Goal: Task Accomplishment & Management: Manage account settings

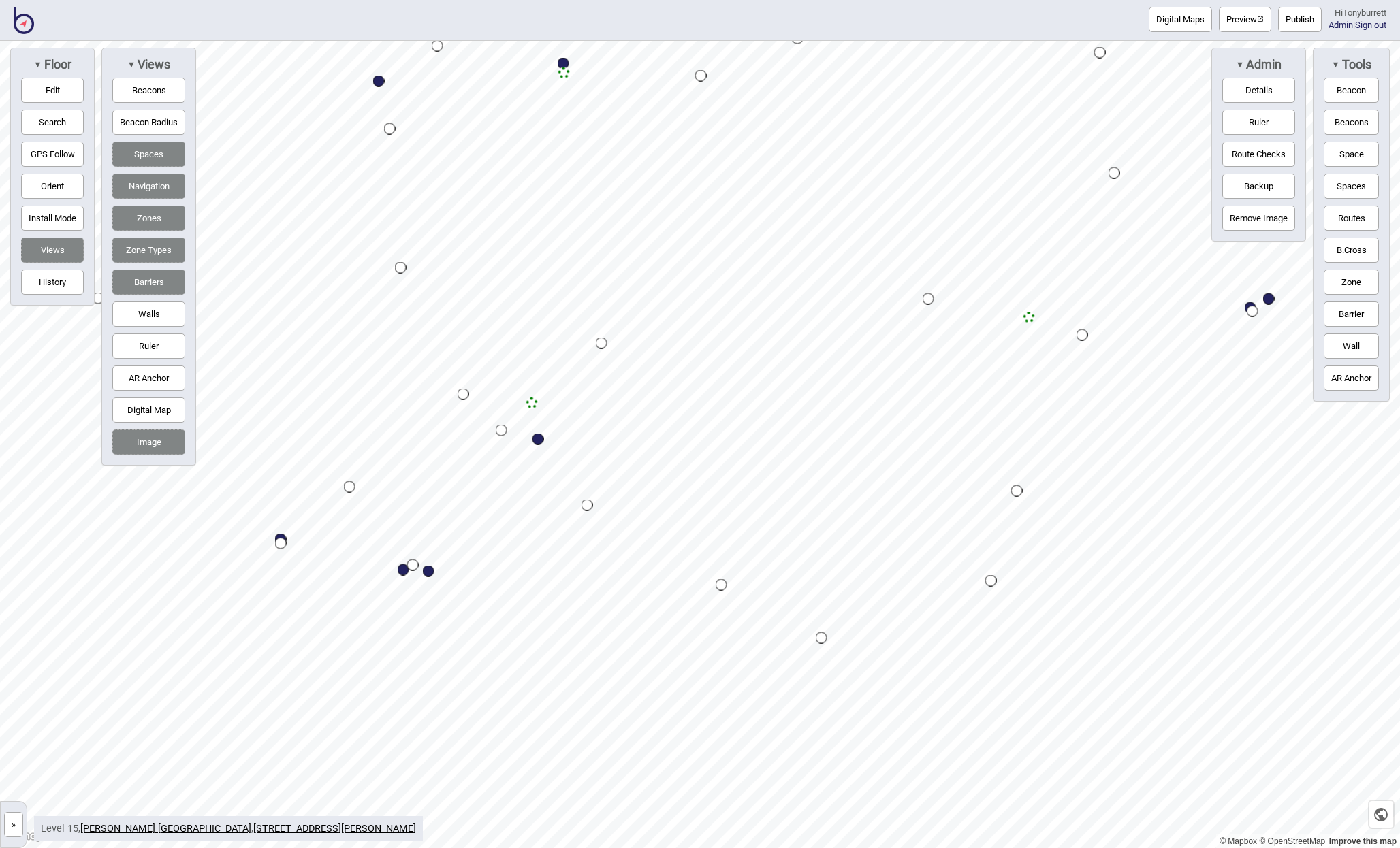
click at [1296, 14] on button "Publish" at bounding box center [1299, 19] width 44 height 25
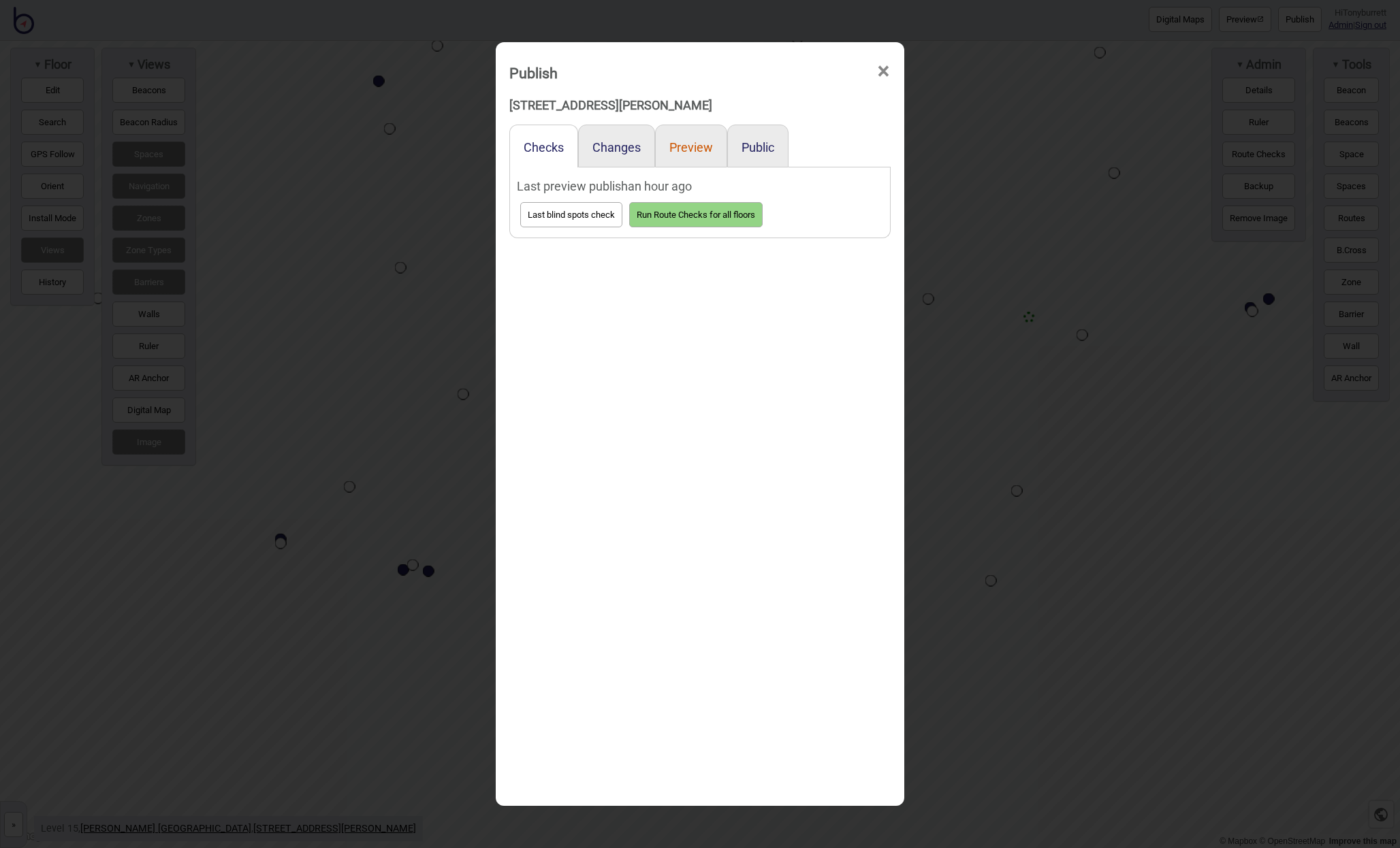
click at [691, 143] on button "Preview" at bounding box center [690, 147] width 44 height 14
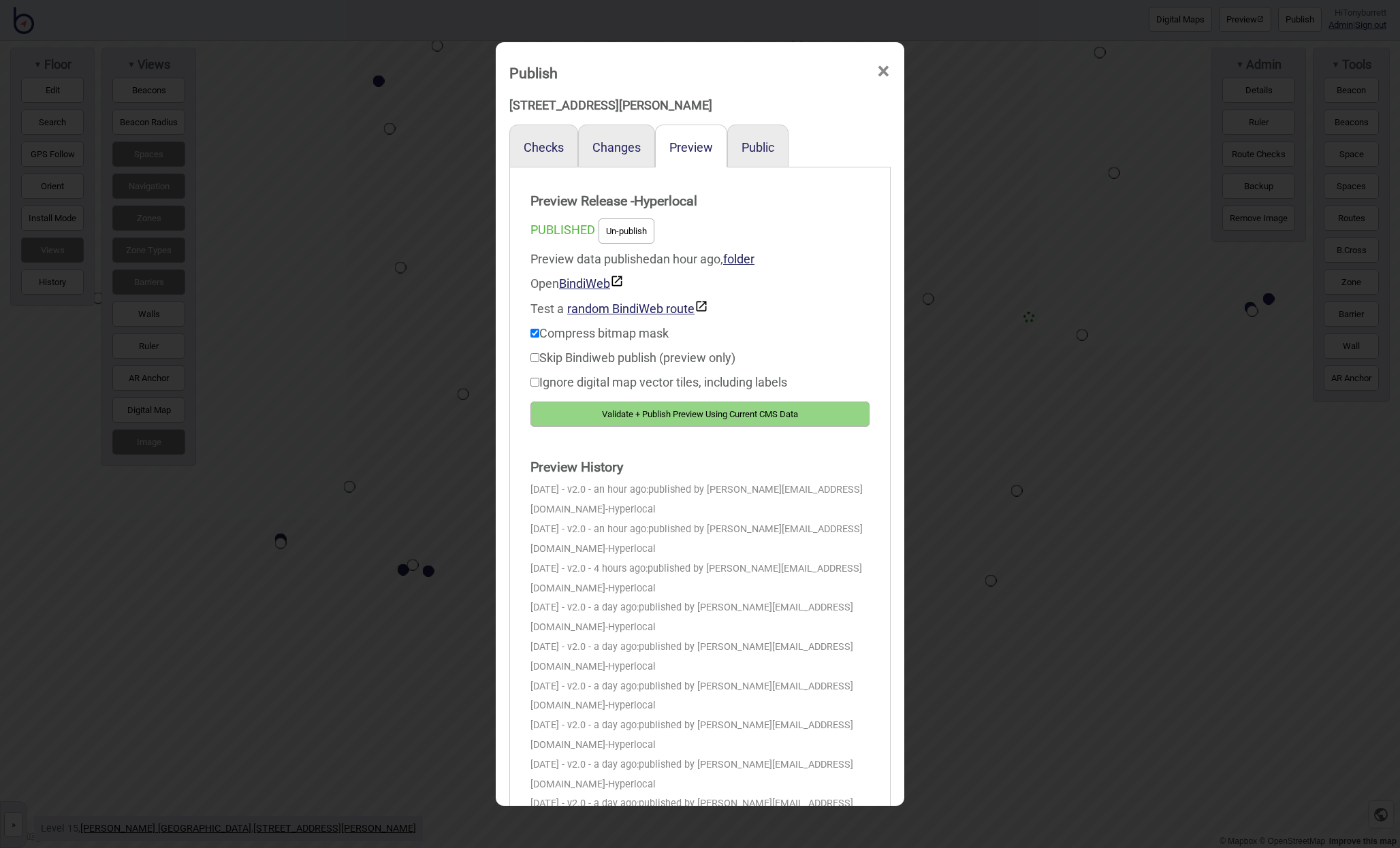
click at [876, 72] on span "×" at bounding box center [883, 71] width 14 height 45
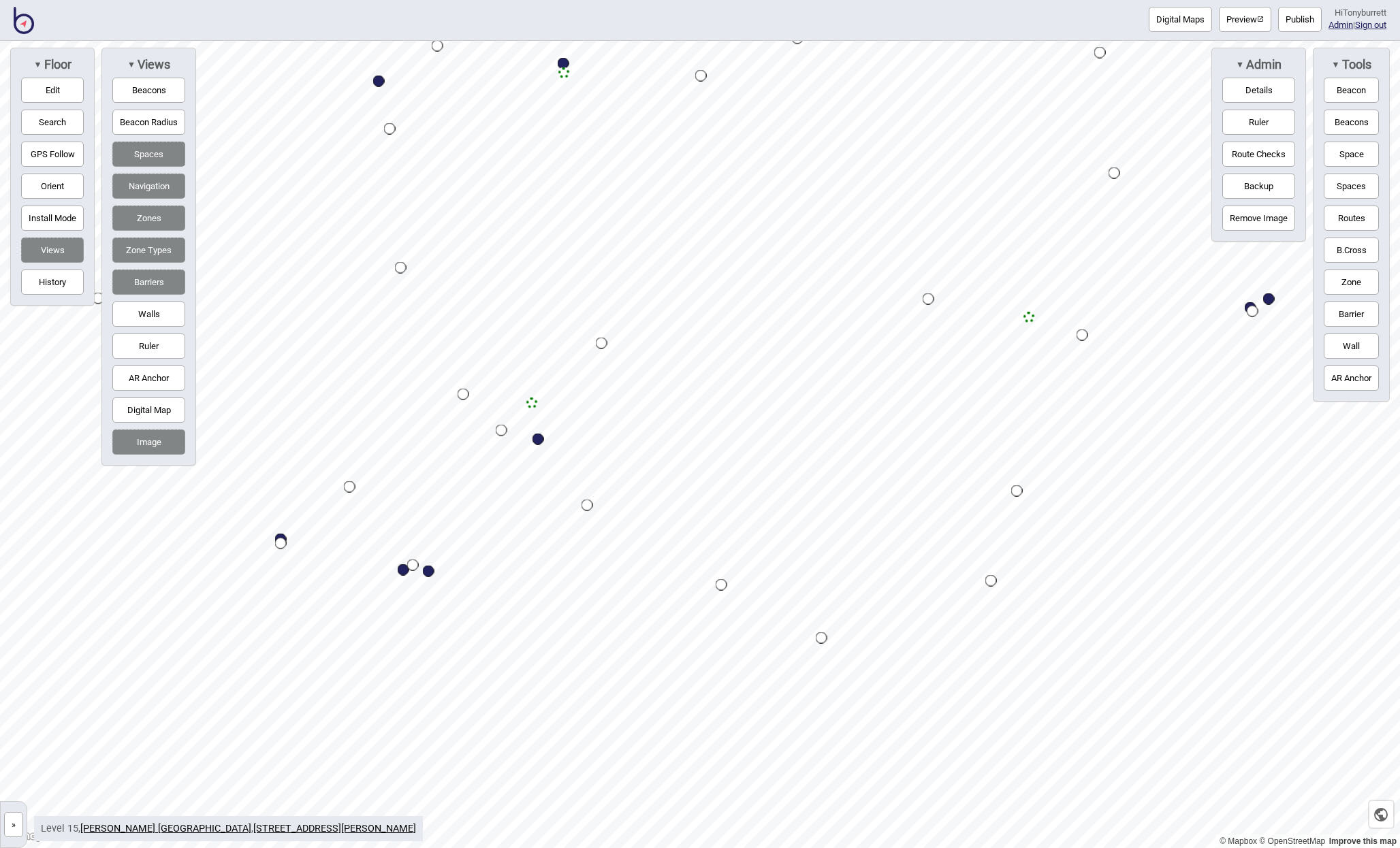
click at [13, 815] on button "»" at bounding box center [14, 825] width 19 height 25
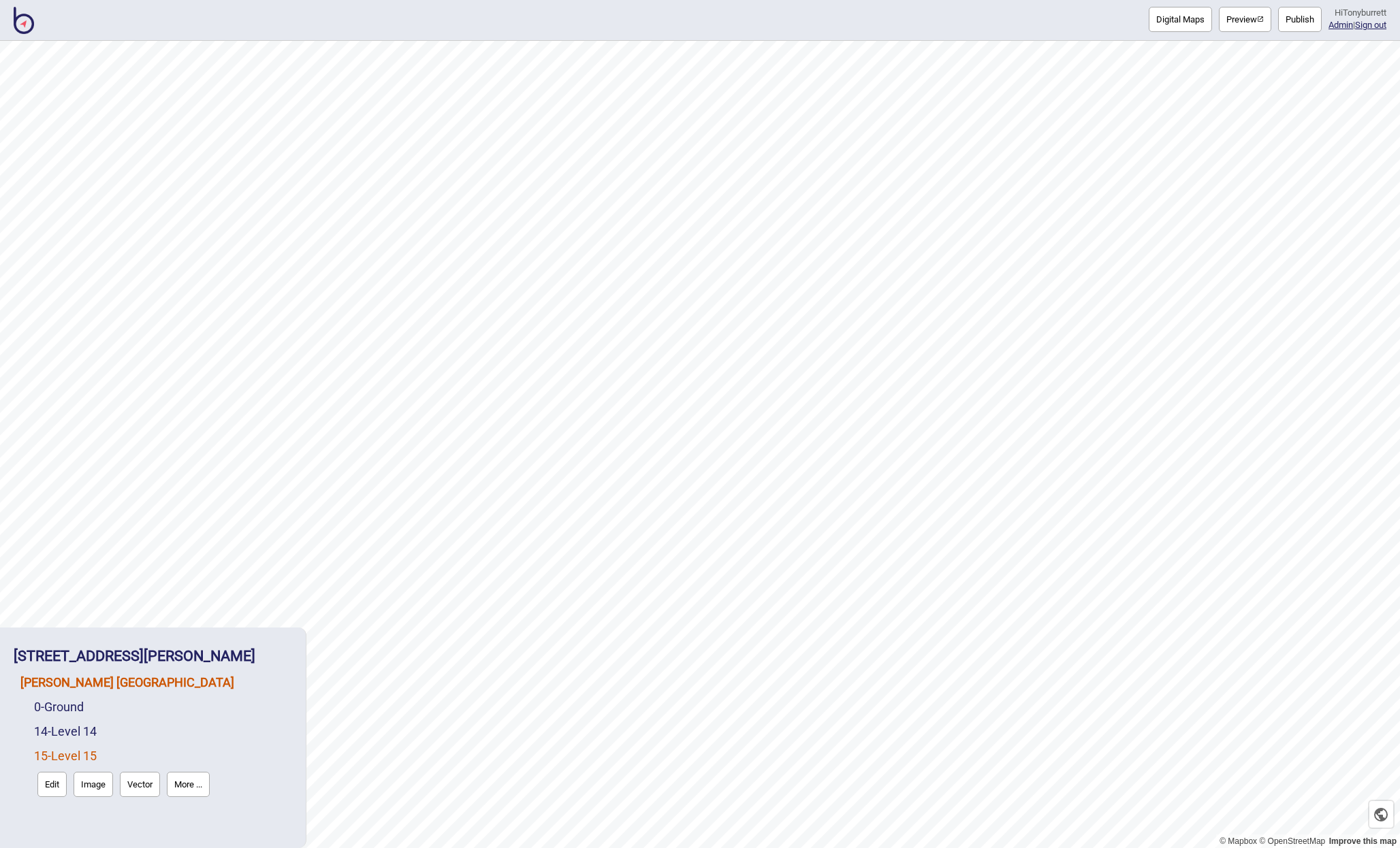
click at [110, 684] on link "[PERSON_NAME] [GEOGRAPHIC_DATA]" at bounding box center [127, 682] width 214 height 14
click at [148, 703] on button "Connections" at bounding box center [138, 711] width 64 height 25
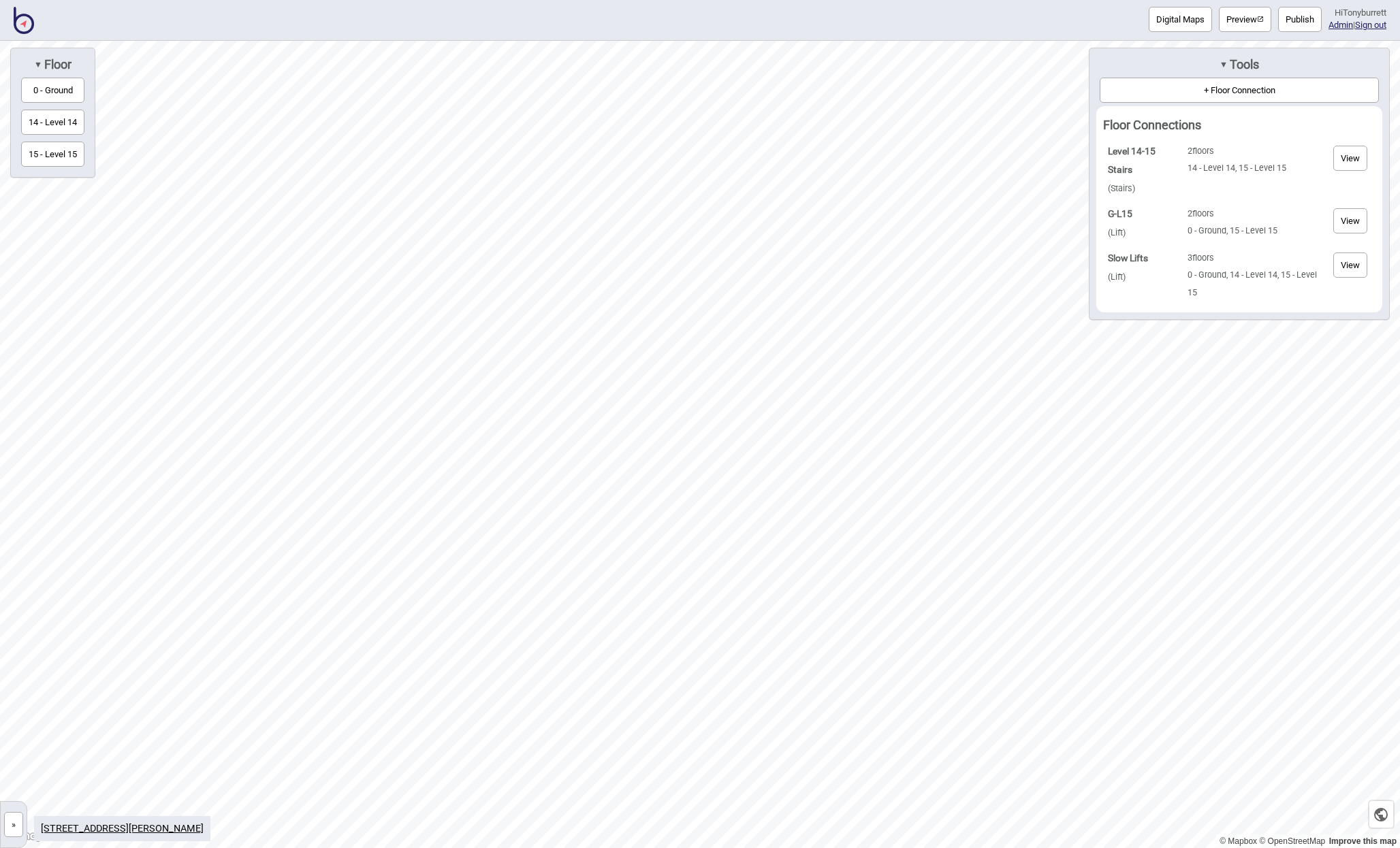
click at [1345, 218] on button "View" at bounding box center [1350, 221] width 34 height 25
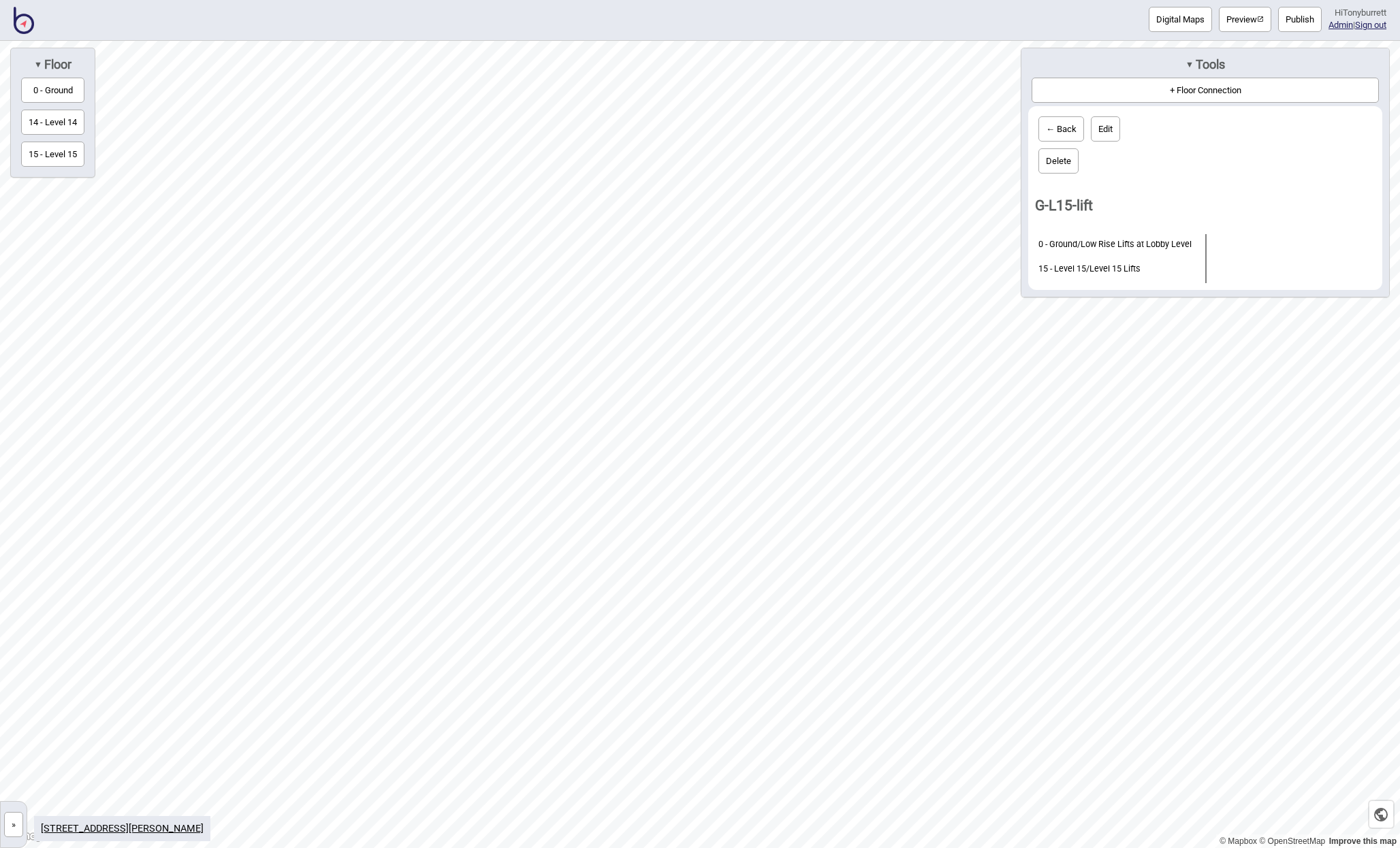
click at [1060, 135] on button "← Back" at bounding box center [1061, 129] width 46 height 25
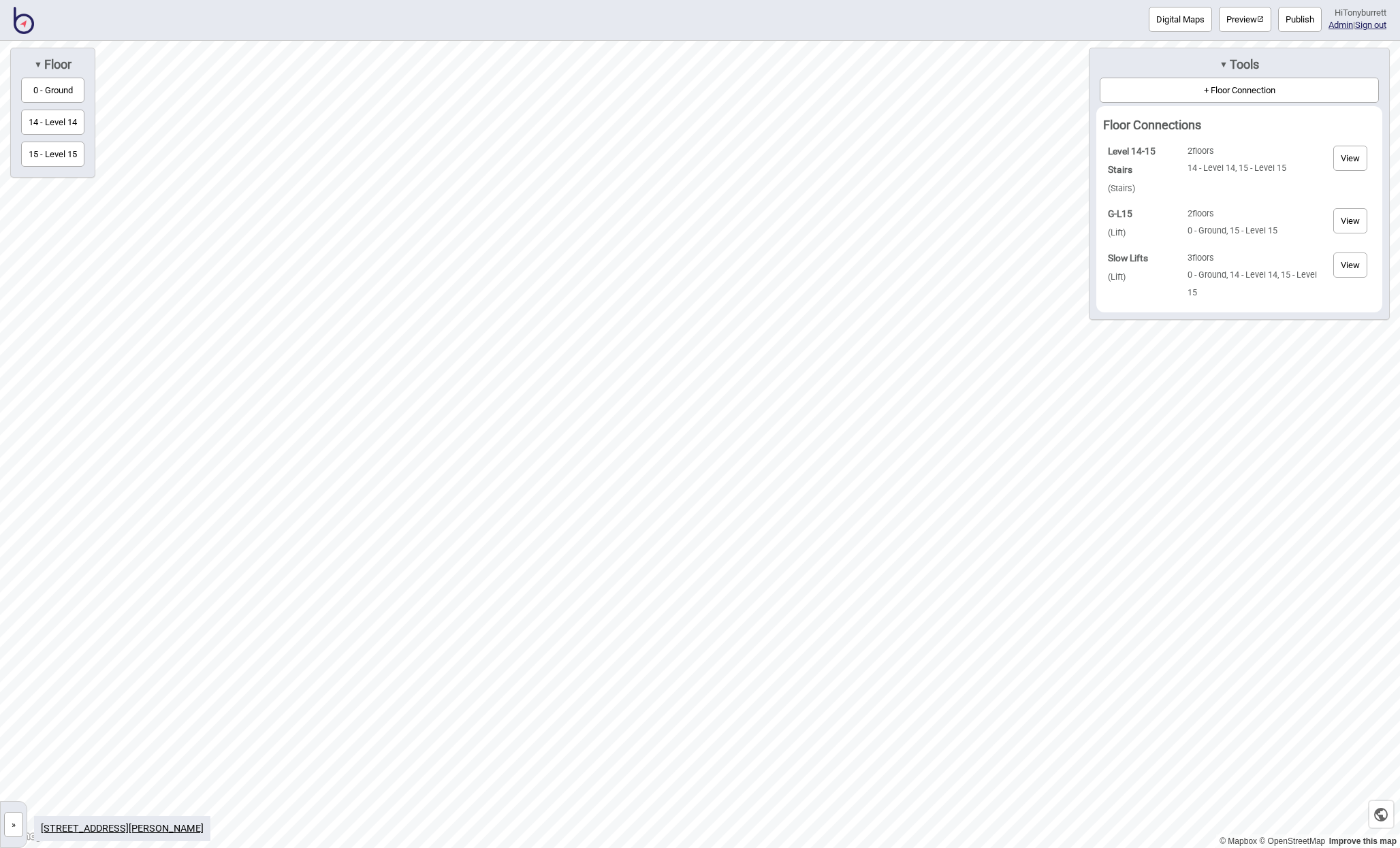
click at [1334, 257] on button "View" at bounding box center [1350, 265] width 34 height 25
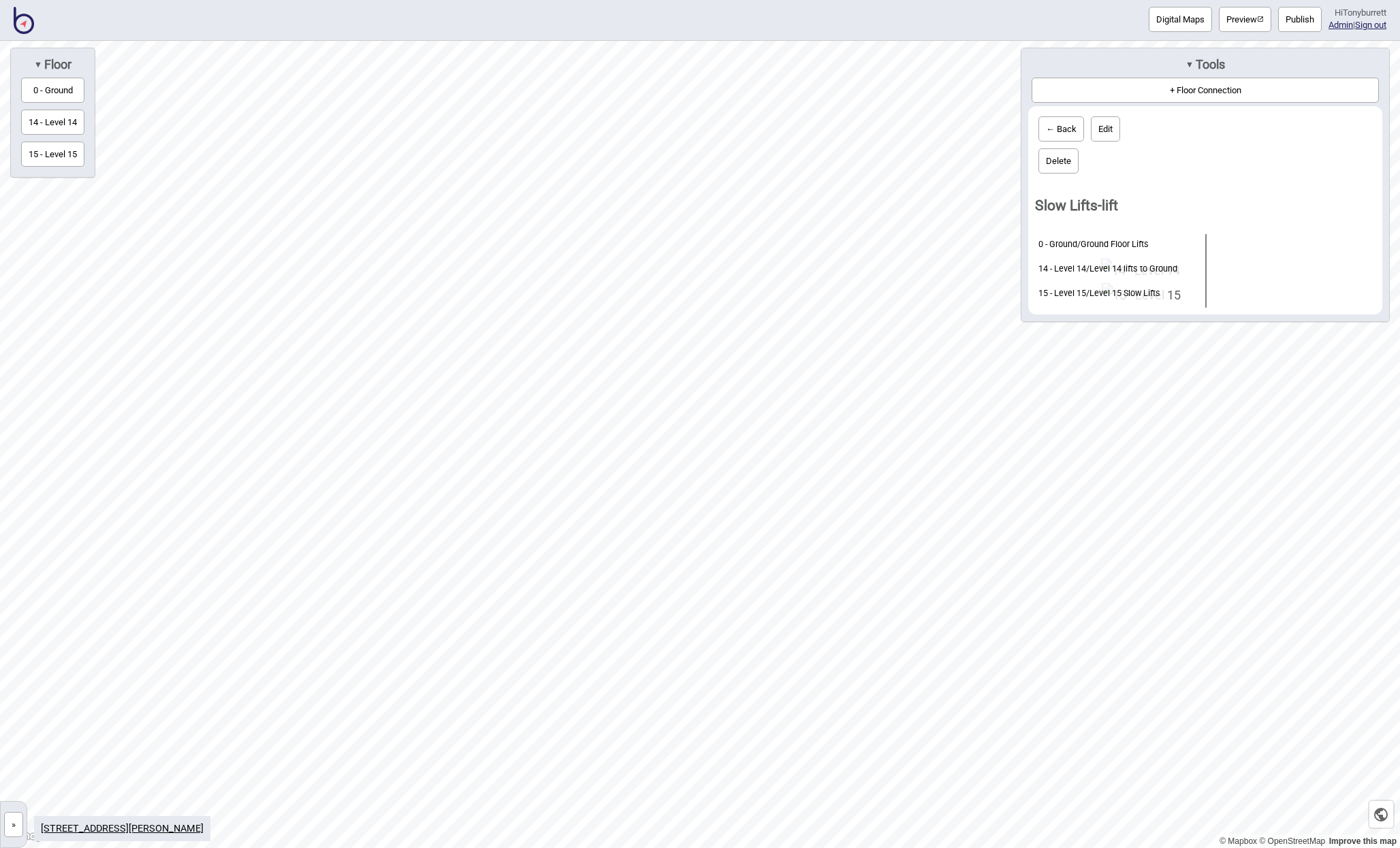
click at [1188, 61] on span "▼" at bounding box center [1189, 64] width 8 height 10
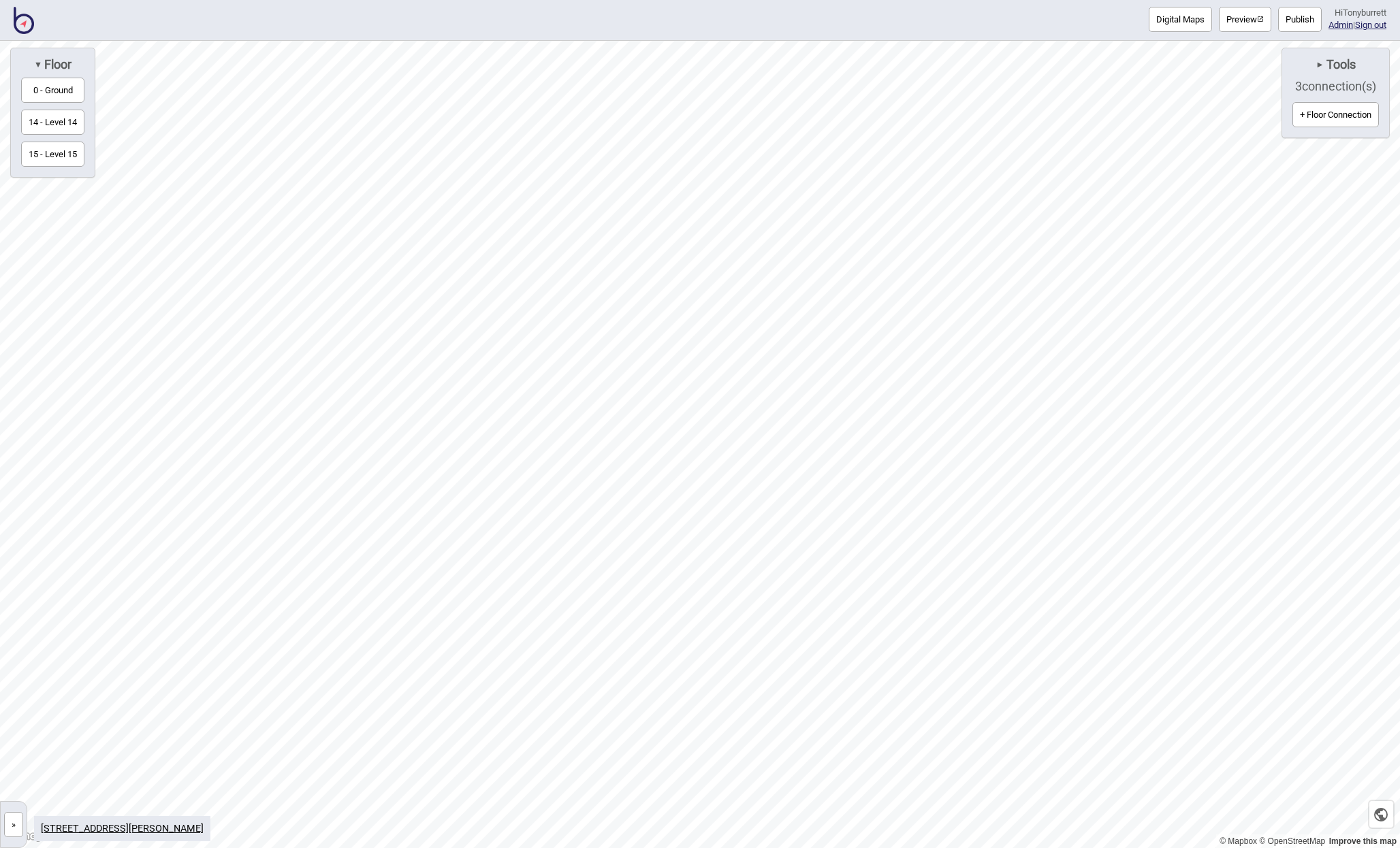
click at [1299, 13] on button "Publish" at bounding box center [1299, 19] width 44 height 25
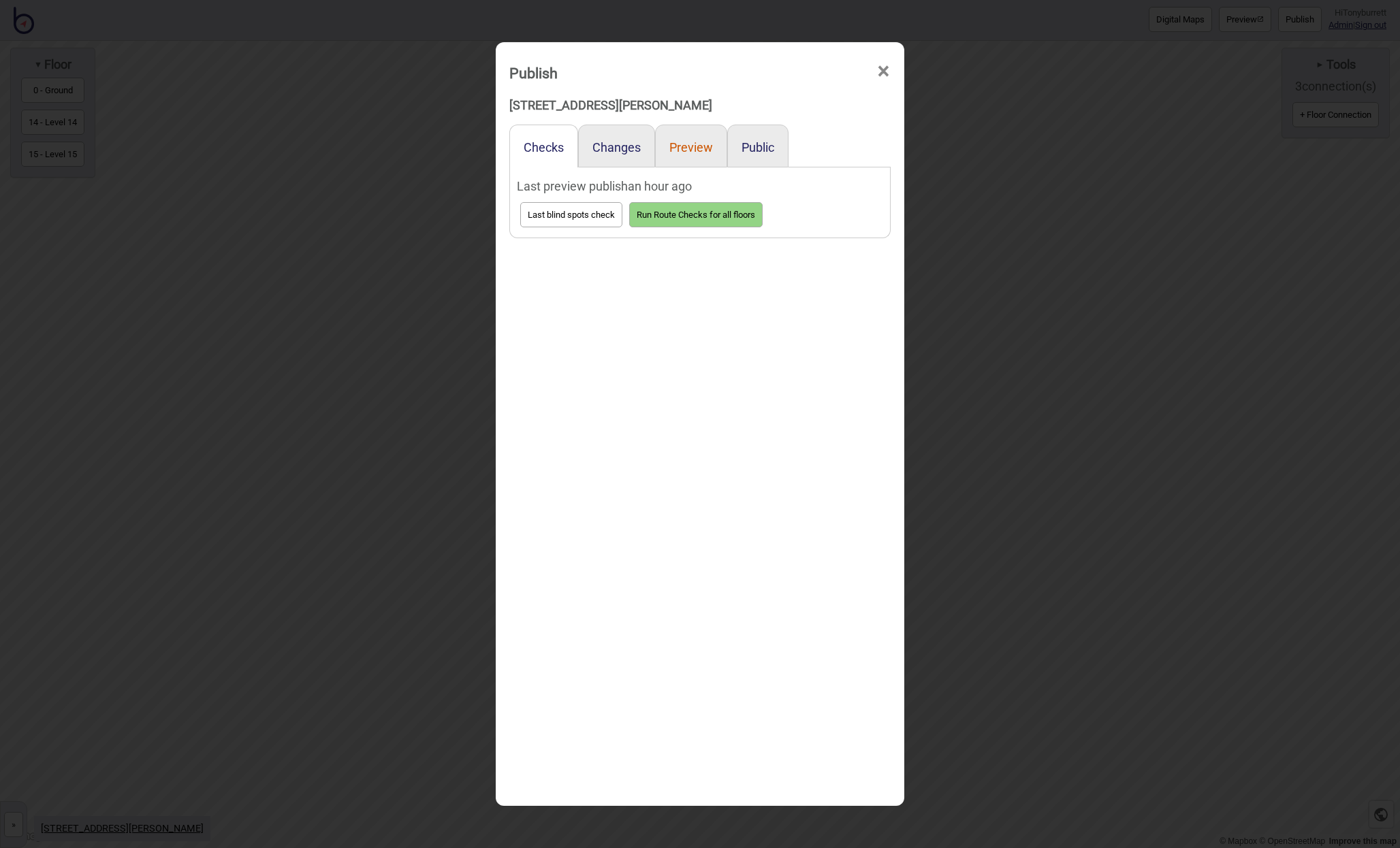
click at [677, 144] on button "Preview" at bounding box center [690, 147] width 44 height 14
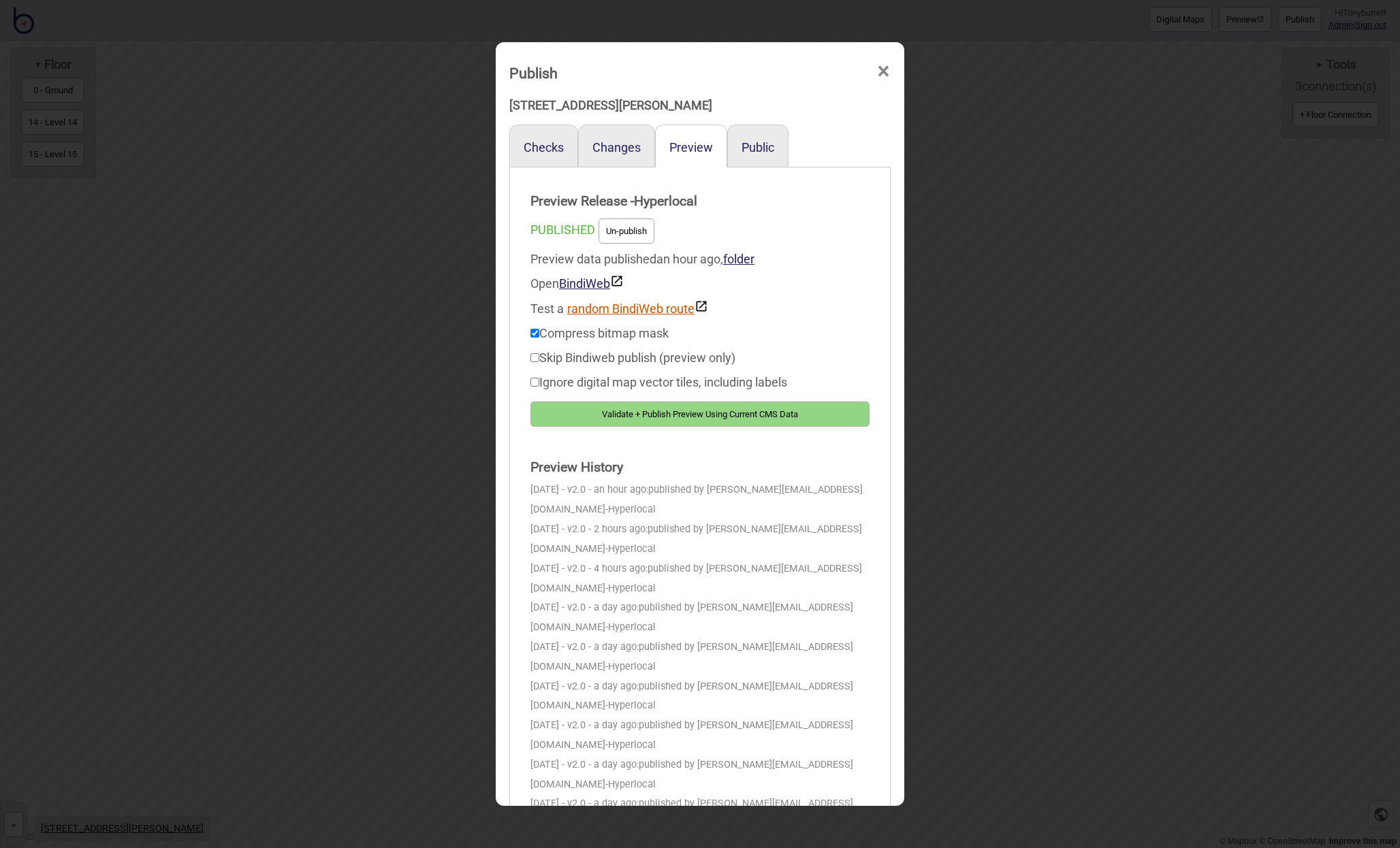
click at [613, 310] on button "random BindiWeb route" at bounding box center [637, 308] width 141 height 16
click at [884, 74] on span "×" at bounding box center [883, 71] width 14 height 45
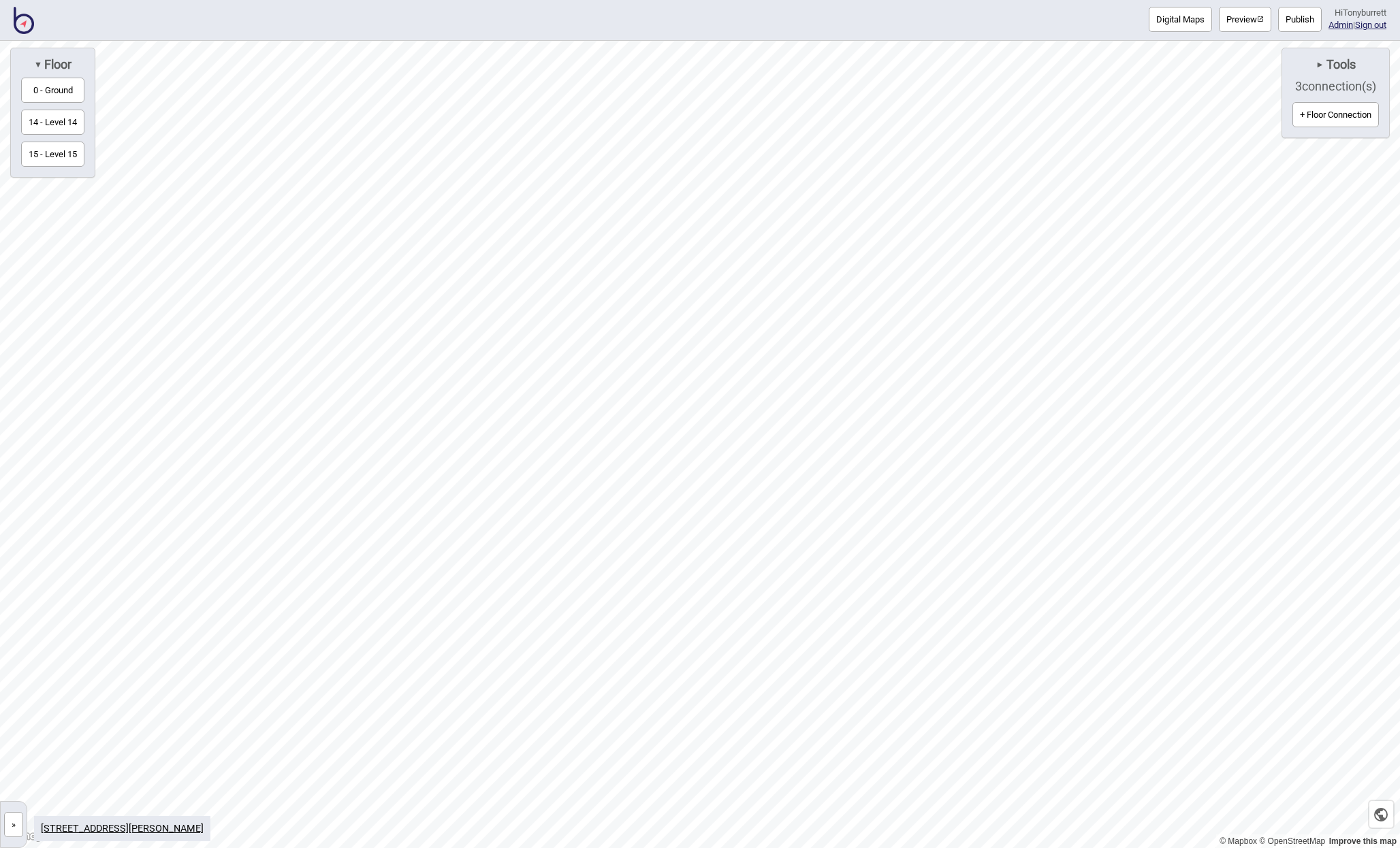
click at [24, 833] on div "» 1 Bligh St - Clayton Utz Sydney Clayton Utz Sydney Edit + Map Connections Mor…" at bounding box center [13, 824] width 27 height 47
click at [18, 825] on button "»" at bounding box center [14, 825] width 19 height 25
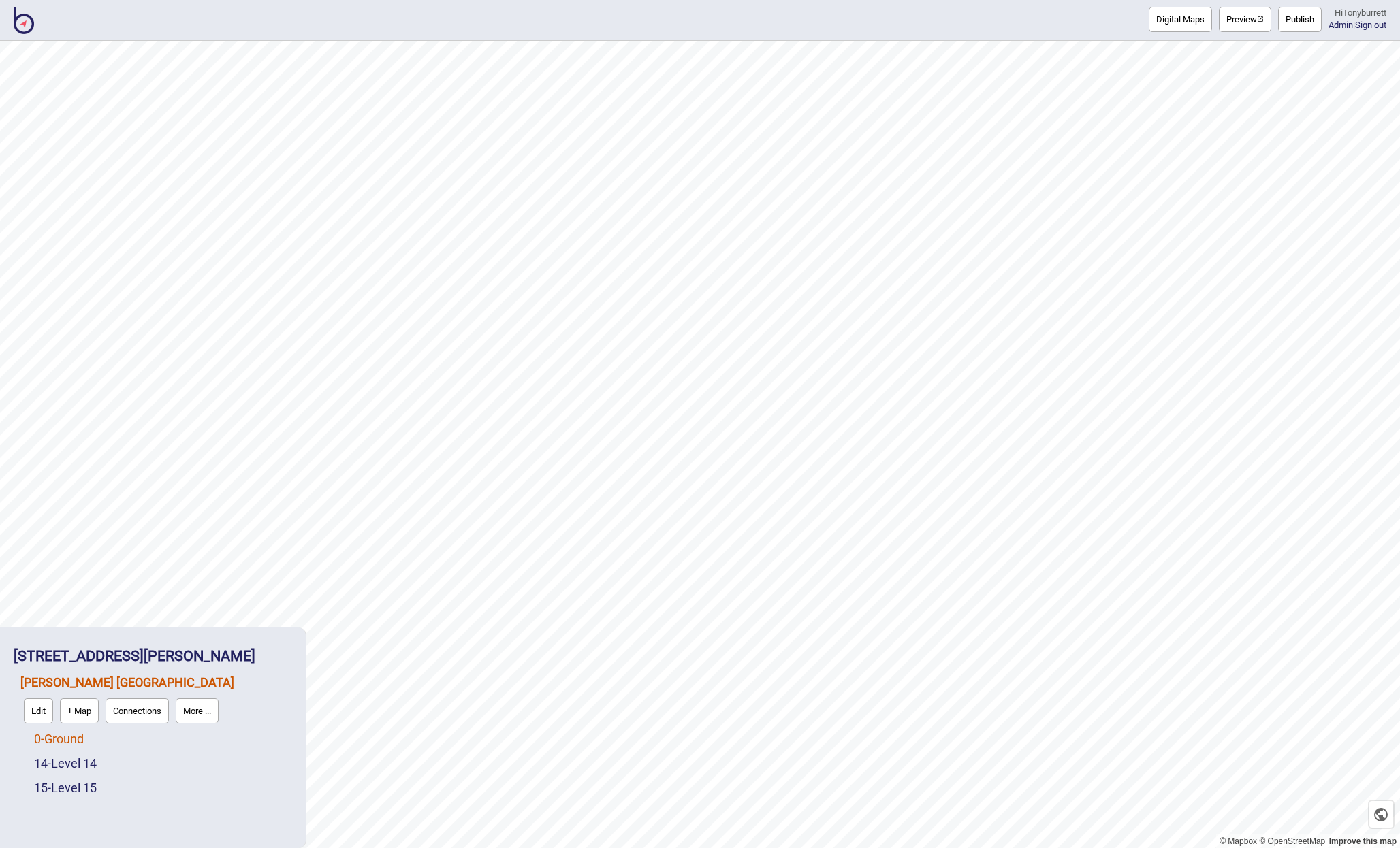
click at [66, 739] on link "0 - Ground" at bounding box center [58, 738] width 50 height 14
click at [58, 734] on button "Edit" at bounding box center [53, 736] width 30 height 25
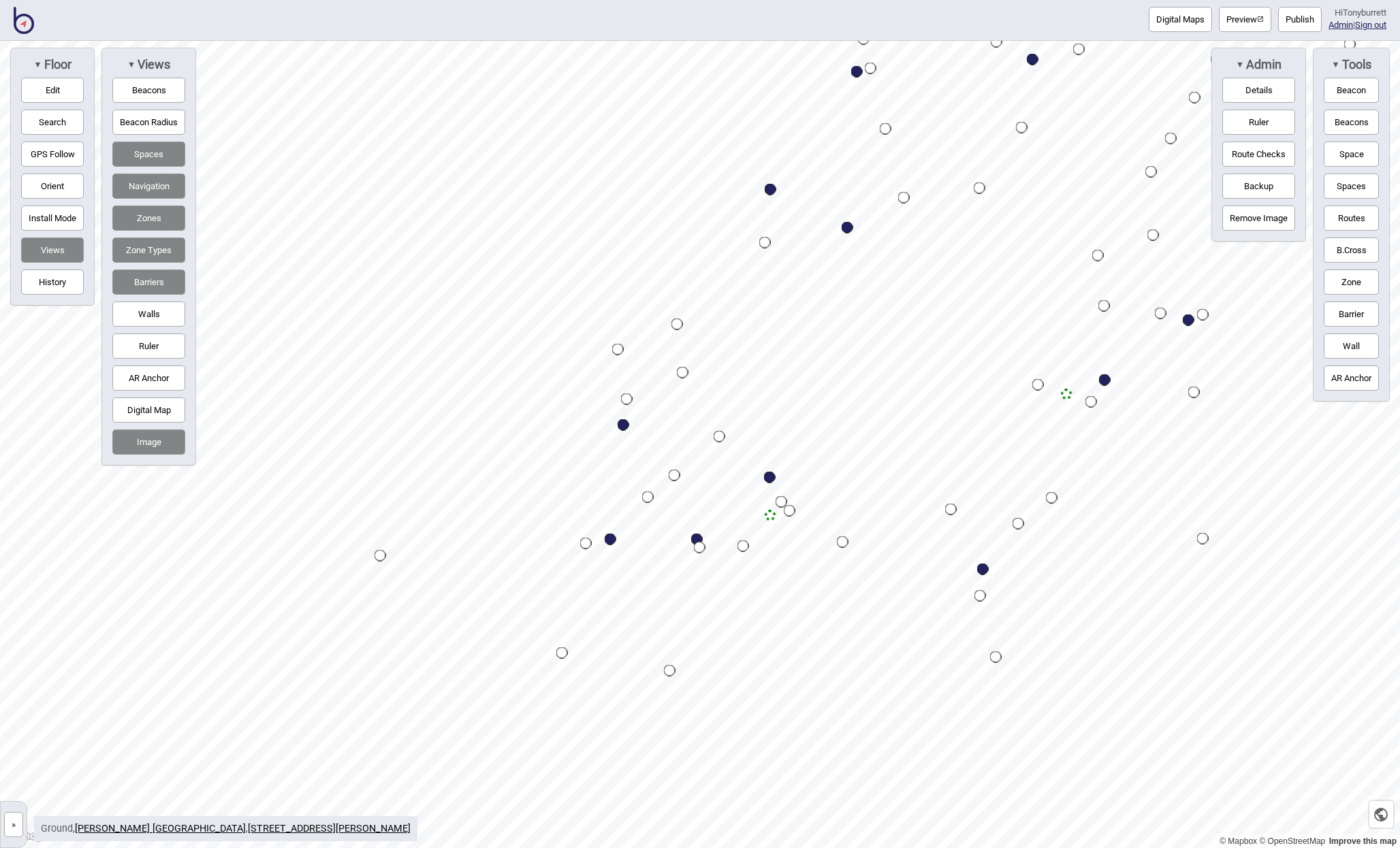
click at [16, 823] on button "»" at bounding box center [14, 825] width 19 height 25
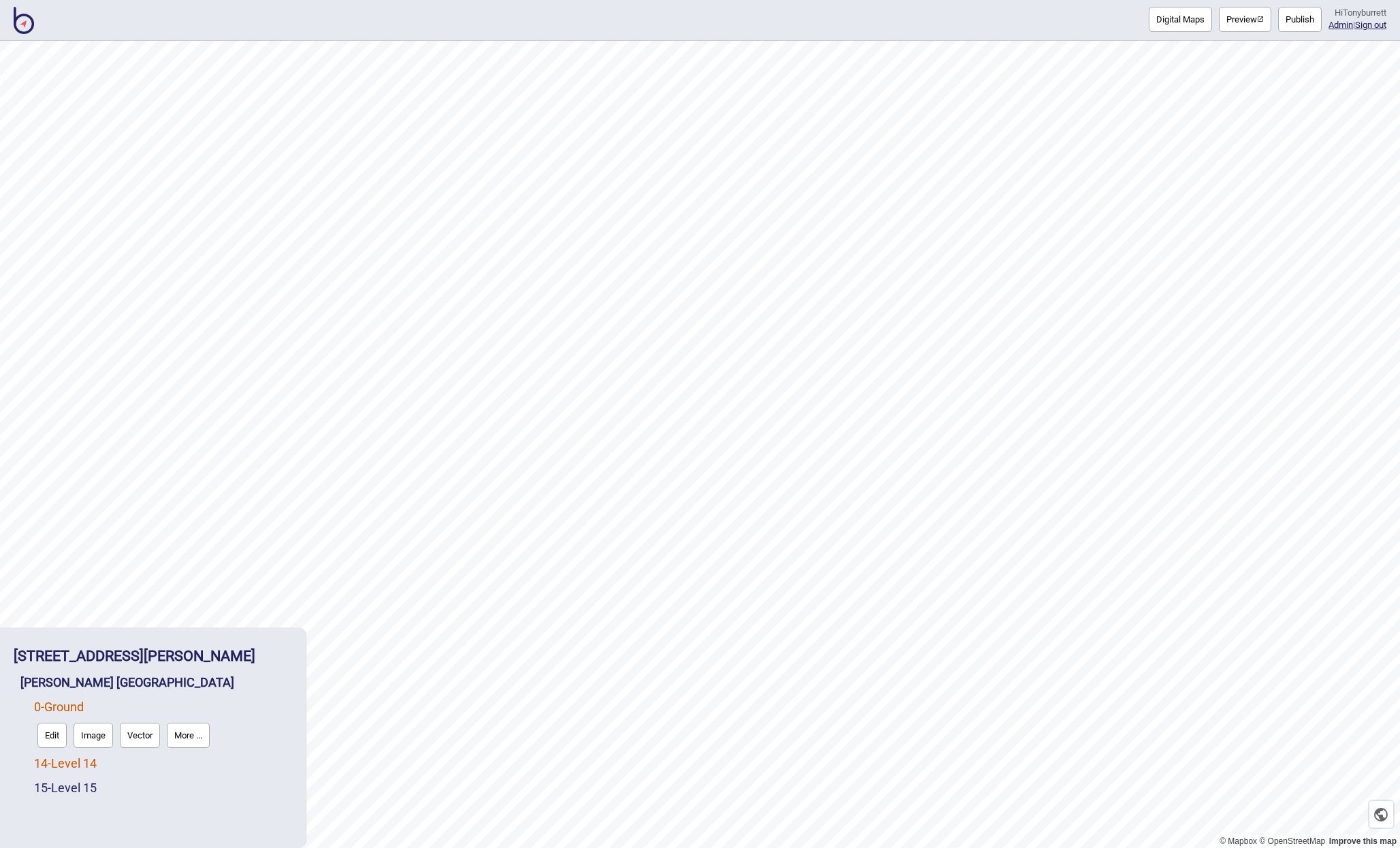
click at [64, 761] on link "14 - Level 14" at bounding box center [65, 763] width 63 height 14
click at [48, 771] on button "Edit" at bounding box center [53, 760] width 30 height 25
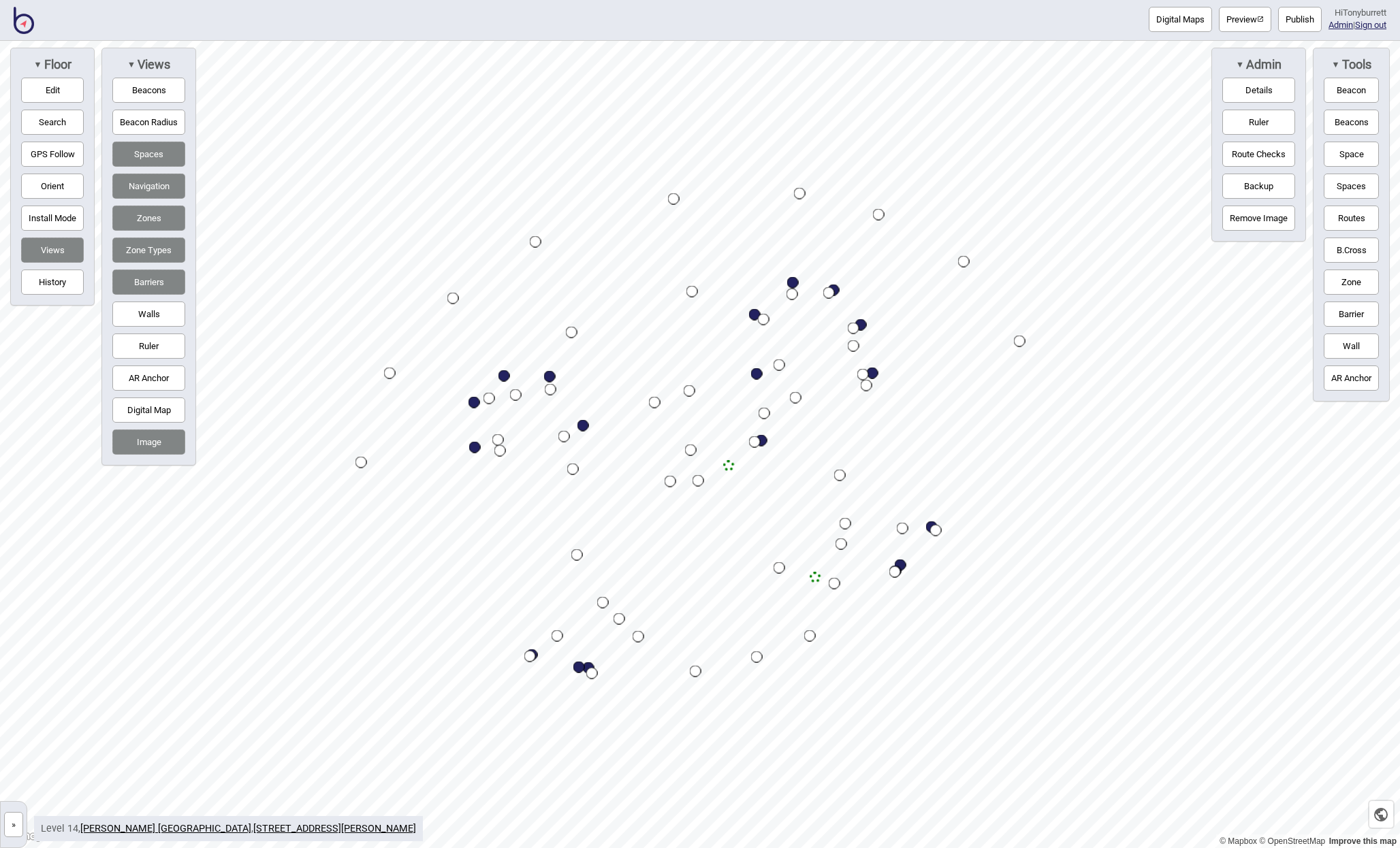
click at [12, 827] on button "»" at bounding box center [14, 825] width 19 height 25
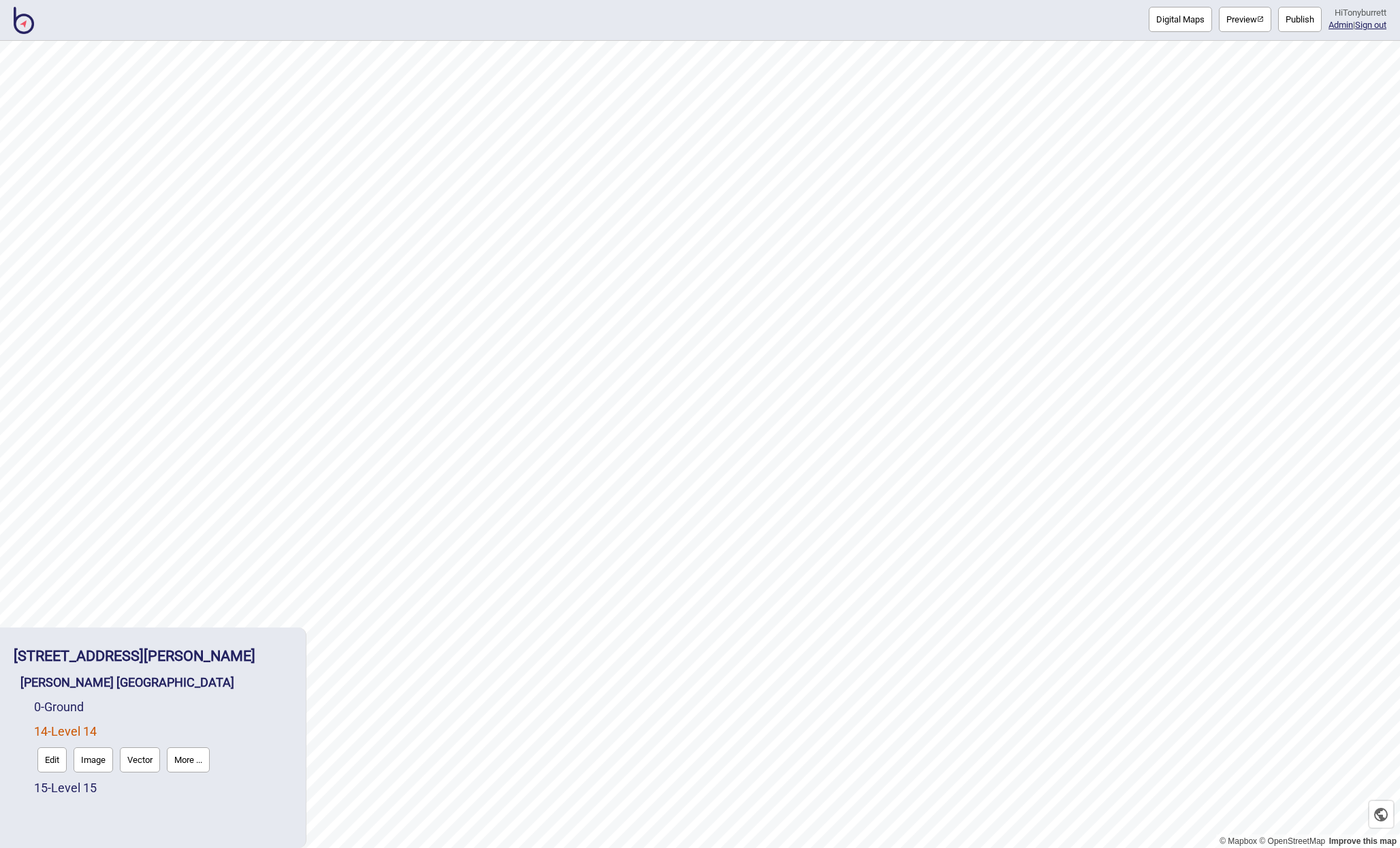
click at [43, 780] on div "15 - Level 15" at bounding box center [163, 788] width 258 height 24
click at [42, 789] on link "15 - Level 15" at bounding box center [65, 787] width 63 height 14
click at [47, 787] on button "Edit" at bounding box center [53, 784] width 30 height 25
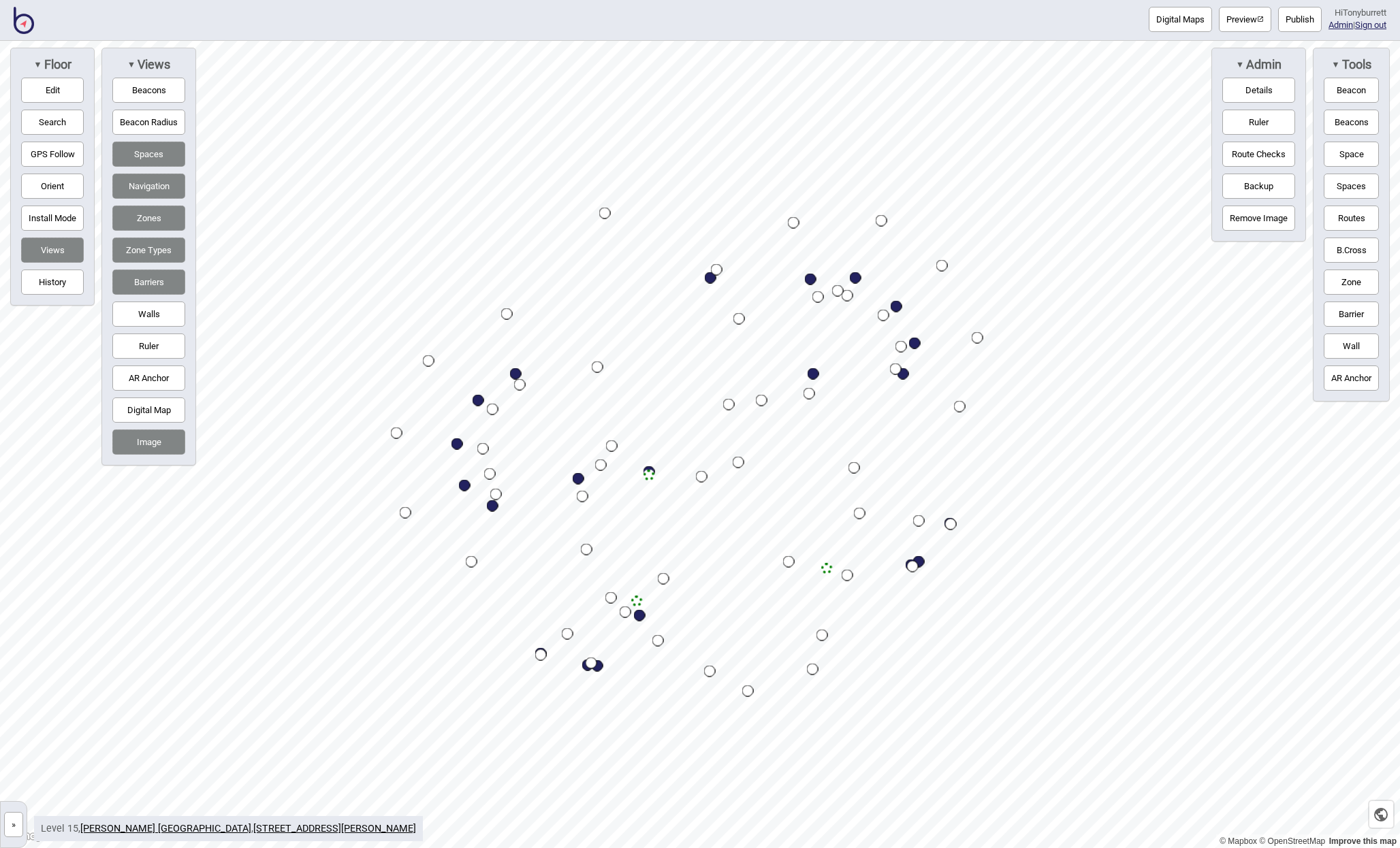
click at [16, 822] on button "»" at bounding box center [14, 825] width 19 height 25
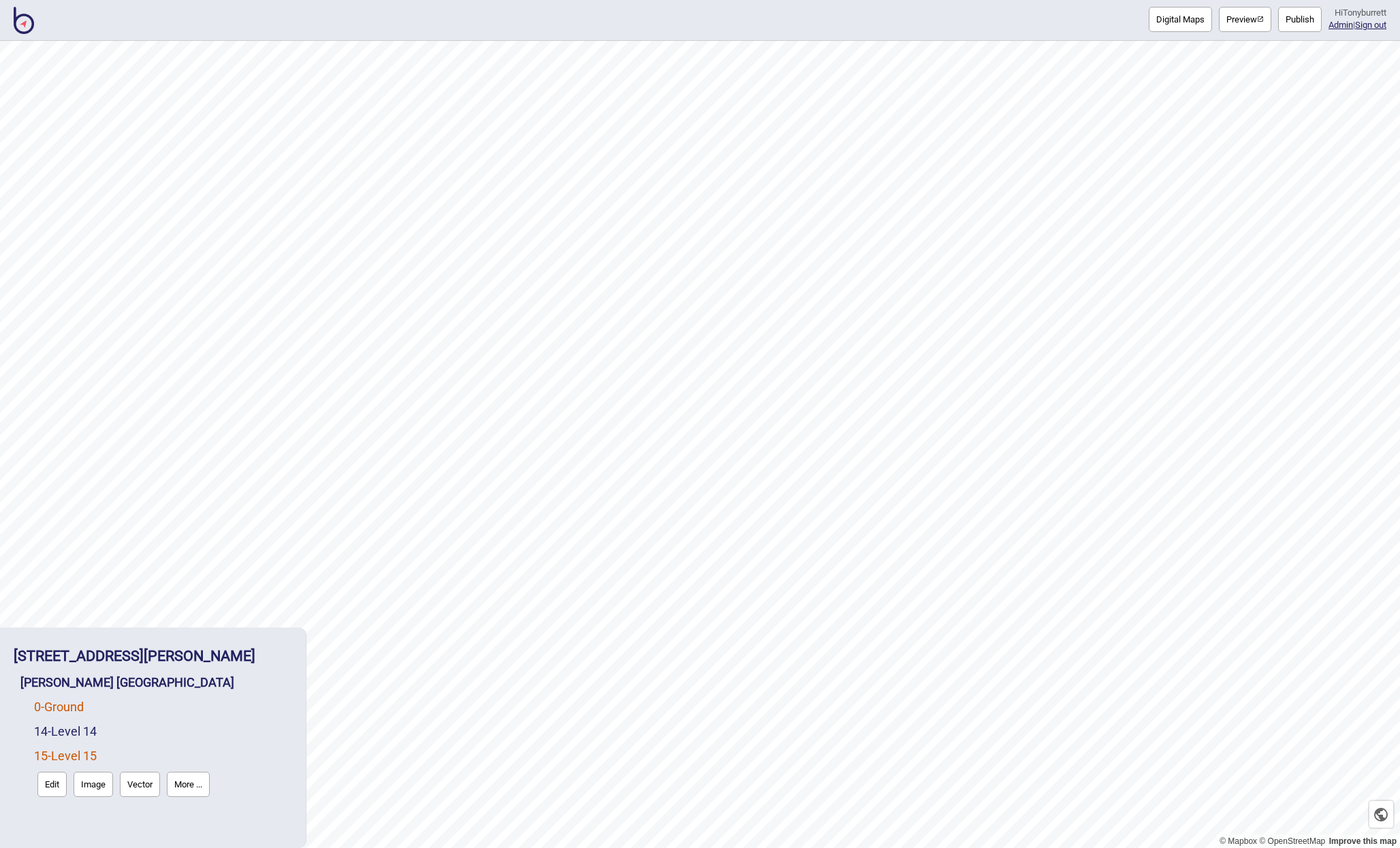
click at [62, 708] on link "0 - Ground" at bounding box center [58, 707] width 50 height 14
click at [53, 734] on button "Edit" at bounding box center [53, 736] width 30 height 25
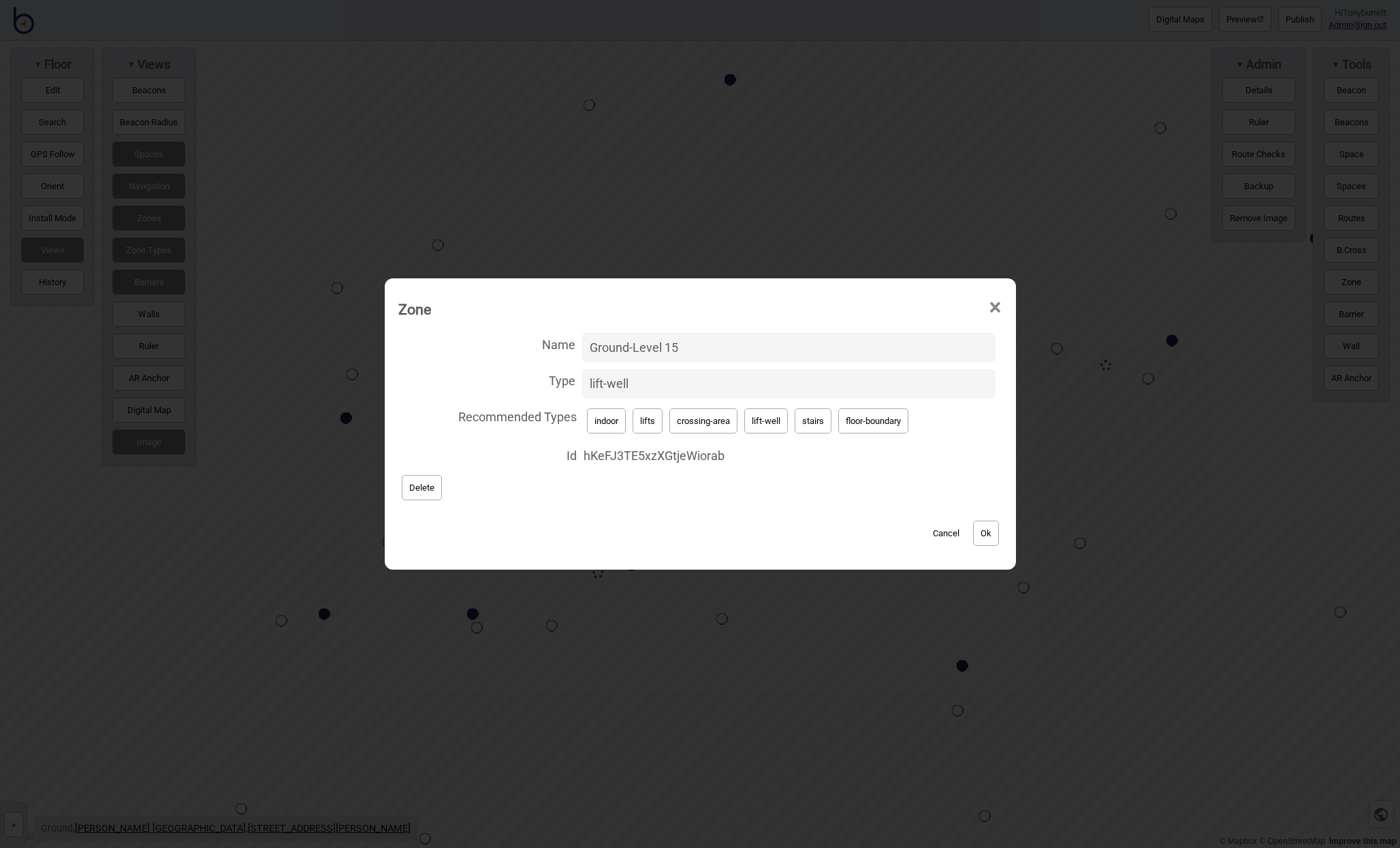
click at [423, 487] on button "Delete" at bounding box center [422, 488] width 40 height 25
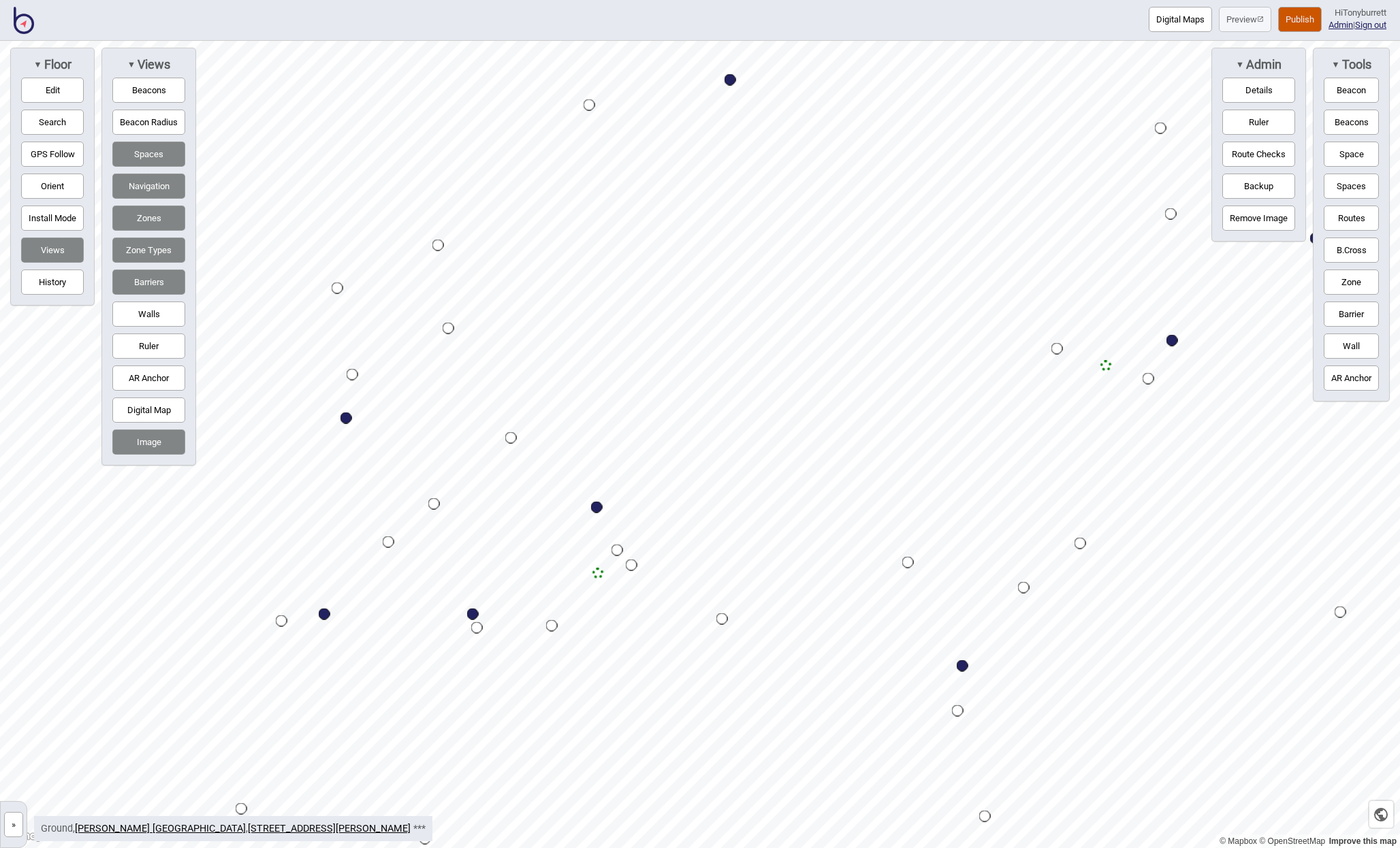
click at [54, 89] on button "Edit" at bounding box center [53, 90] width 63 height 25
drag, startPoint x: 502, startPoint y: 459, endPoint x: 508, endPoint y: 504, distance: 45.4
drag, startPoint x: 505, startPoint y: 490, endPoint x: 494, endPoint y: 430, distance: 61.0
drag, startPoint x: 514, startPoint y: 445, endPoint x: 529, endPoint y: 423, distance: 26.6
drag, startPoint x: 530, startPoint y: 420, endPoint x: 496, endPoint y: 431, distance: 35.7
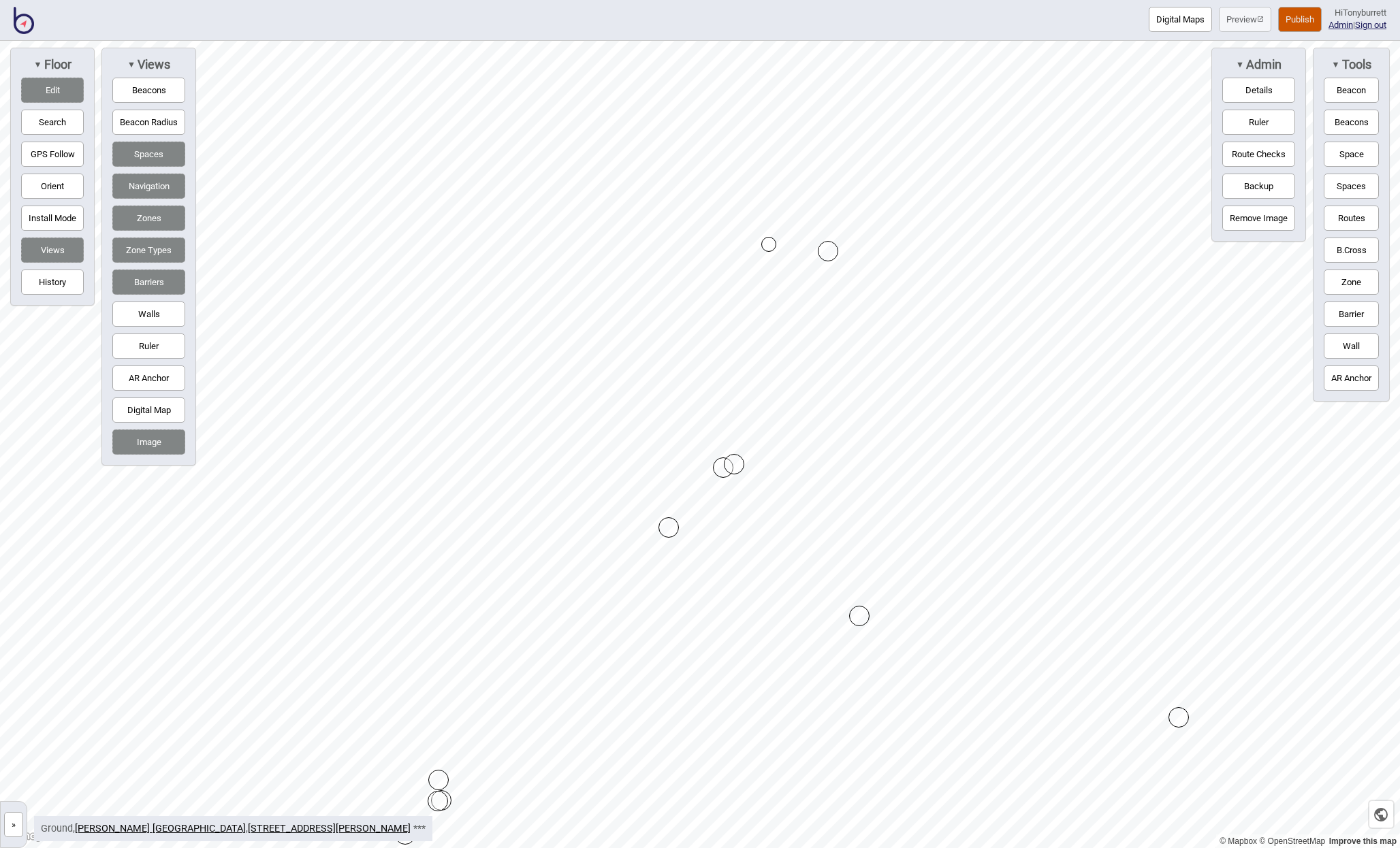
drag, startPoint x: 149, startPoint y: 284, endPoint x: 191, endPoint y: 303, distance: 46.1
click at [149, 284] on button "Barriers" at bounding box center [149, 282] width 73 height 25
drag, startPoint x: 676, startPoint y: 465, endPoint x: 637, endPoint y: 463, distance: 39.1
drag, startPoint x: 637, startPoint y: 463, endPoint x: 682, endPoint y: 492, distance: 53.5
click at [686, 486] on div "Map marker" at bounding box center [690, 488] width 21 height 21
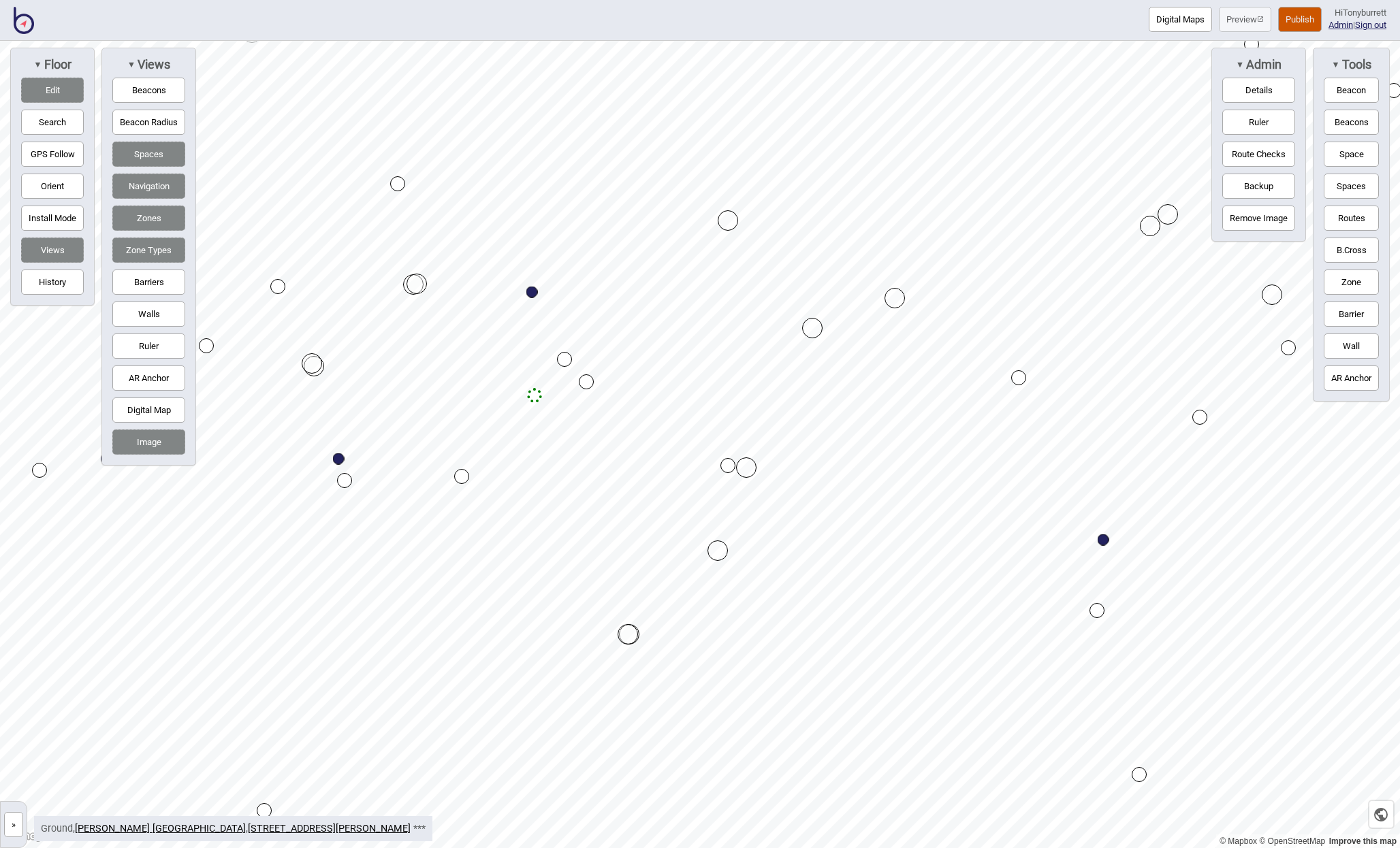
drag, startPoint x: 891, startPoint y: 297, endPoint x: 890, endPoint y: 289, distance: 8.1
click at [895, 291] on div "Map marker" at bounding box center [895, 298] width 21 height 21
drag, startPoint x: 731, startPoint y: 218, endPoint x: 764, endPoint y: 186, distance: 46.0
drag, startPoint x: 632, startPoint y: 635, endPoint x: 701, endPoint y: 688, distance: 87.0
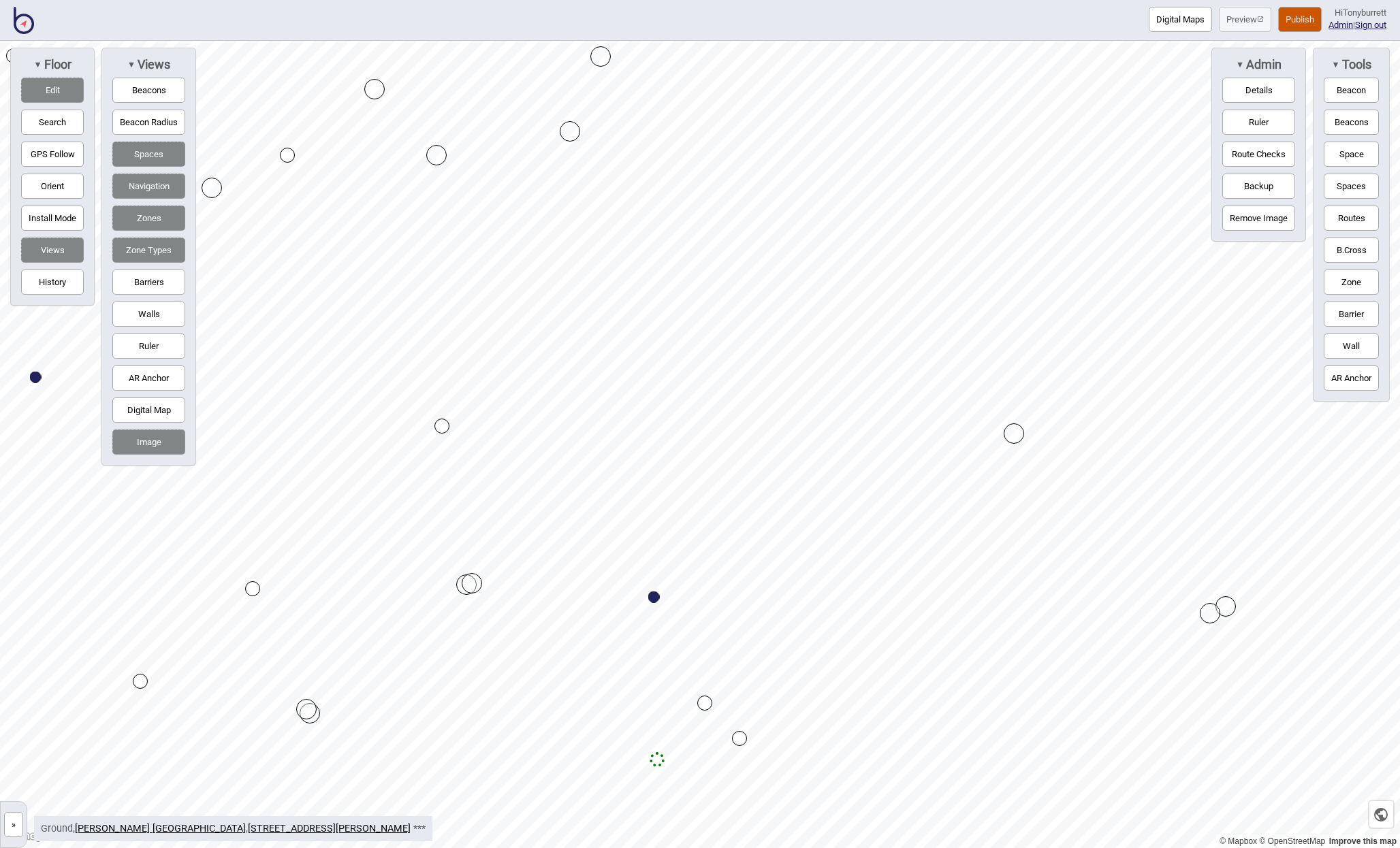
drag, startPoint x: 591, startPoint y: 95, endPoint x: 602, endPoint y: 54, distance: 42.4
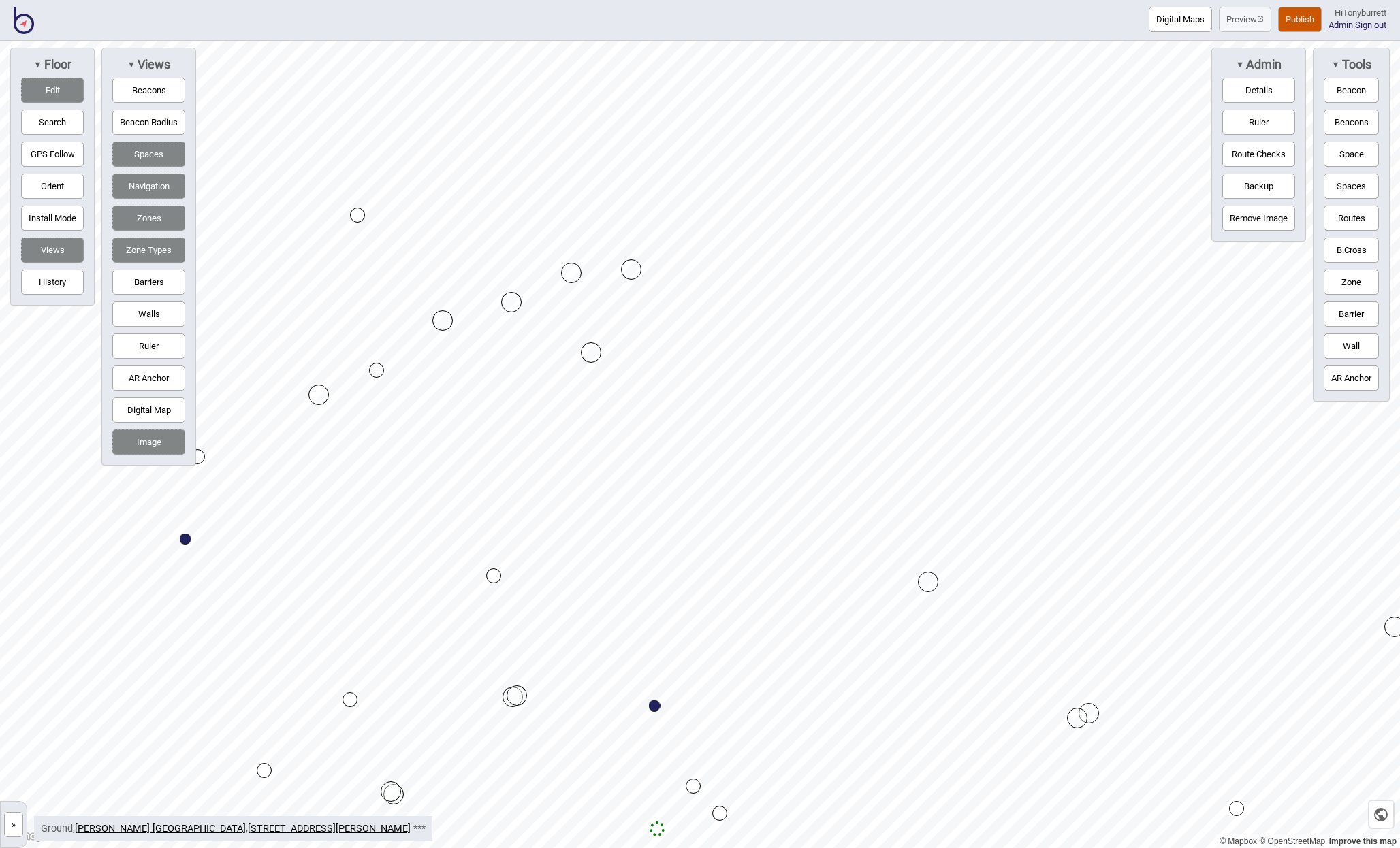
click at [514, 300] on div "Map marker" at bounding box center [511, 303] width 21 height 21
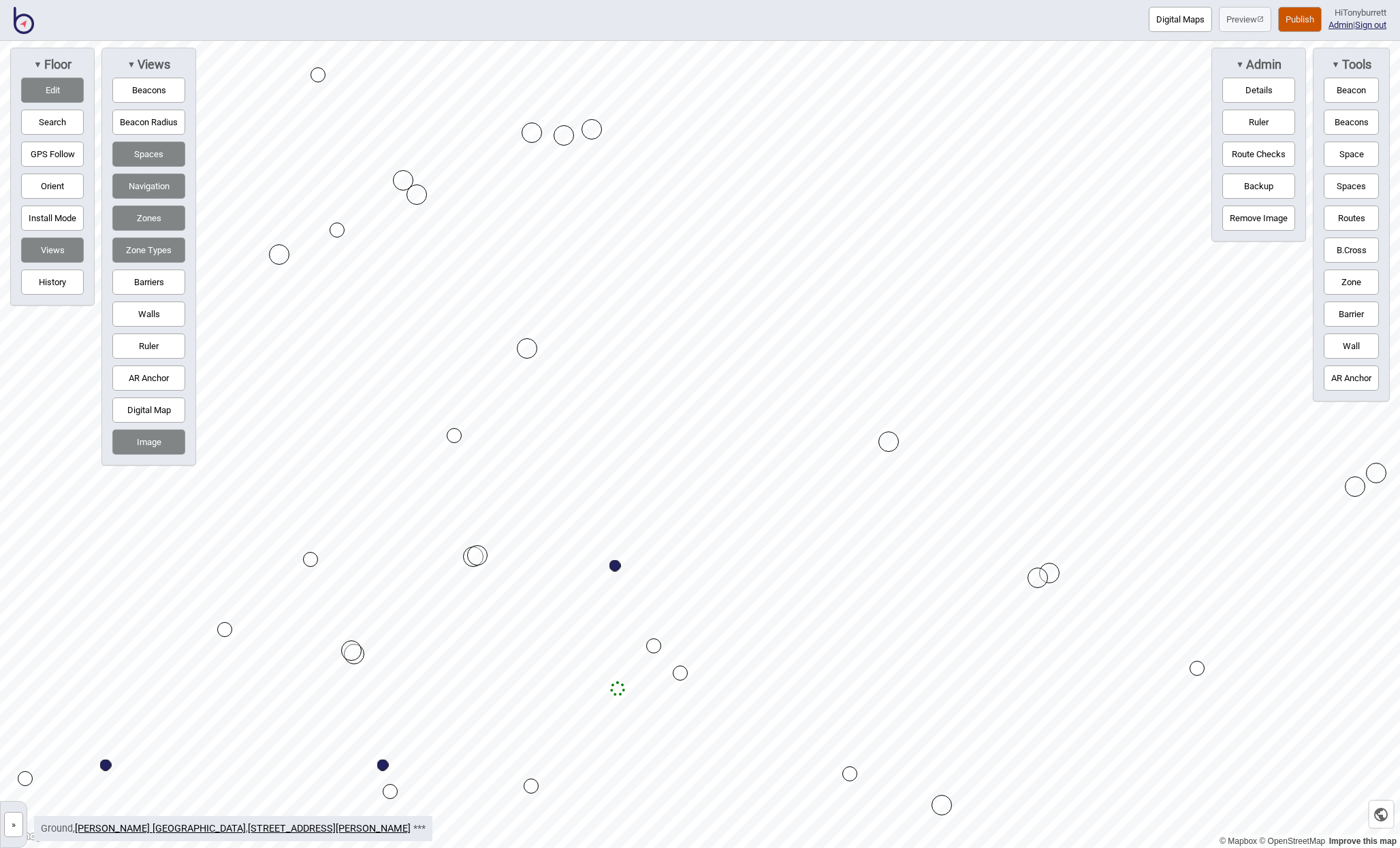
drag, startPoint x: 448, startPoint y: 360, endPoint x: 528, endPoint y: 349, distance: 80.8
drag, startPoint x: 528, startPoint y: 349, endPoint x: 511, endPoint y: 364, distance: 22.7
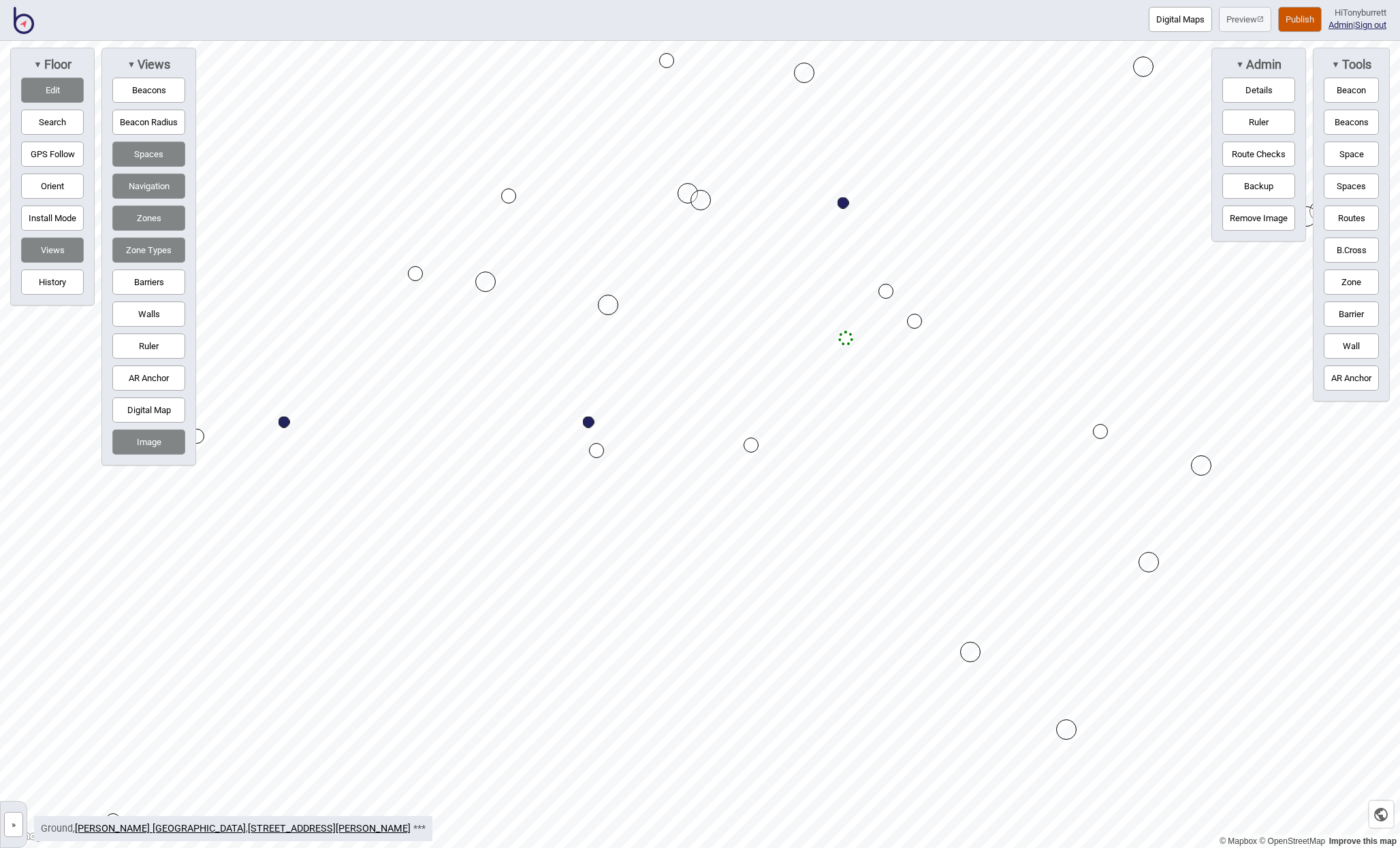
drag, startPoint x: 692, startPoint y: 190, endPoint x: 708, endPoint y: 206, distance: 22.6
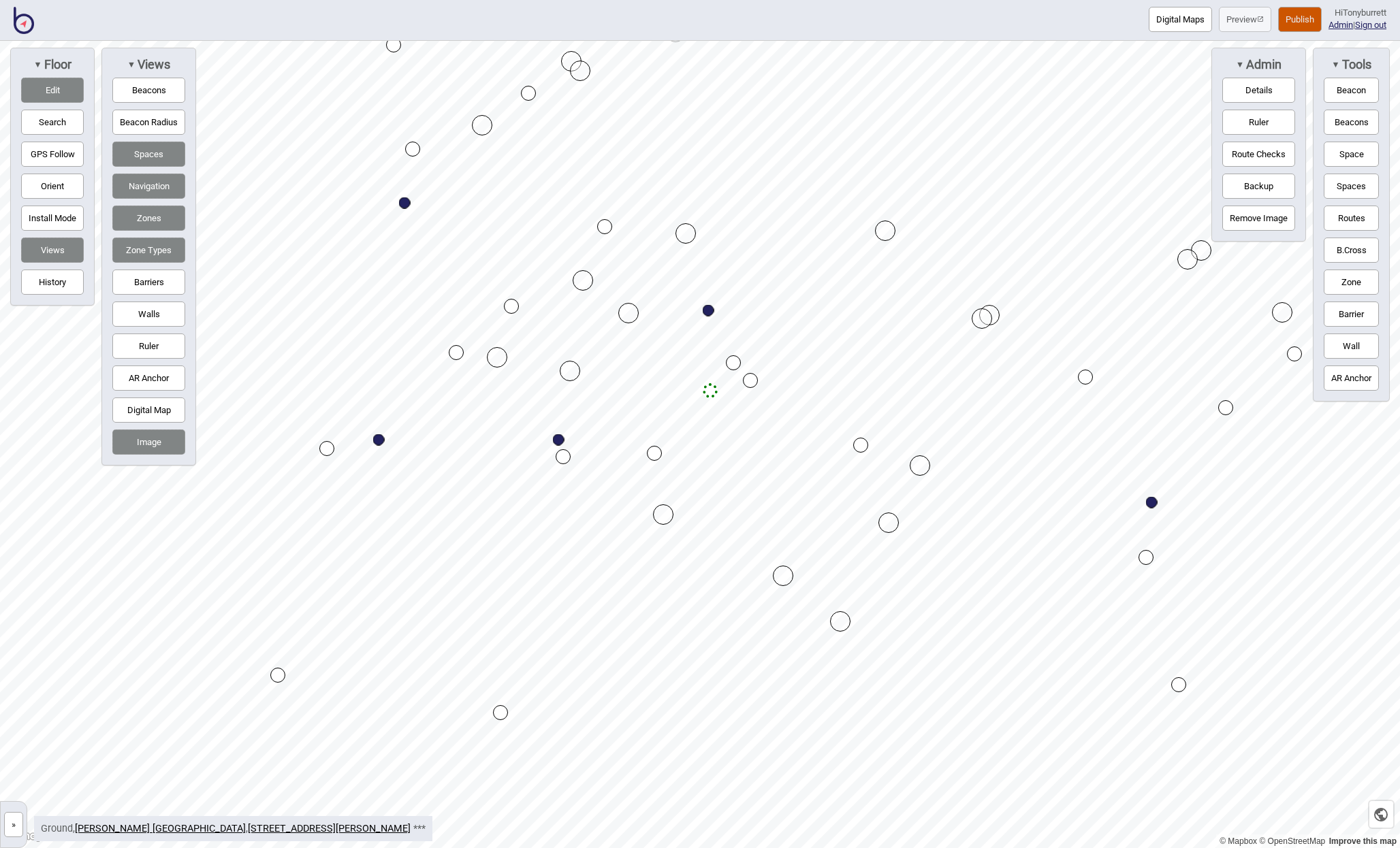
drag, startPoint x: 676, startPoint y: 493, endPoint x: 502, endPoint y: 357, distance: 220.8
drag, startPoint x: 630, startPoint y: 313, endPoint x: 593, endPoint y: 295, distance: 41.1
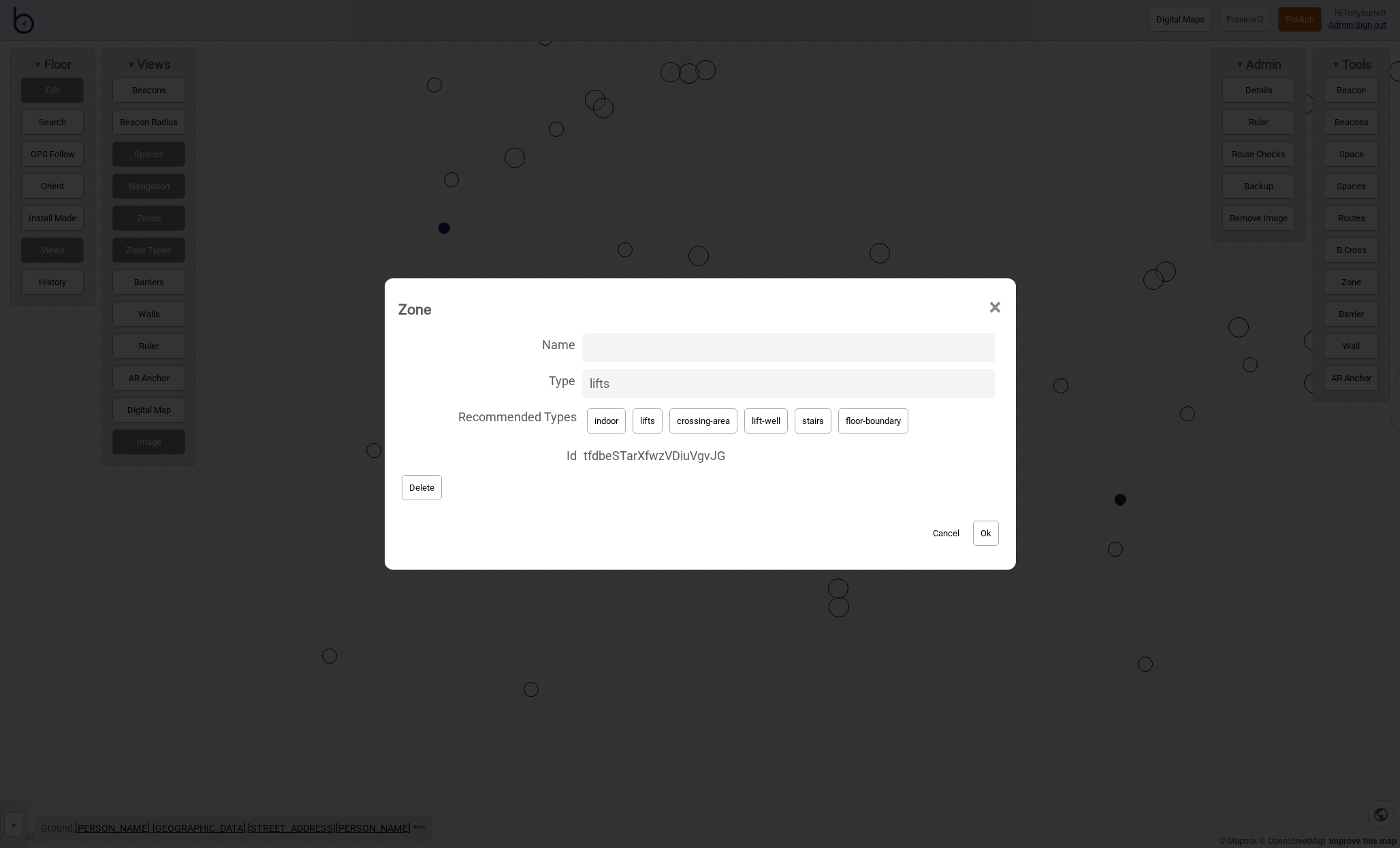
click at [949, 531] on button "Cancel" at bounding box center [946, 534] width 40 height 25
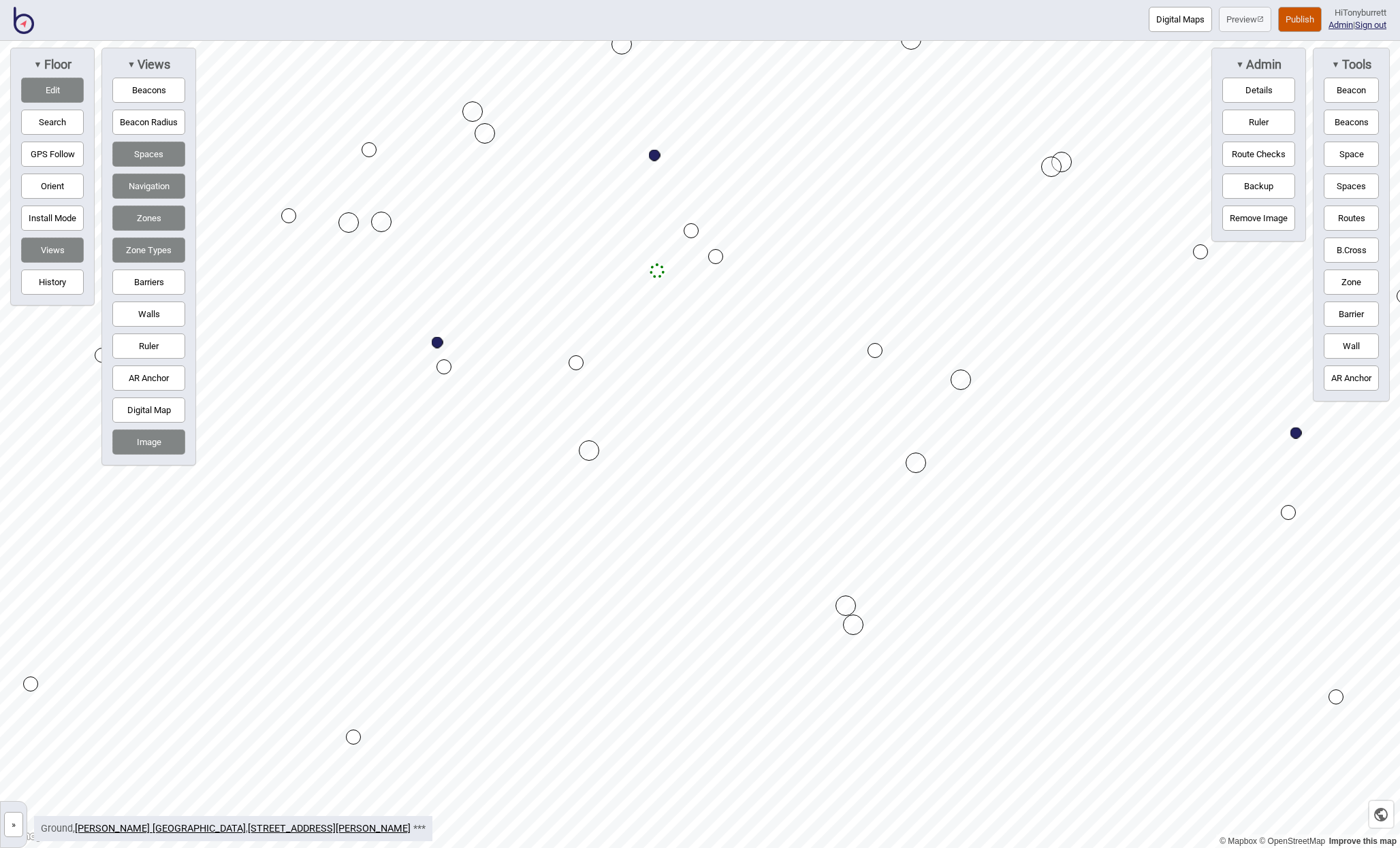
drag, startPoint x: 844, startPoint y: 572, endPoint x: 852, endPoint y: 621, distance: 49.6
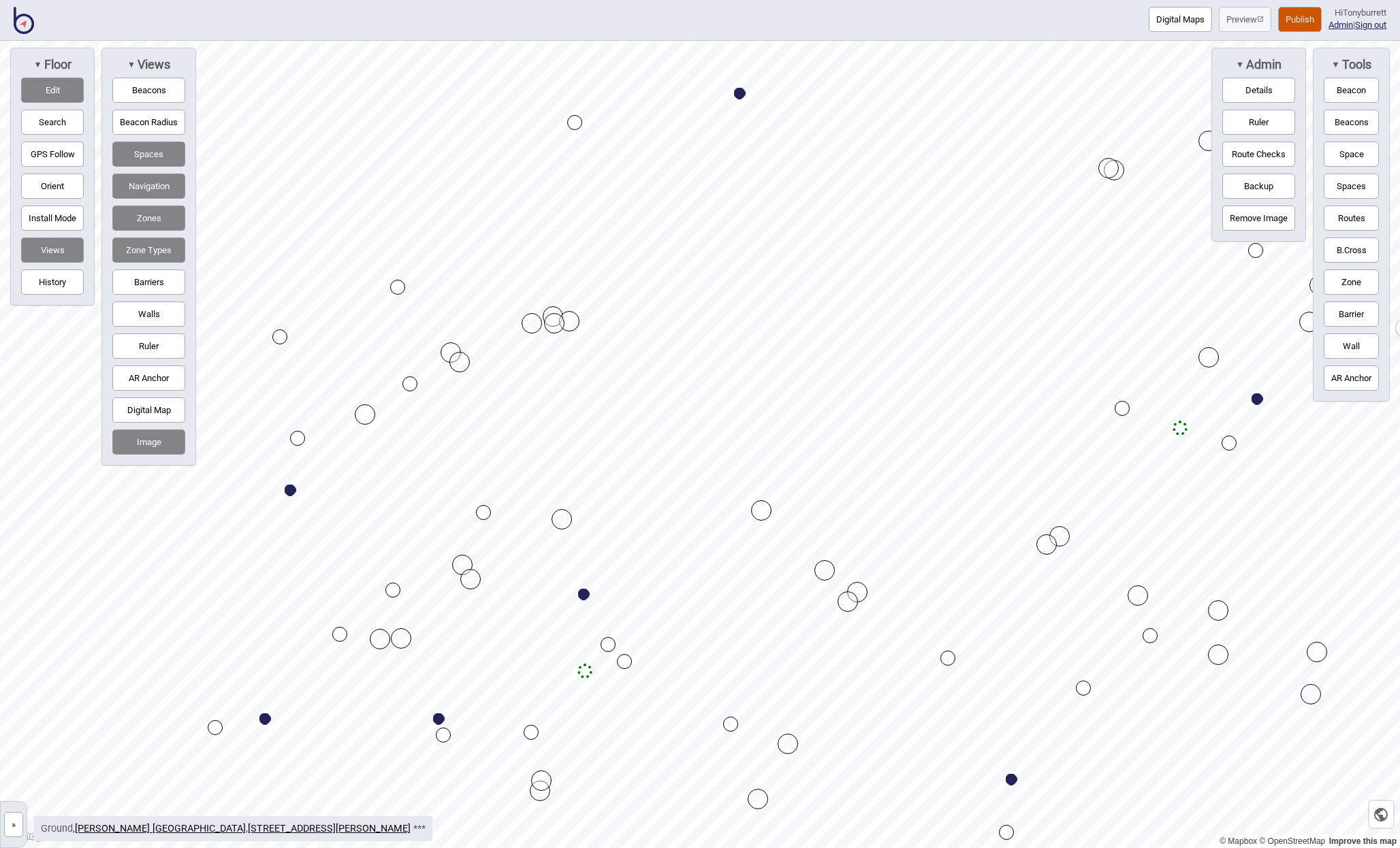
click at [61, 87] on button "Edit" at bounding box center [53, 90] width 63 height 25
click at [9, 822] on button "»" at bounding box center [14, 825] width 19 height 25
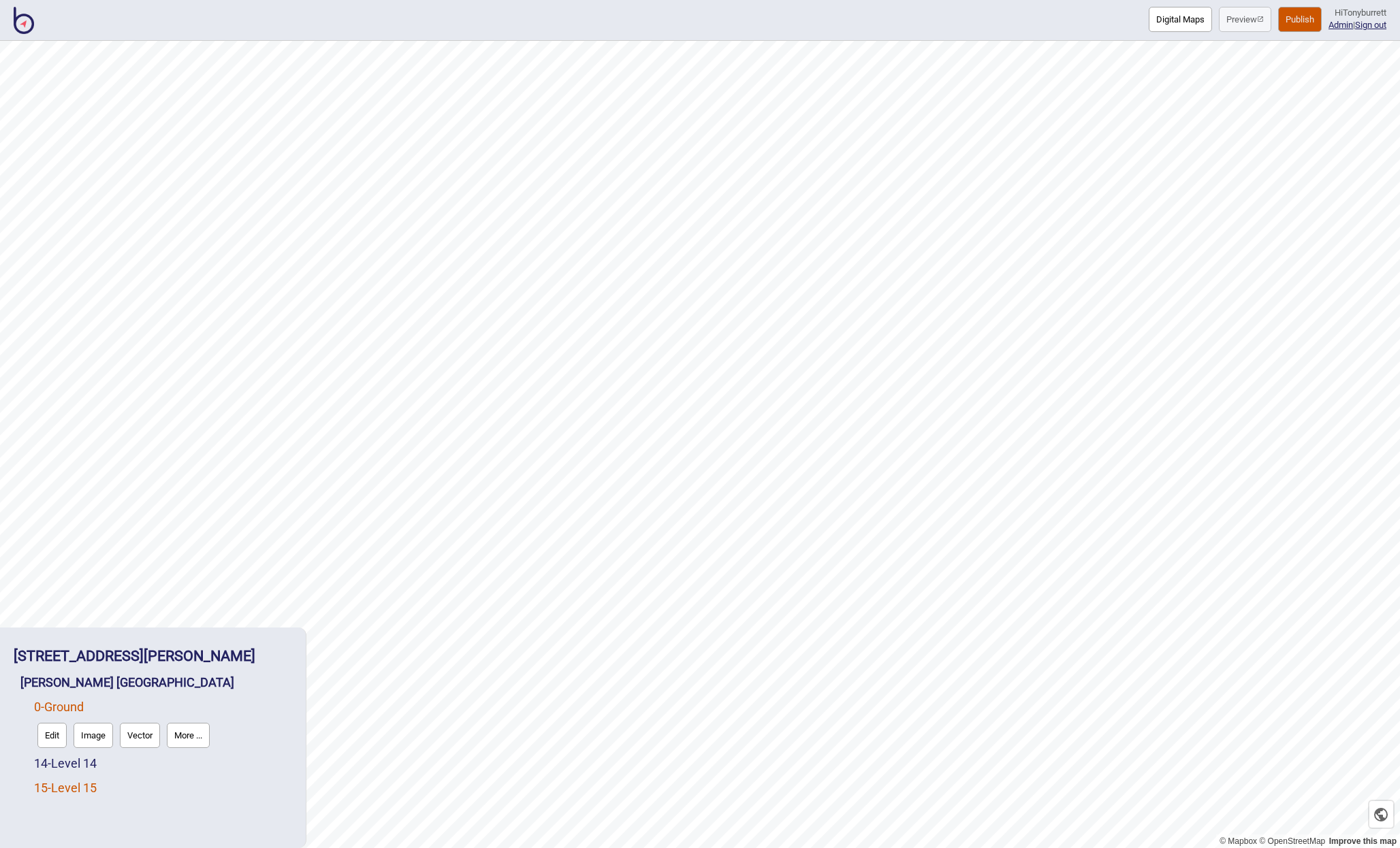
click at [55, 784] on link "15 - Level 15" at bounding box center [65, 787] width 63 height 14
click at [50, 786] on button "Edit" at bounding box center [53, 784] width 30 height 25
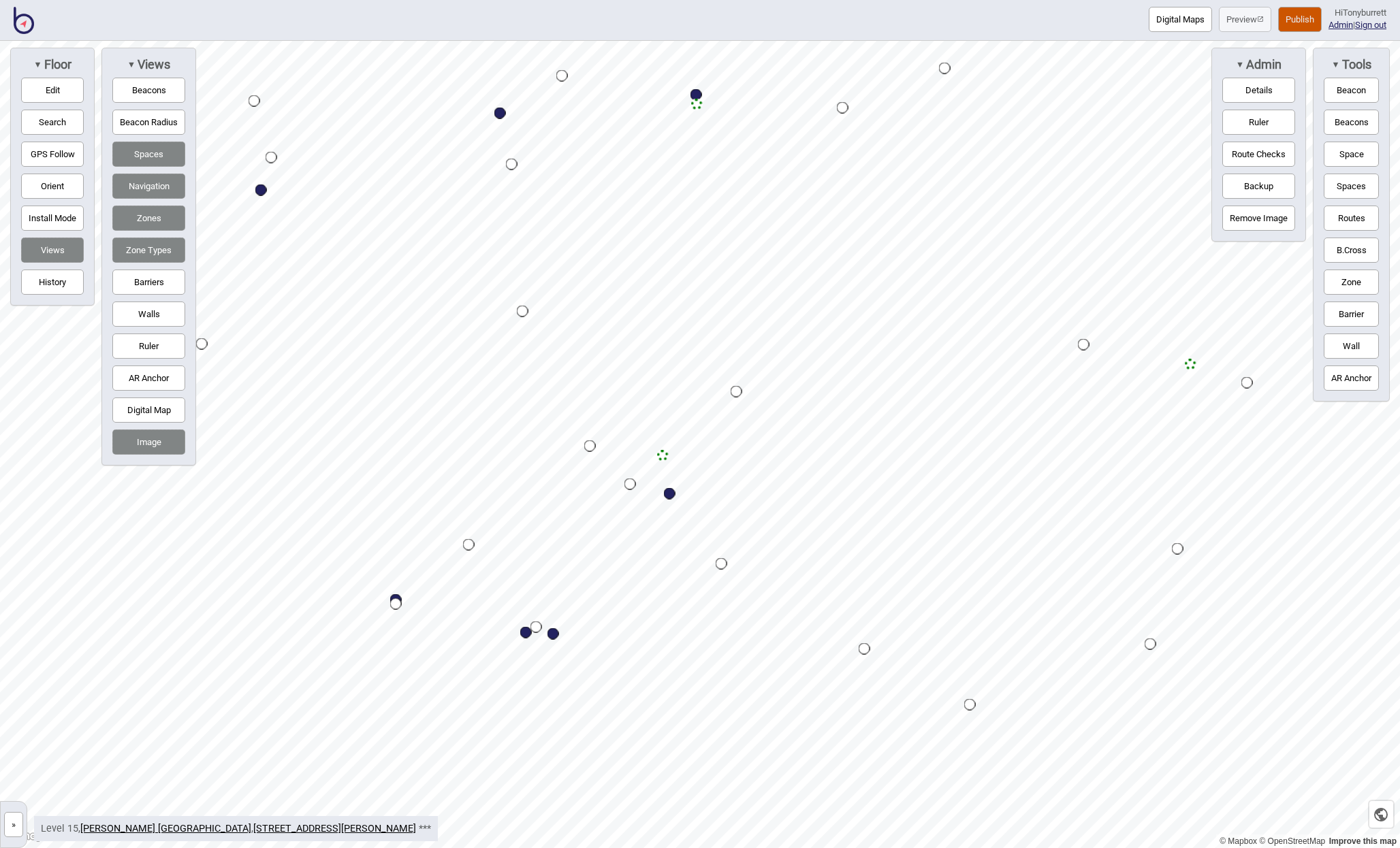
click at [667, 456] on div "Map marker" at bounding box center [663, 456] width 12 height 12
click at [26, 828] on link "»" at bounding box center [13, 823] width 26 height 14
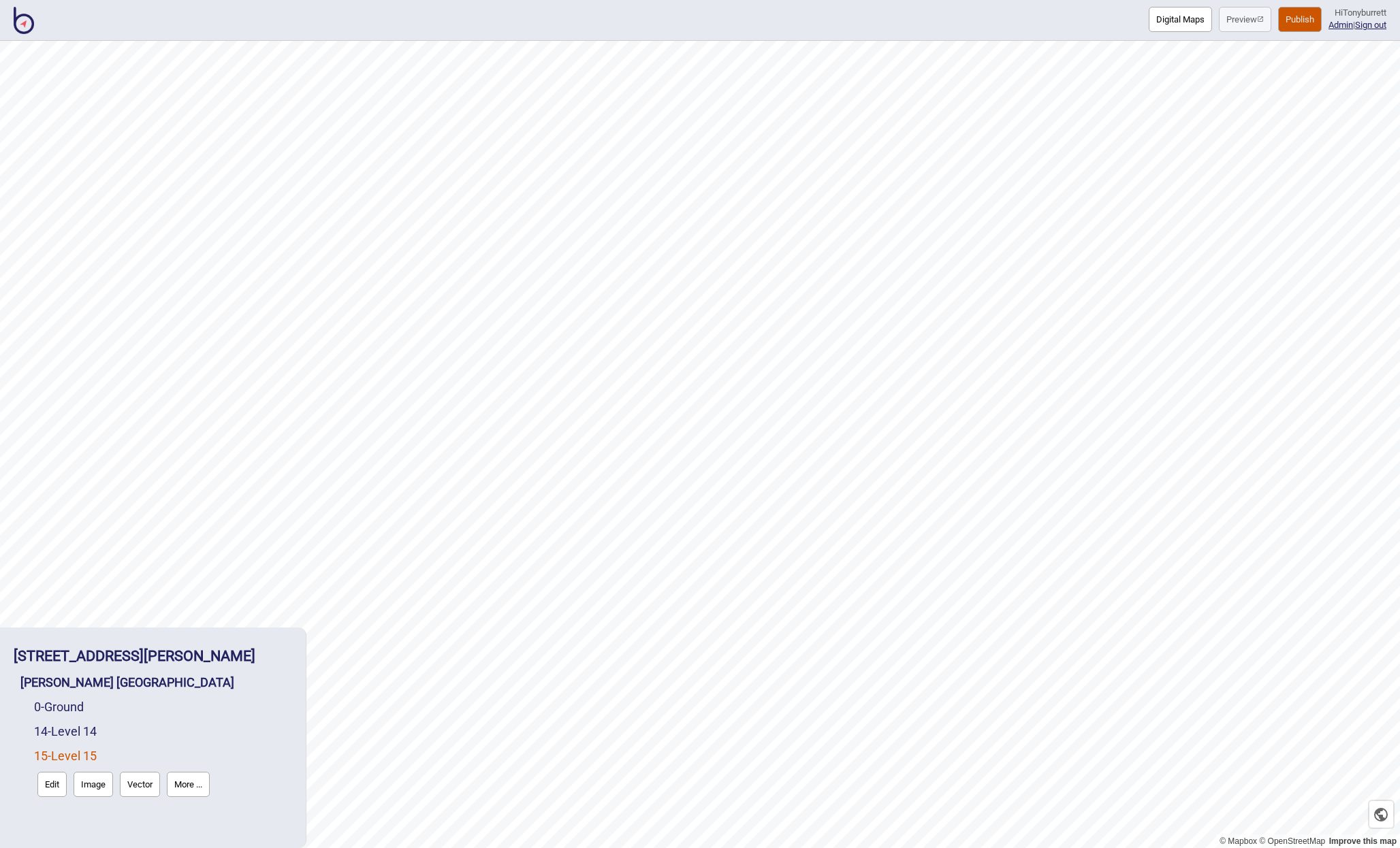
click at [18, 827] on div "1 Bligh St - Clayton Utz Sydney Clayton Utz Sydney 0 - Ground 14 - Level 14 15 …" at bounding box center [152, 738] width 292 height 207
click at [67, 706] on link "0 - Ground" at bounding box center [58, 707] width 50 height 14
click at [55, 735] on button "Edit" at bounding box center [53, 736] width 30 height 25
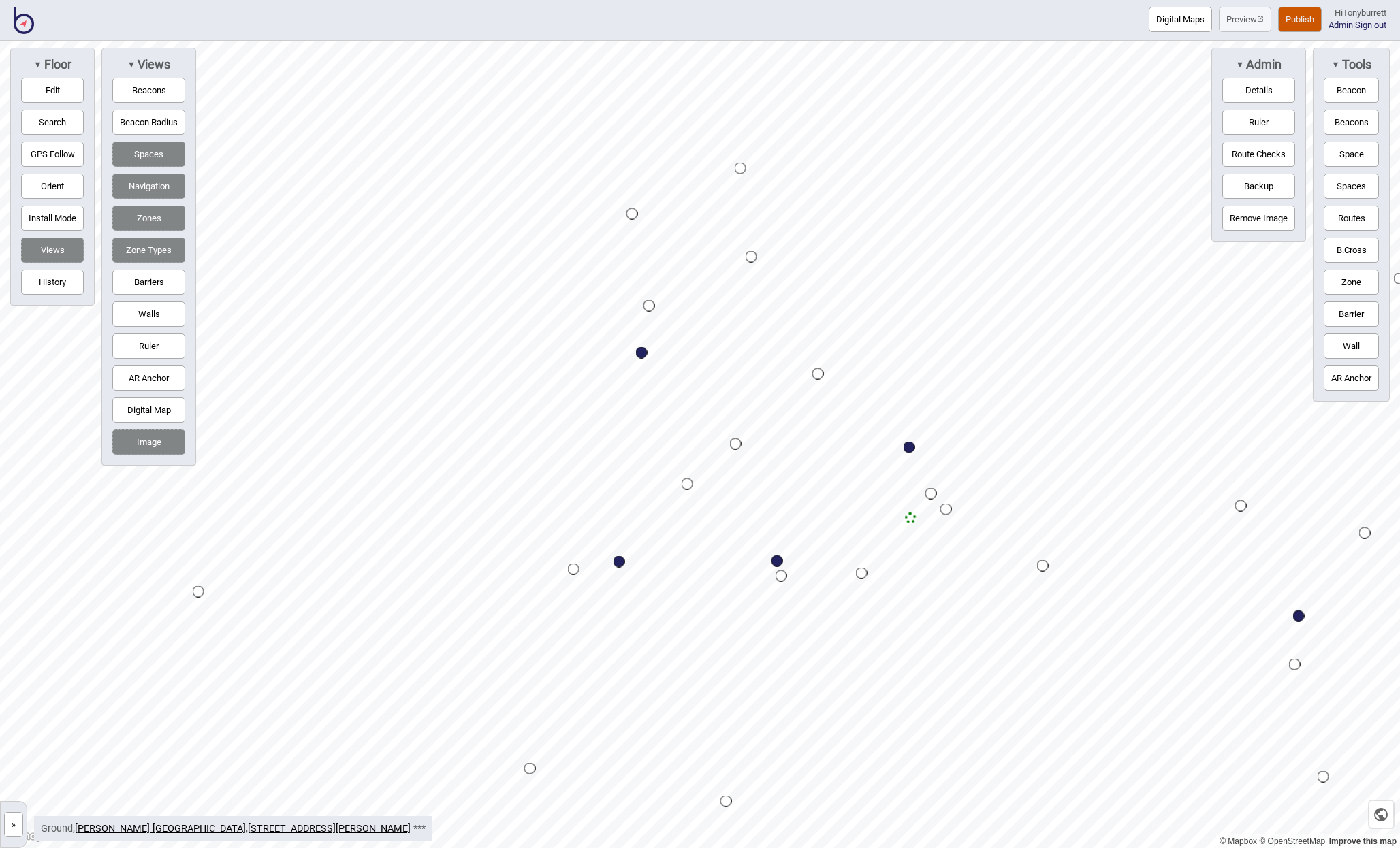
click at [910, 516] on div "Map marker" at bounding box center [911, 519] width 12 height 12
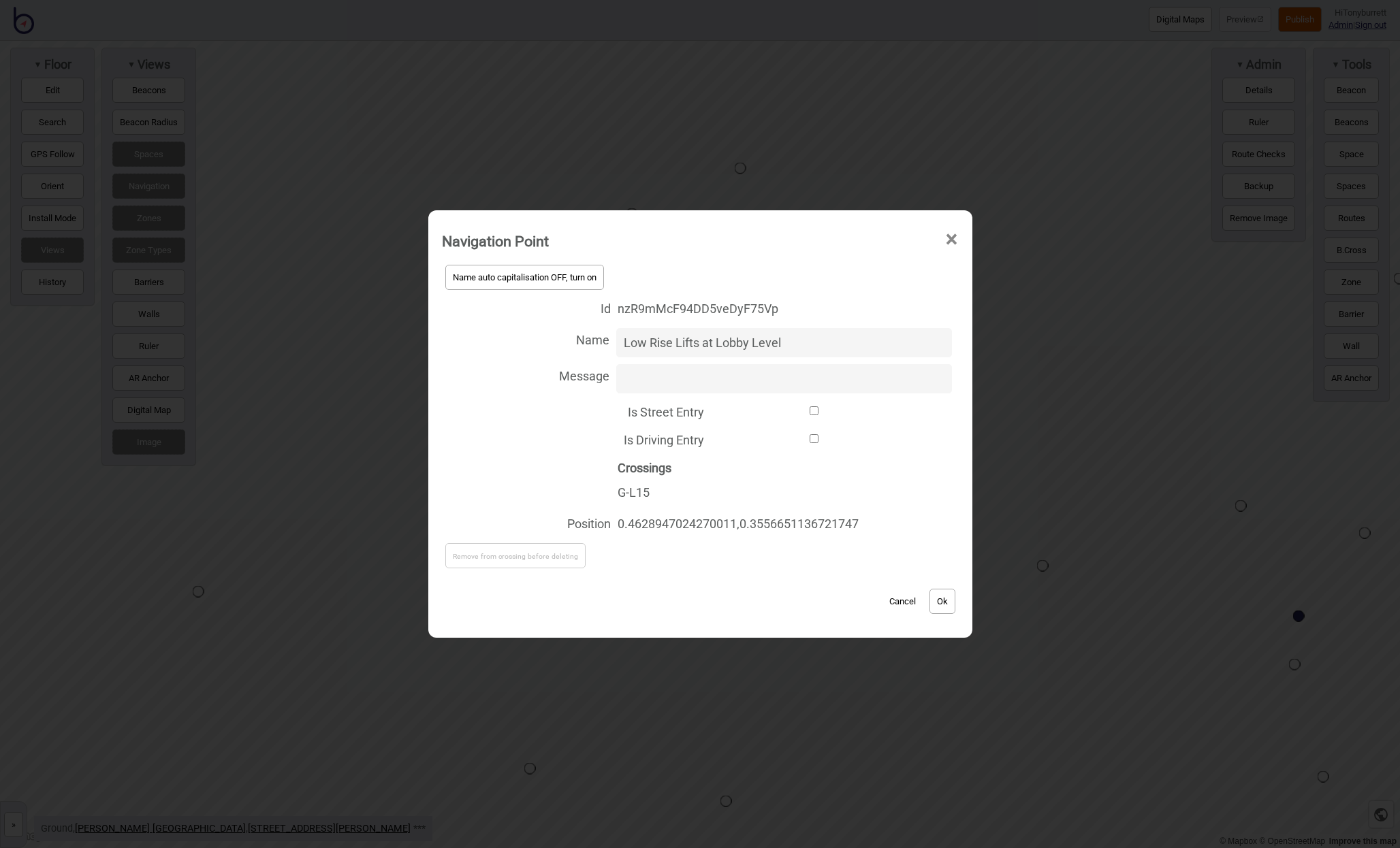
click at [912, 601] on button "Cancel" at bounding box center [902, 602] width 40 height 25
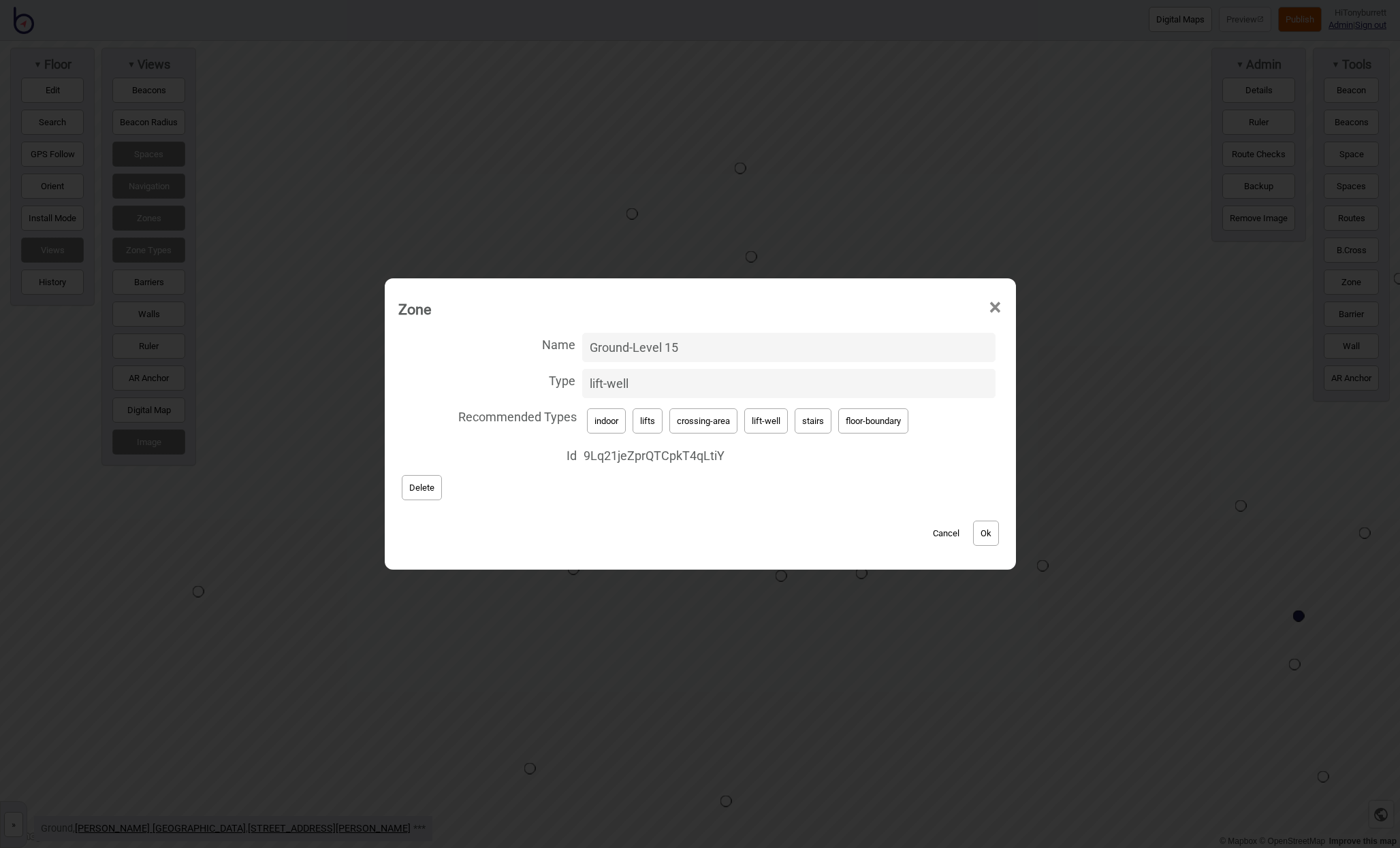
click at [950, 533] on button "Cancel" at bounding box center [946, 534] width 40 height 25
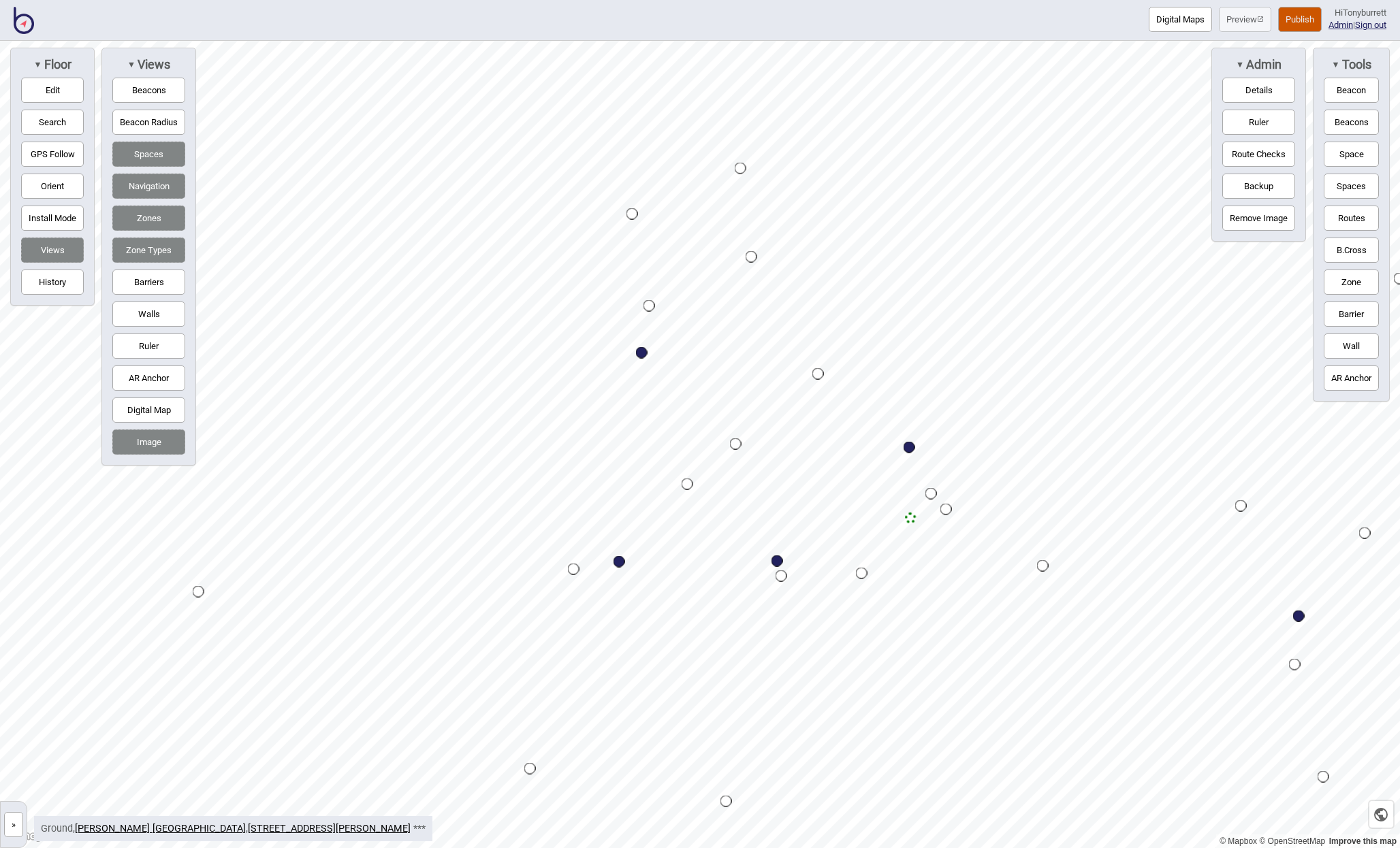
click at [912, 520] on div "Map marker" at bounding box center [911, 519] width 12 height 12
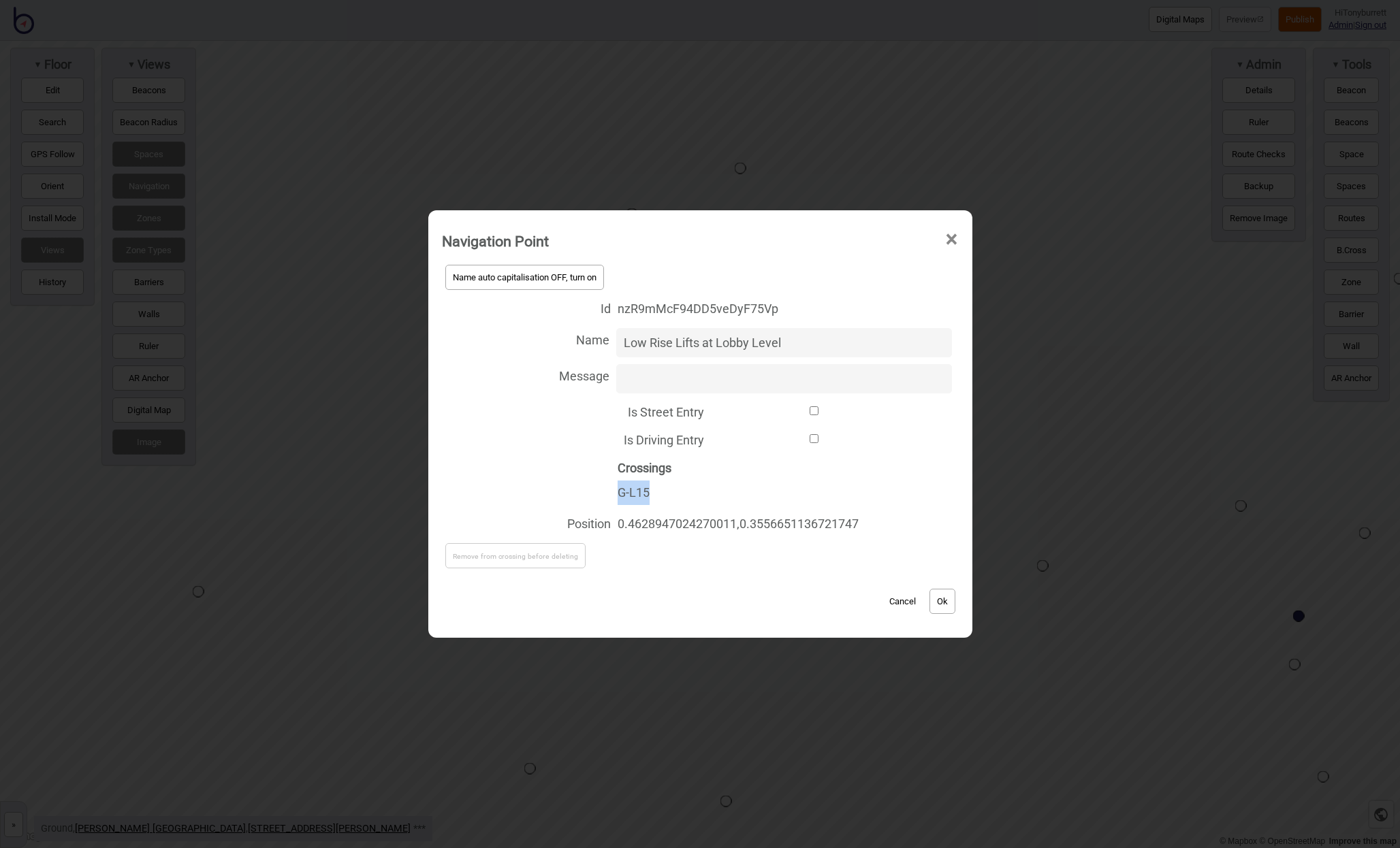
drag, startPoint x: 662, startPoint y: 491, endPoint x: 610, endPoint y: 492, distance: 52.0
click at [610, 492] on div "Crossings G-L15" at bounding box center [700, 480] width 516 height 55
copy div "G-L15"
click at [907, 599] on button "Cancel" at bounding box center [902, 602] width 40 height 25
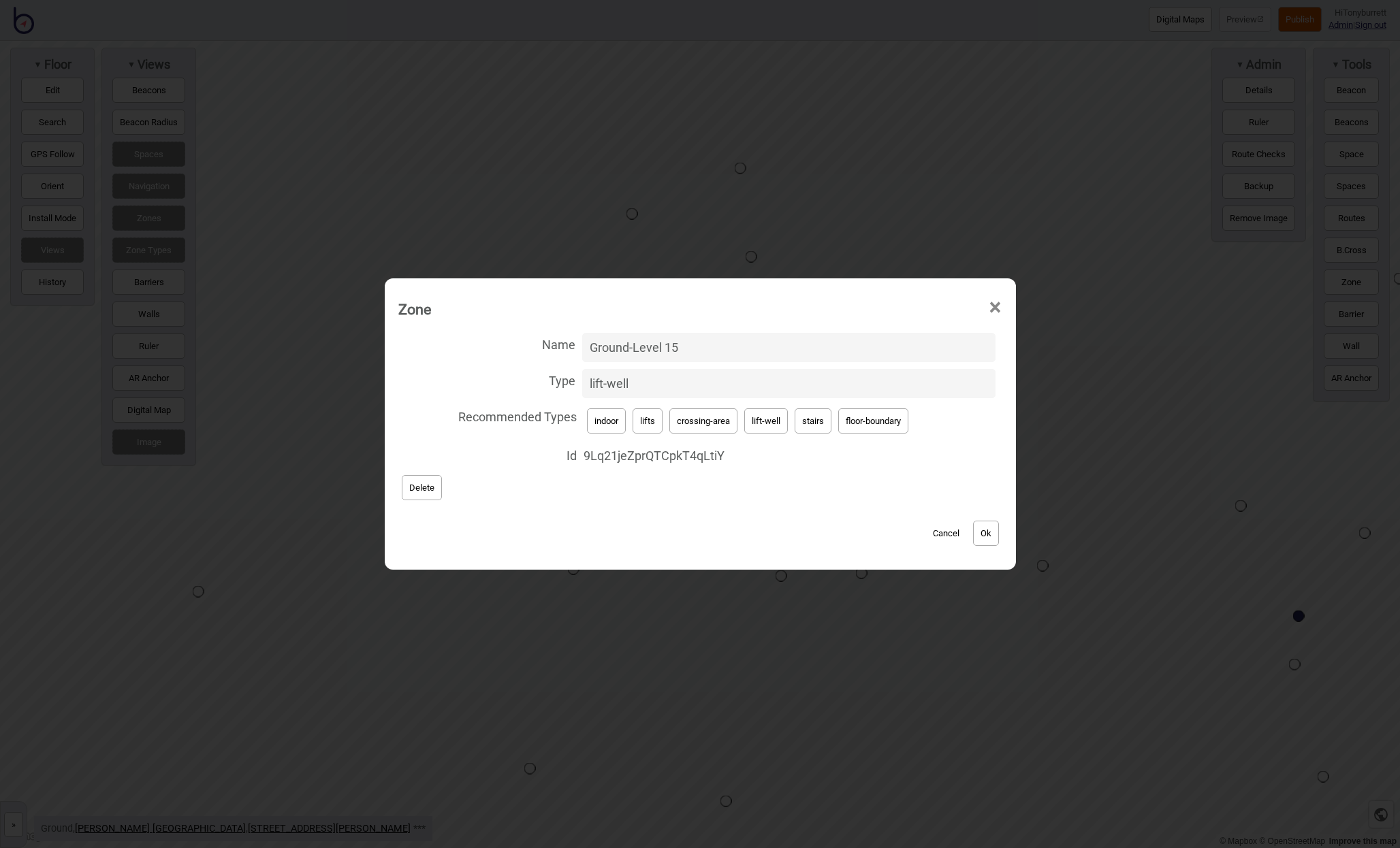
drag, startPoint x: 676, startPoint y: 347, endPoint x: 482, endPoint y: 341, distance: 194.1
click at [482, 341] on label "Name Ground-Level 15" at bounding box center [700, 347] width 604 height 36
click at [582, 341] on input "Ground-Level 15" at bounding box center [789, 348] width 414 height 30
paste input "-L"
type input "G-L15"
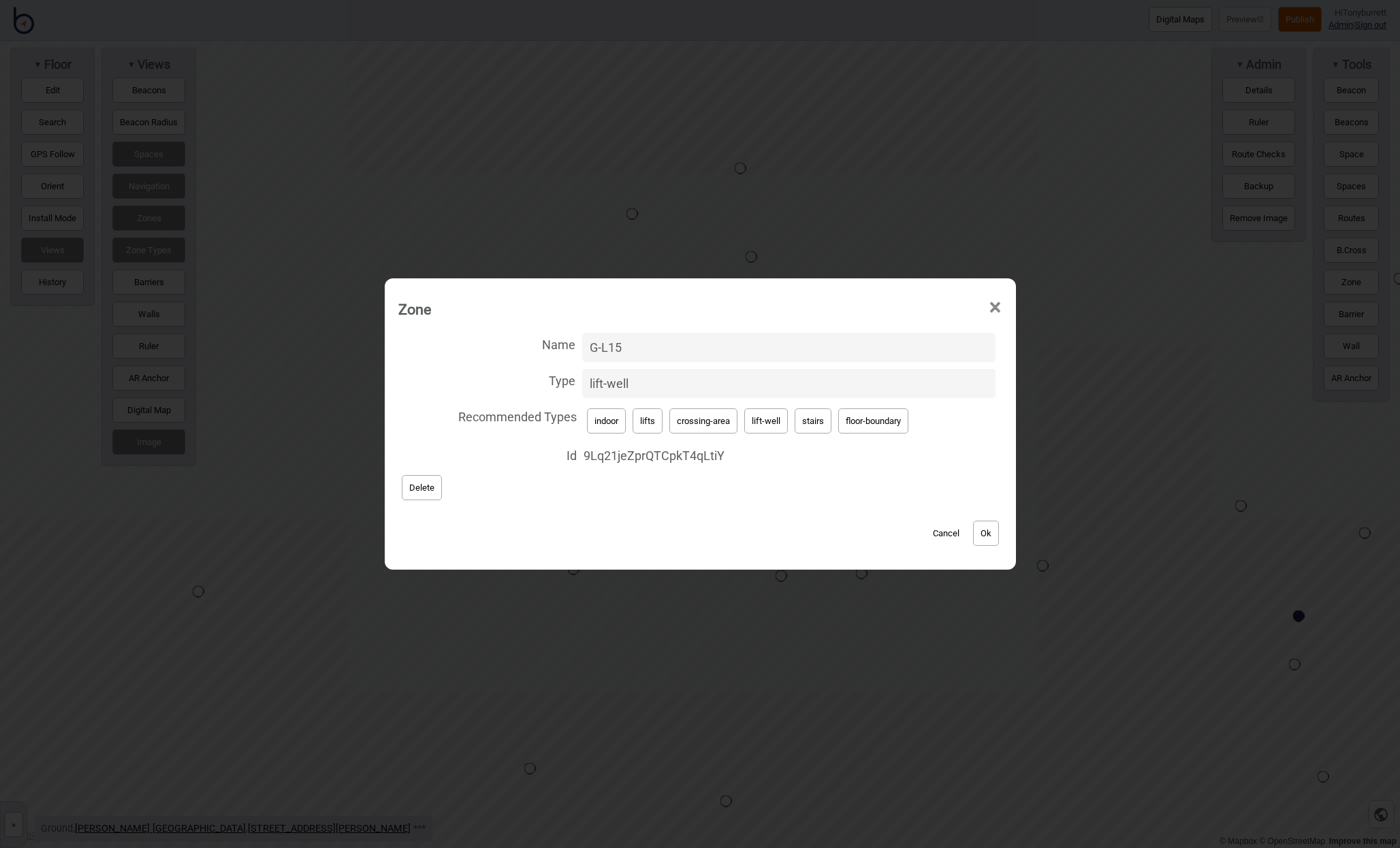
click at [986, 530] on button "Ok" at bounding box center [986, 534] width 26 height 25
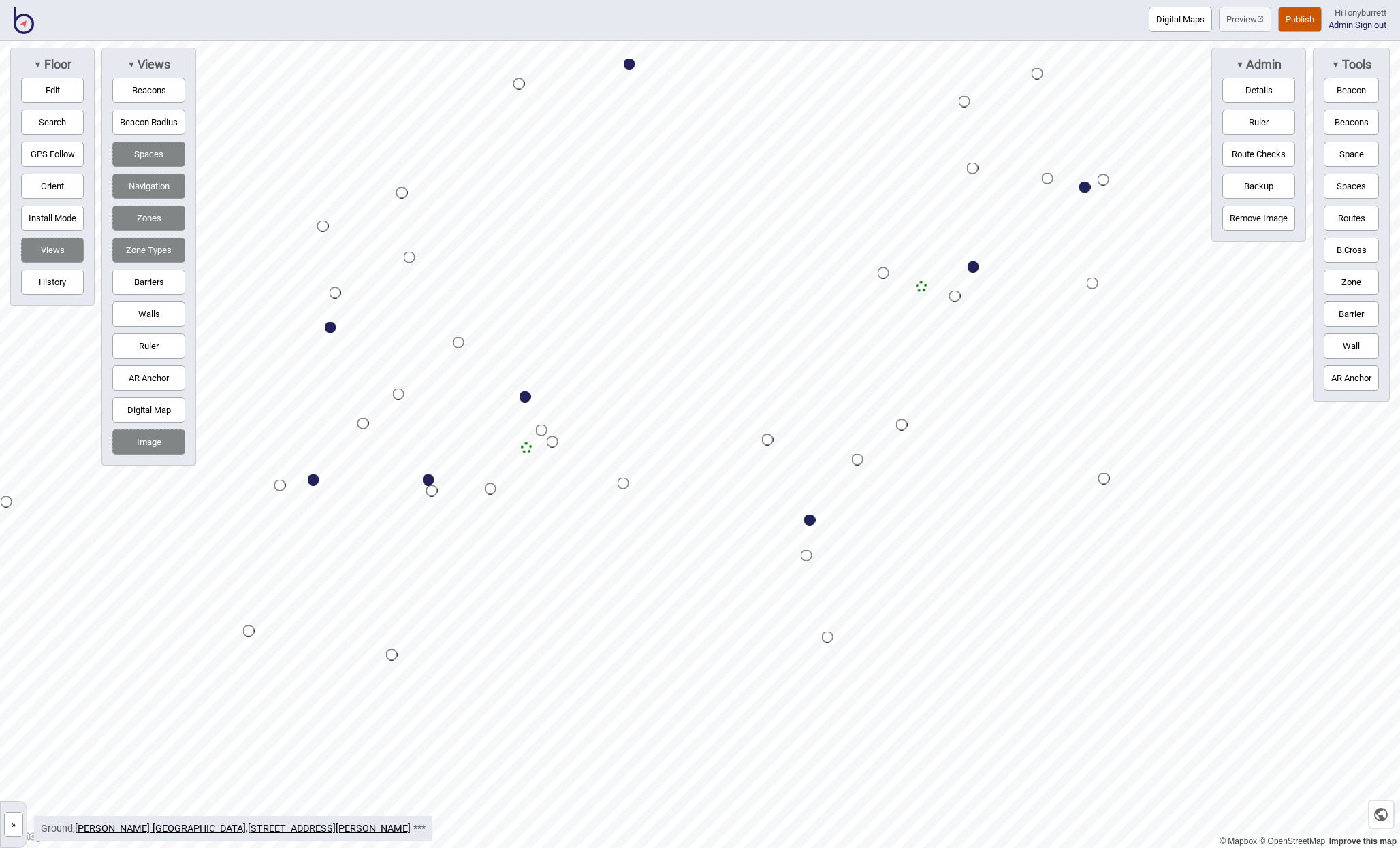
click at [528, 450] on div "Map marker" at bounding box center [527, 448] width 12 height 12
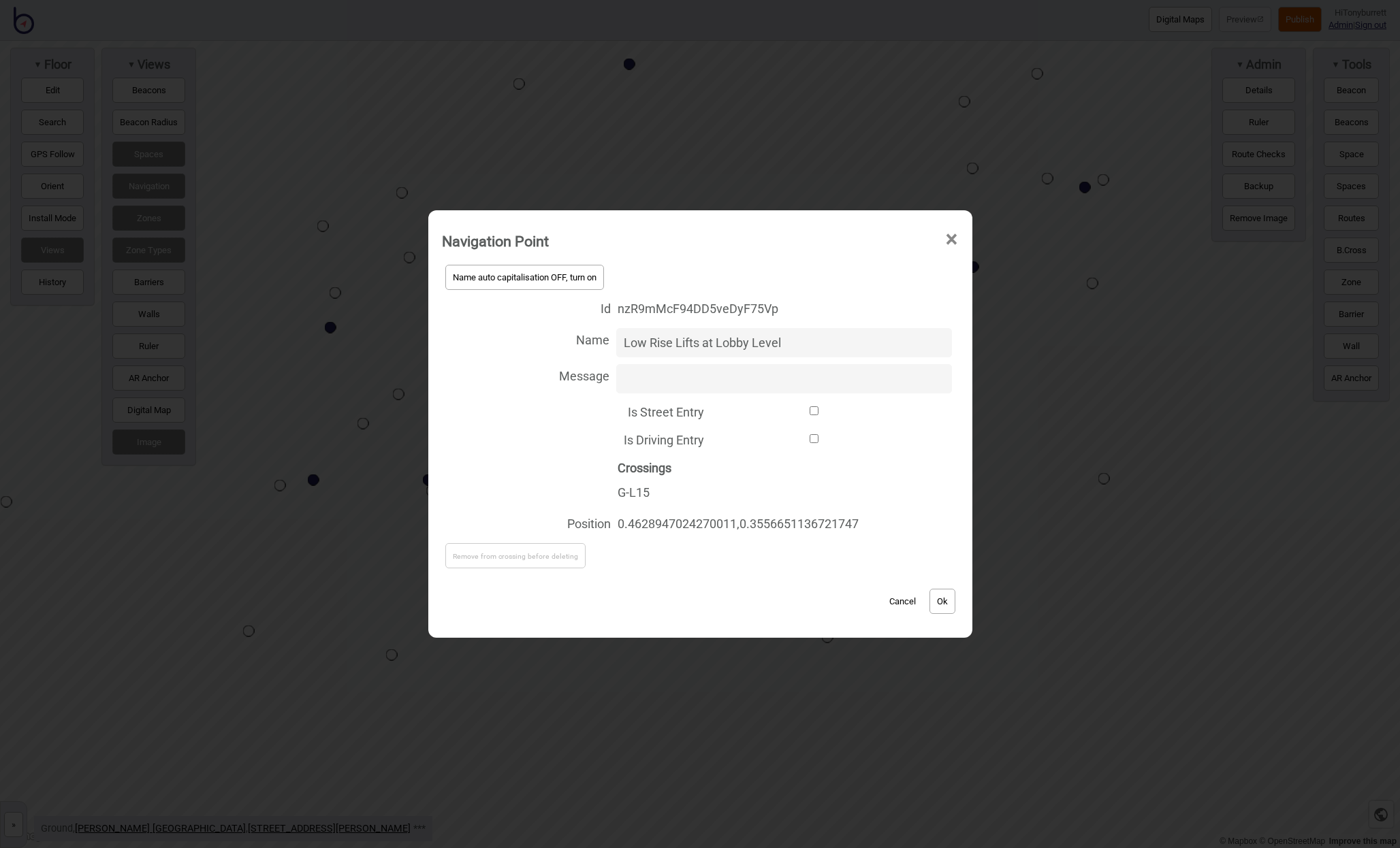
click at [892, 599] on button "Cancel" at bounding box center [902, 602] width 40 height 25
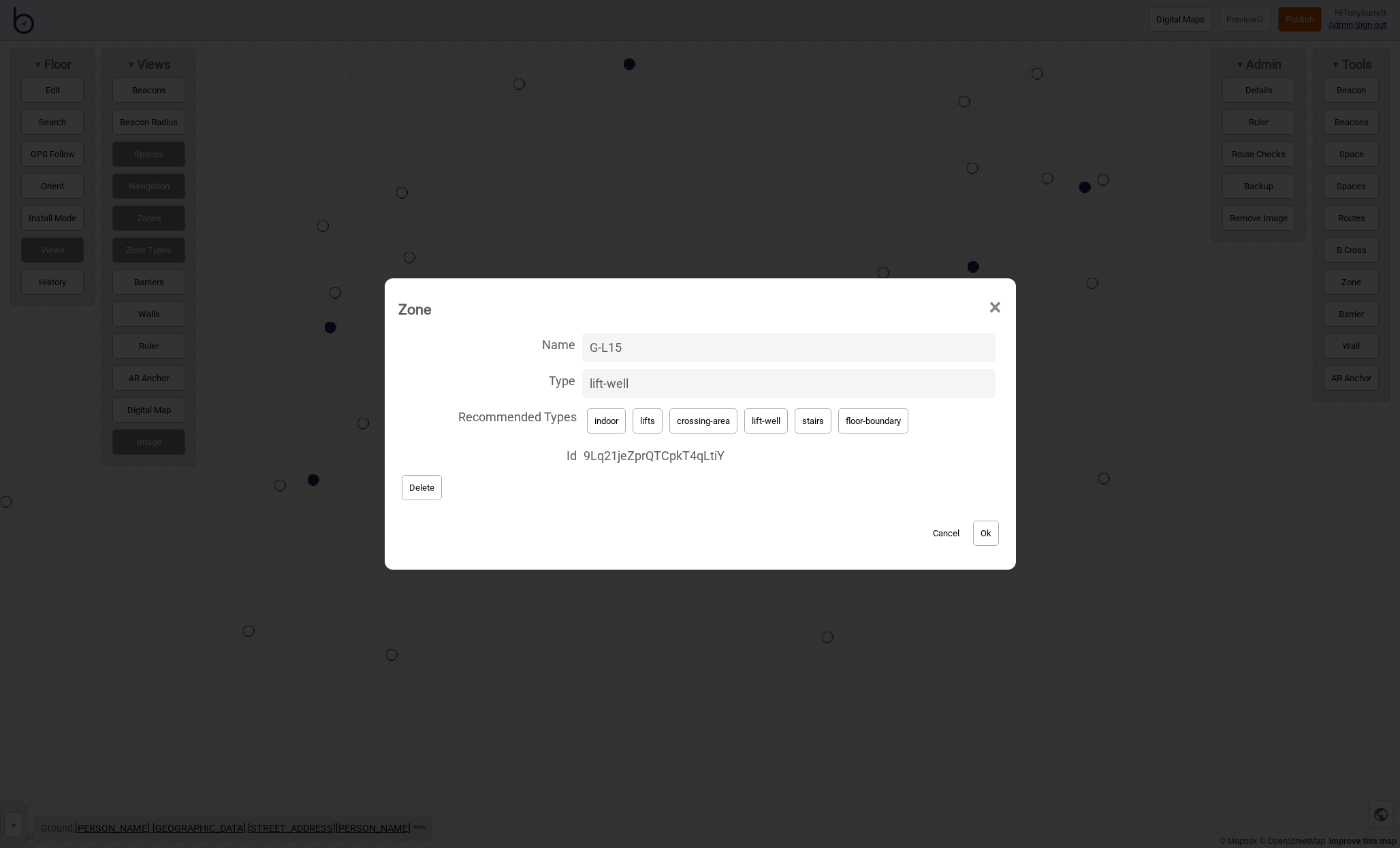
click at [935, 534] on button "Cancel" at bounding box center [946, 534] width 40 height 25
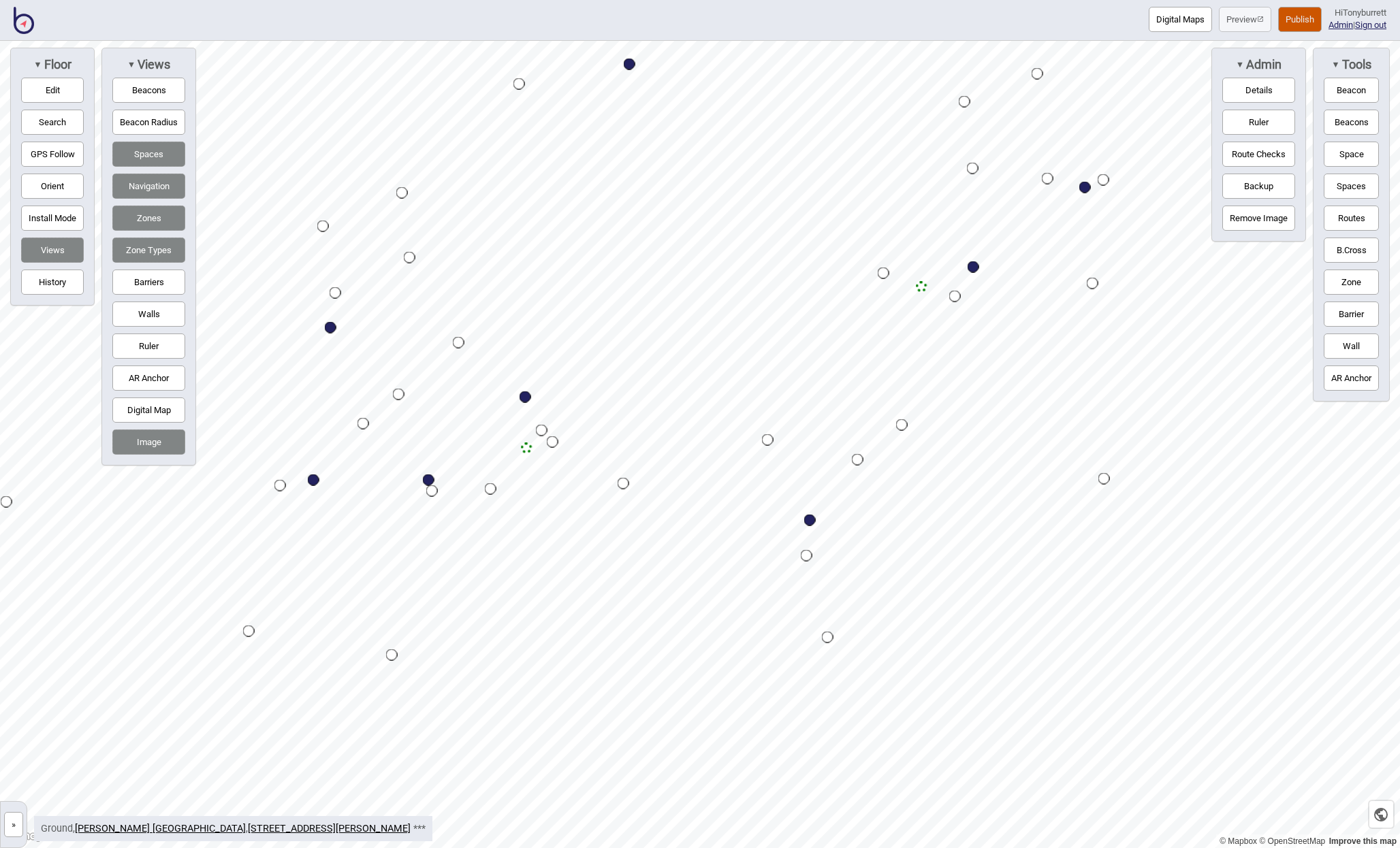
click at [18, 825] on button "»" at bounding box center [14, 825] width 19 height 25
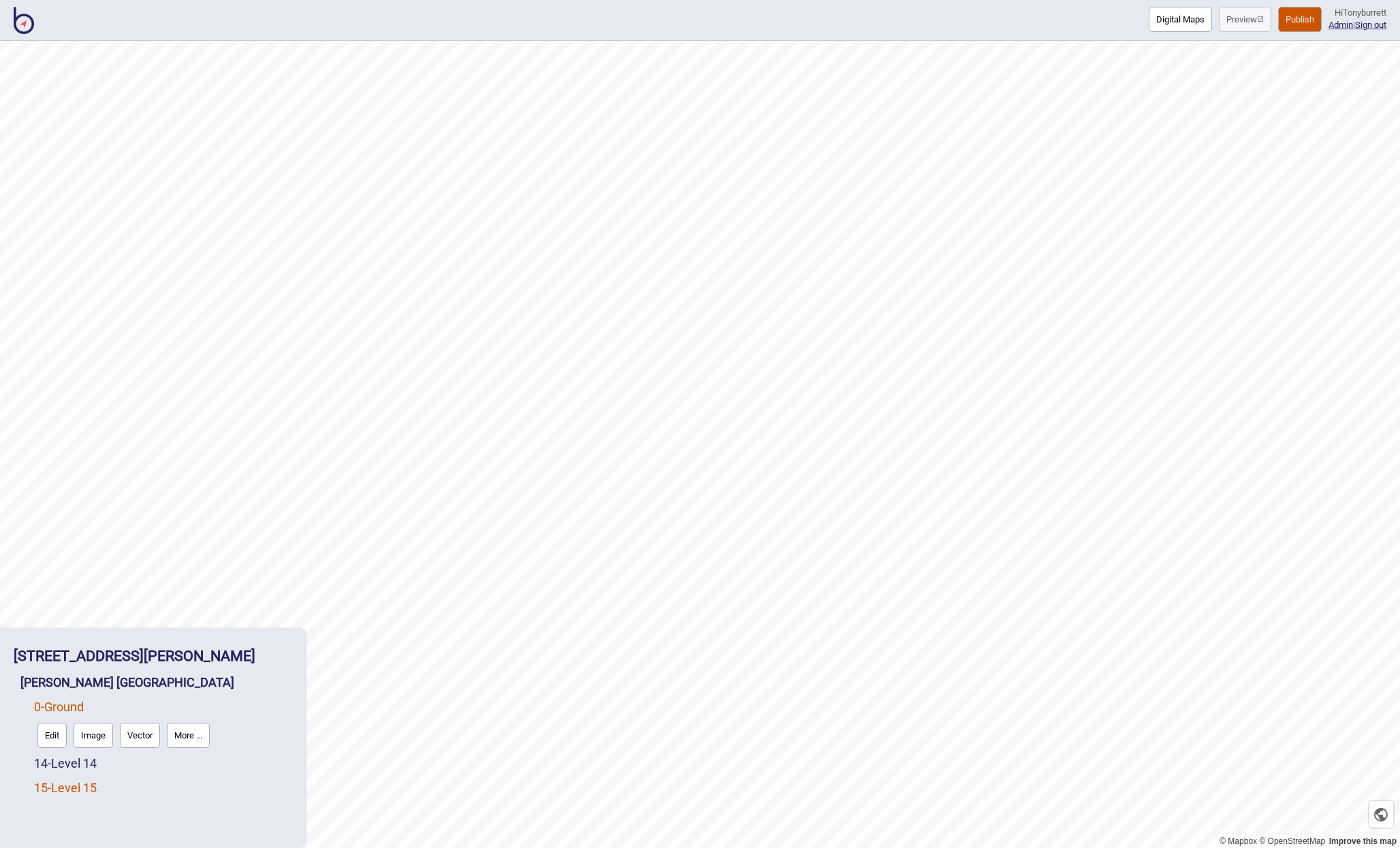
click at [53, 788] on link "15 - Level 15" at bounding box center [65, 787] width 63 height 14
click at [44, 792] on button "Edit" at bounding box center [53, 784] width 30 height 25
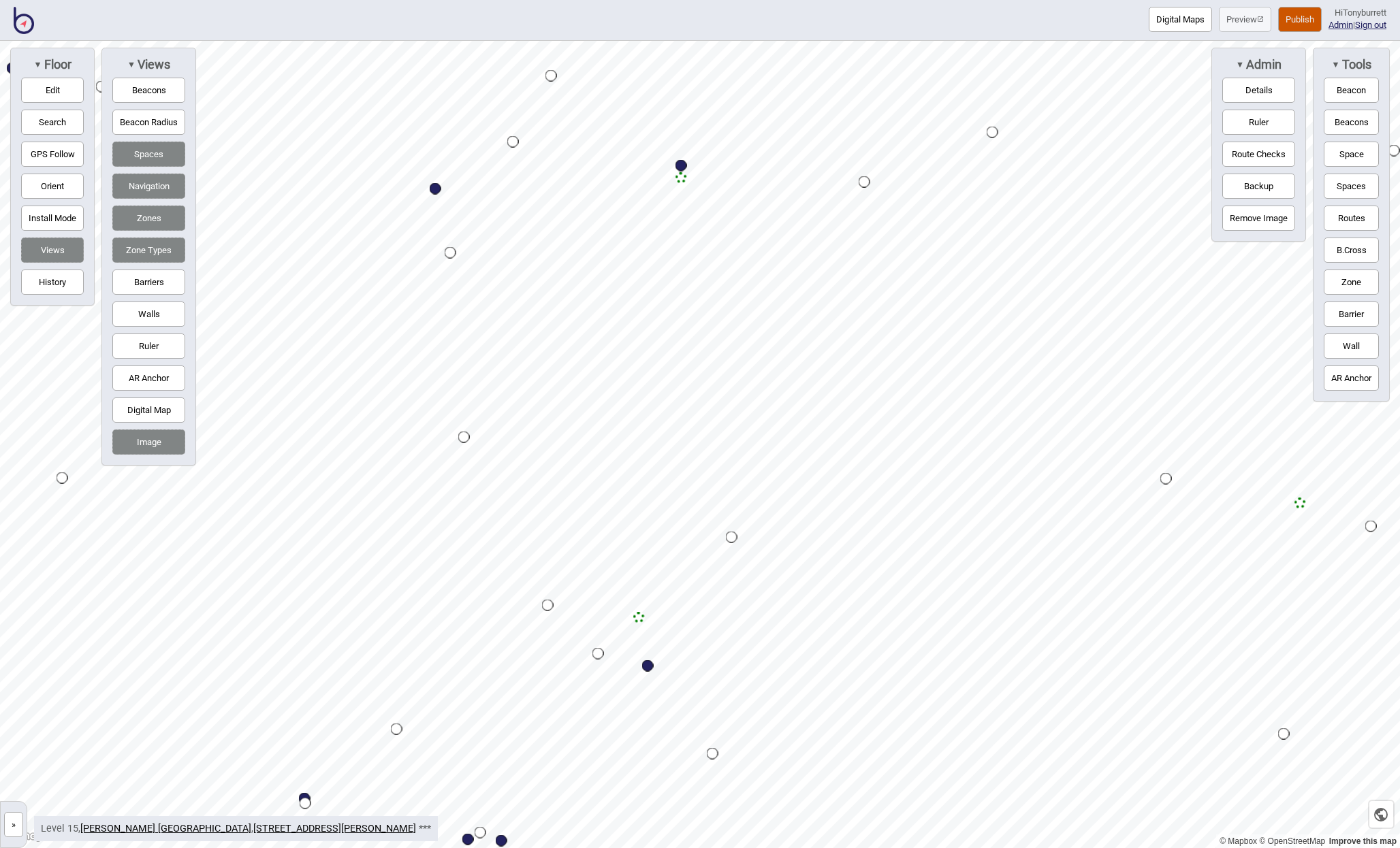
click at [639, 618] on div "Map marker" at bounding box center [639, 618] width 12 height 12
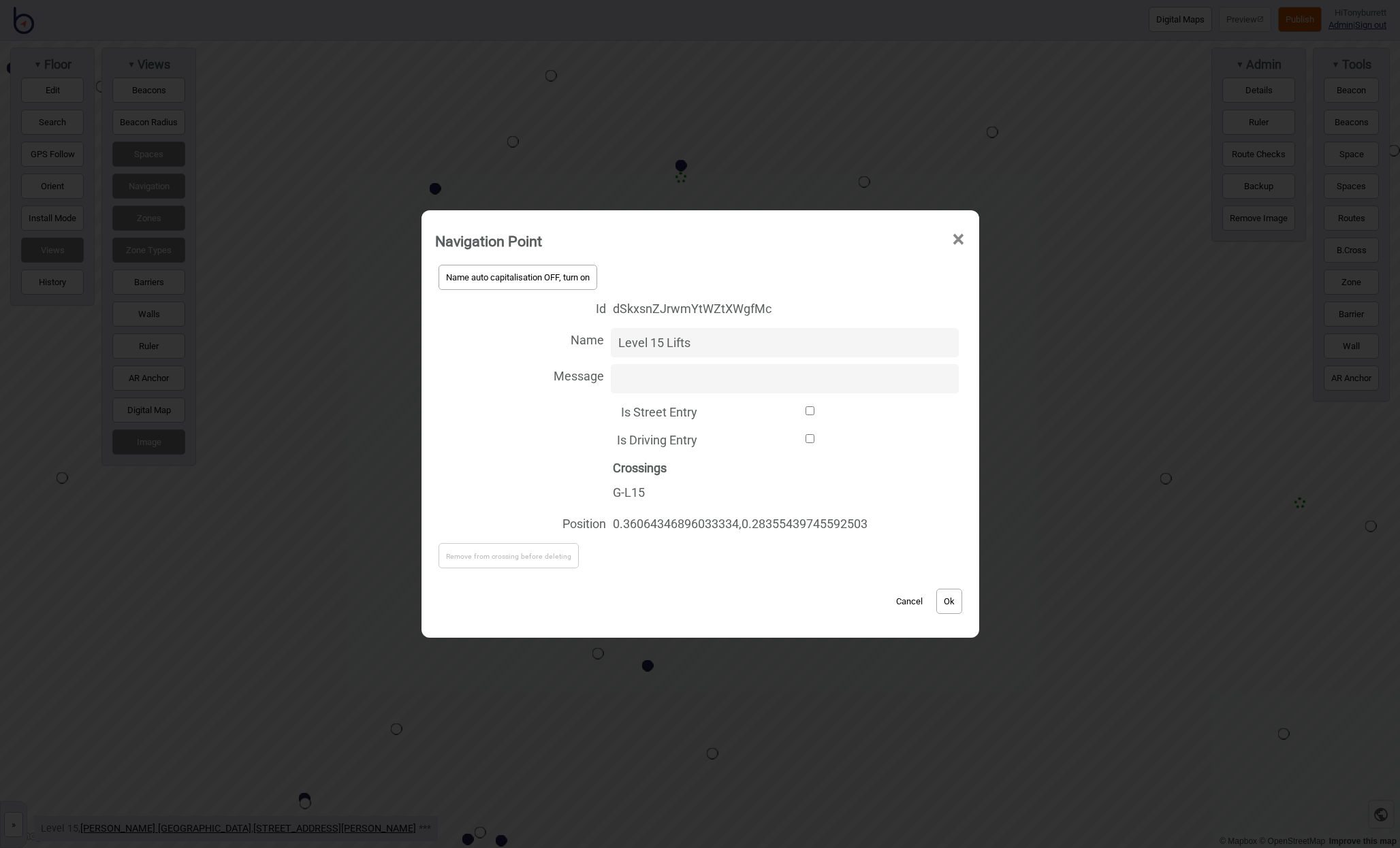
click at [912, 604] on button "Cancel" at bounding box center [909, 602] width 40 height 25
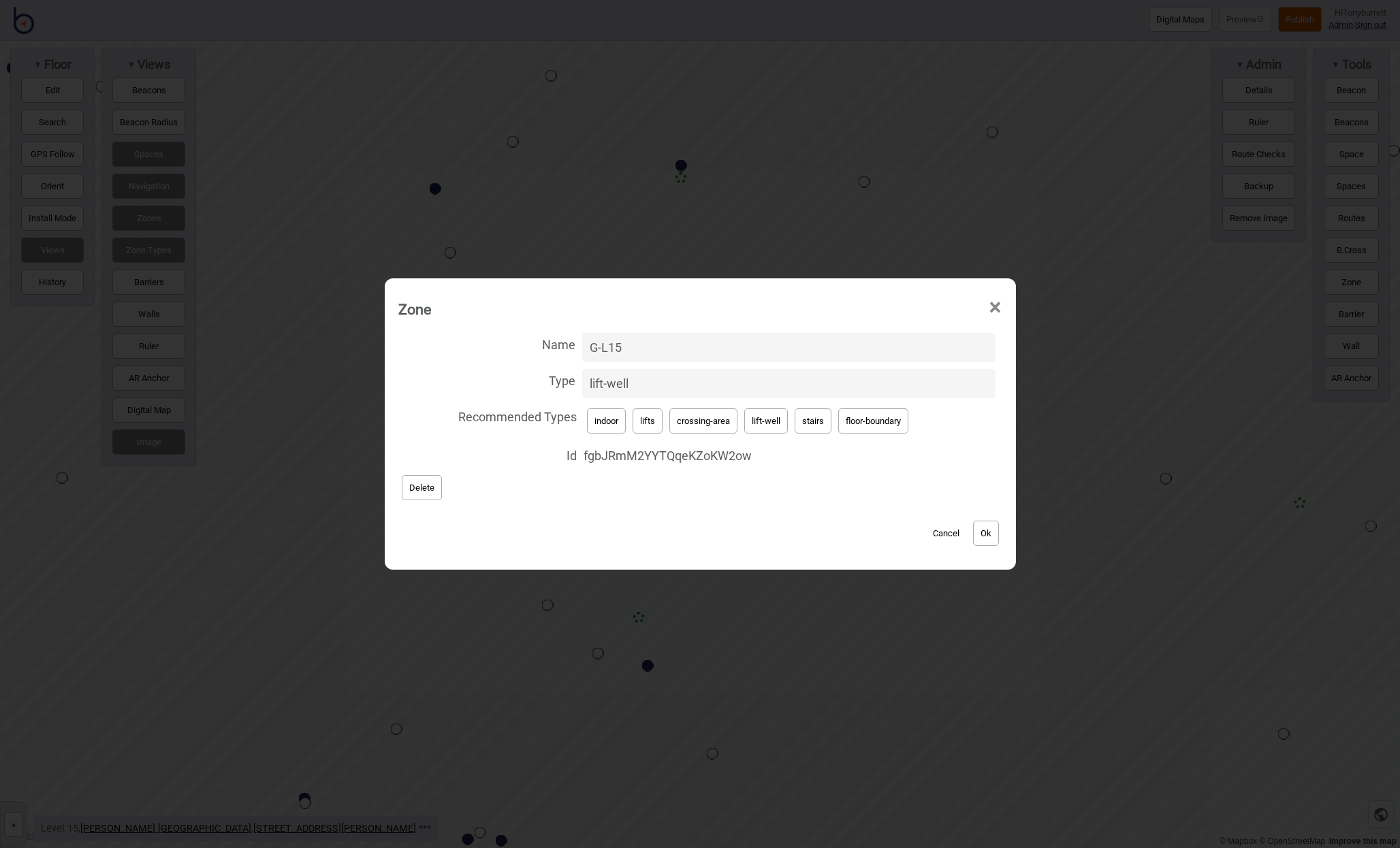
click at [944, 534] on button "Cancel" at bounding box center [946, 534] width 40 height 25
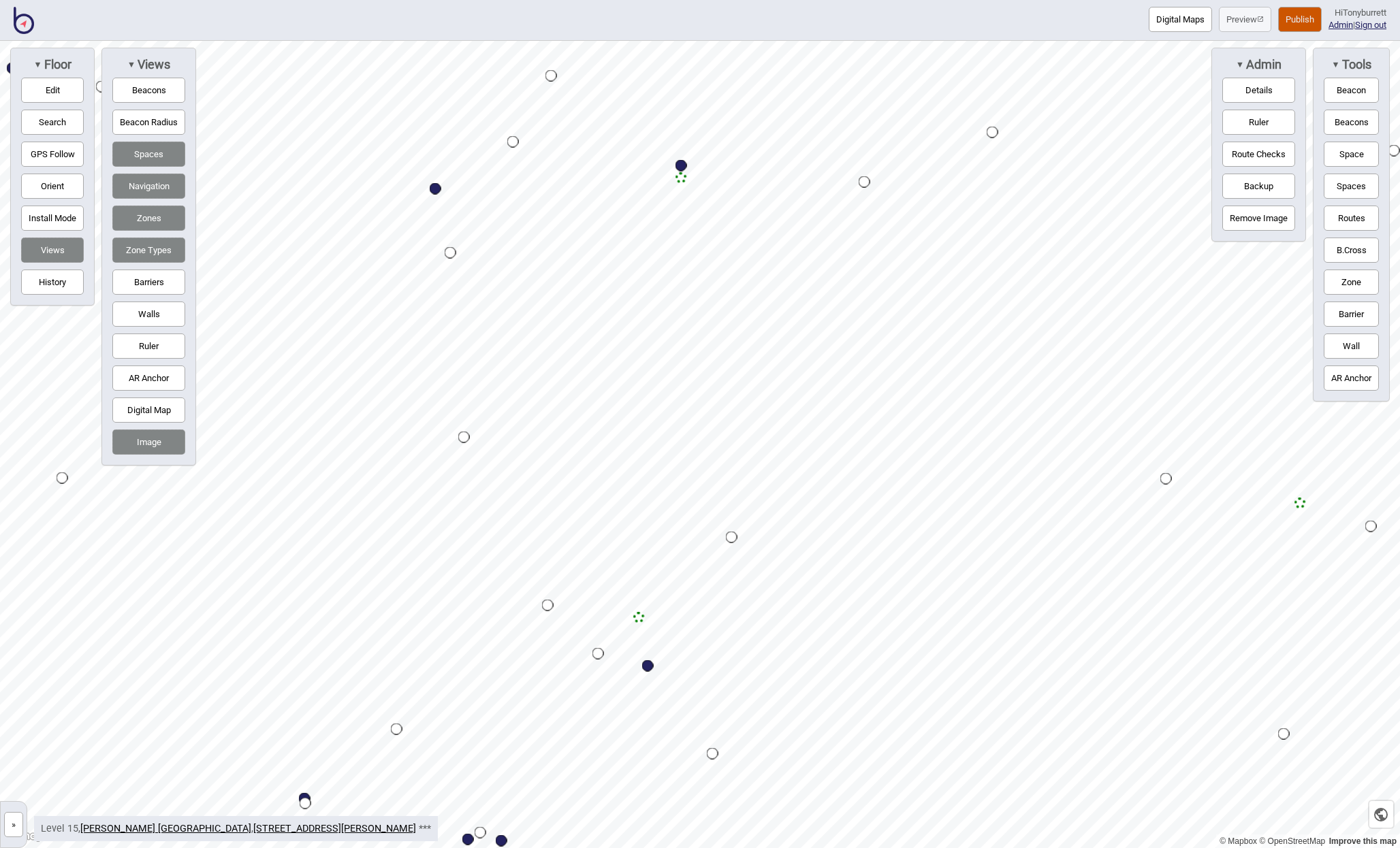
click at [1282, 17] on button "Publish" at bounding box center [1299, 19] width 44 height 25
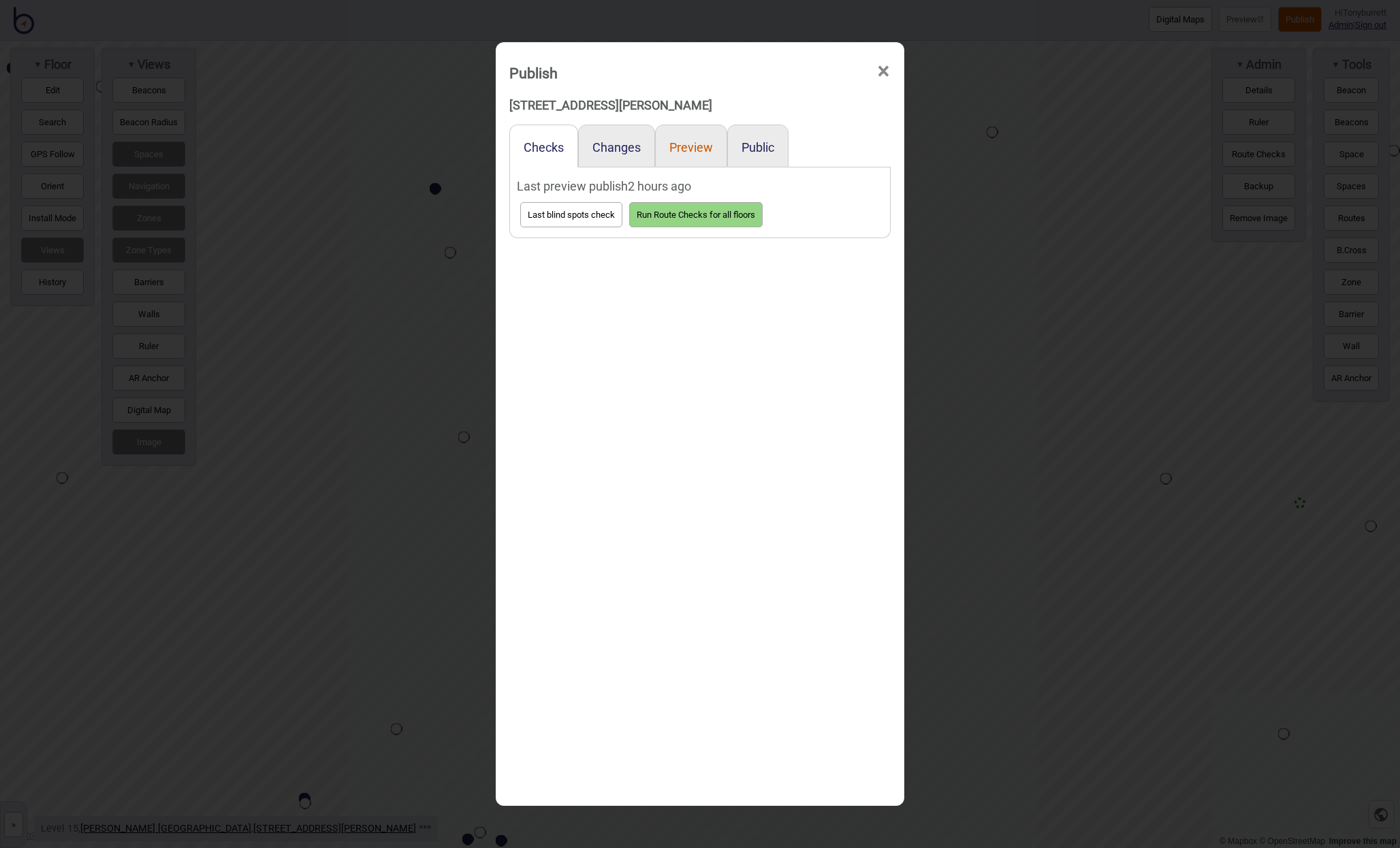
click at [700, 142] on button "Preview" at bounding box center [690, 147] width 44 height 14
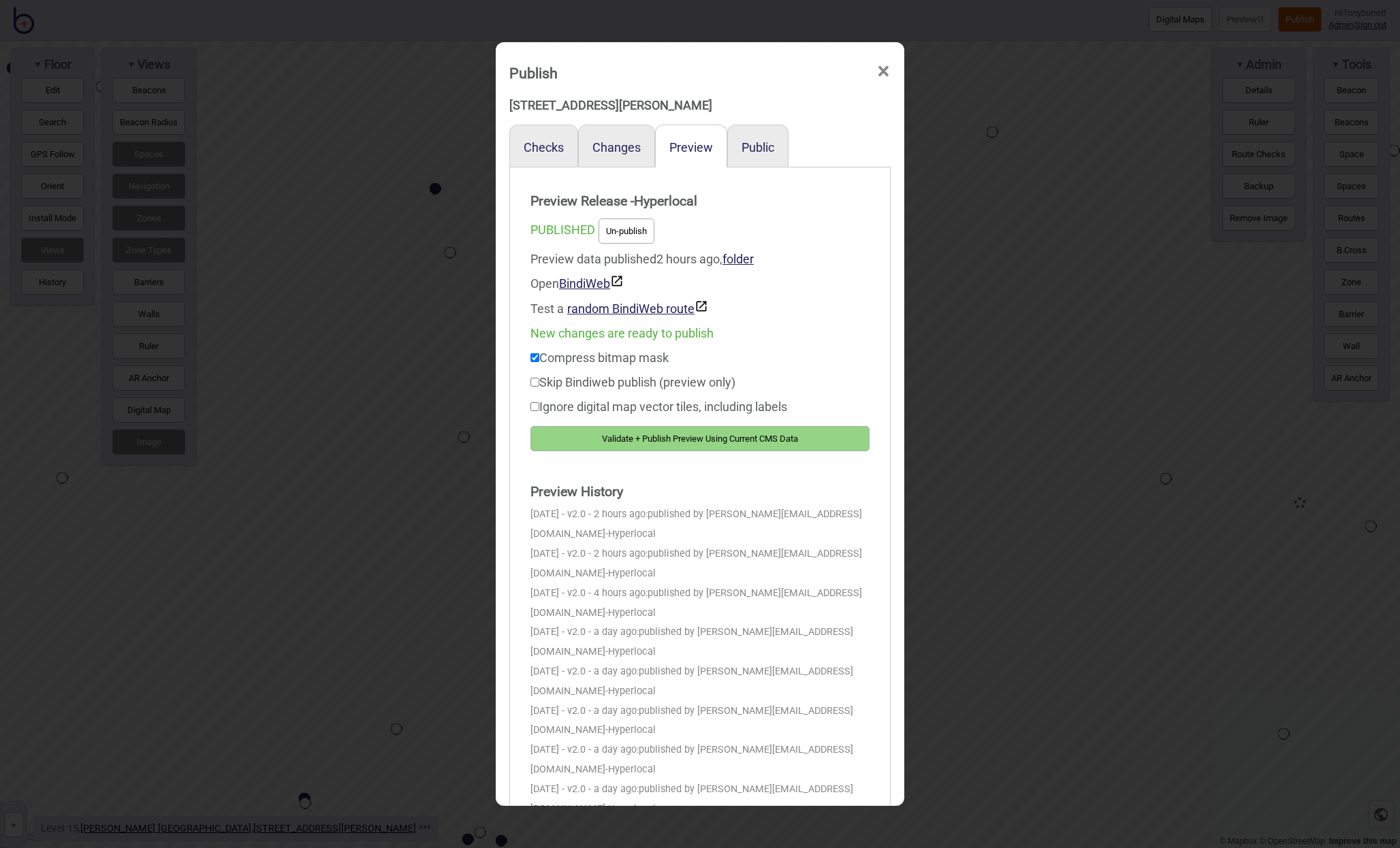
click at [656, 445] on button "Validate + Publish Preview Using Current CMS Data" at bounding box center [700, 439] width 339 height 25
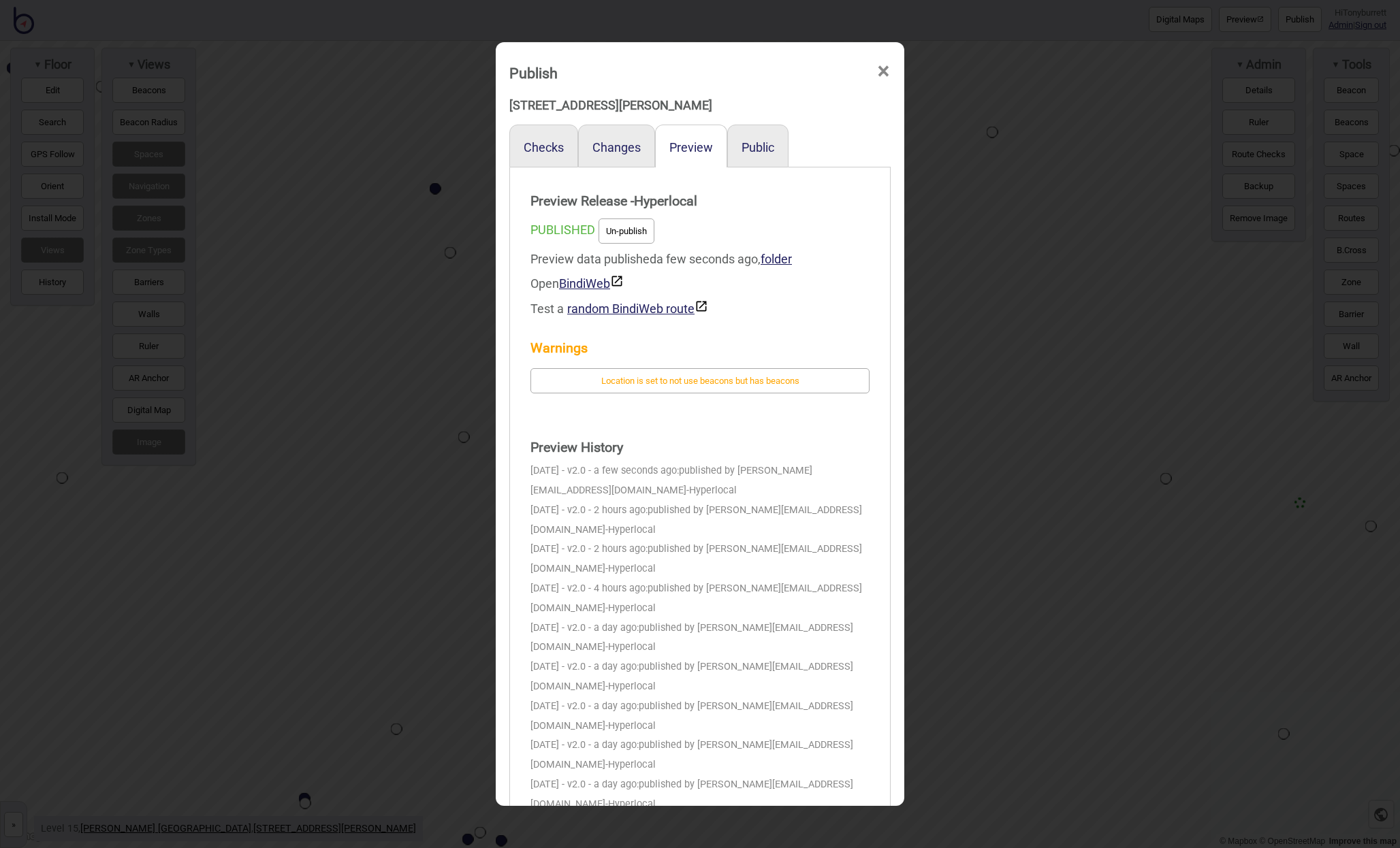
click at [883, 68] on span "×" at bounding box center [883, 71] width 14 height 45
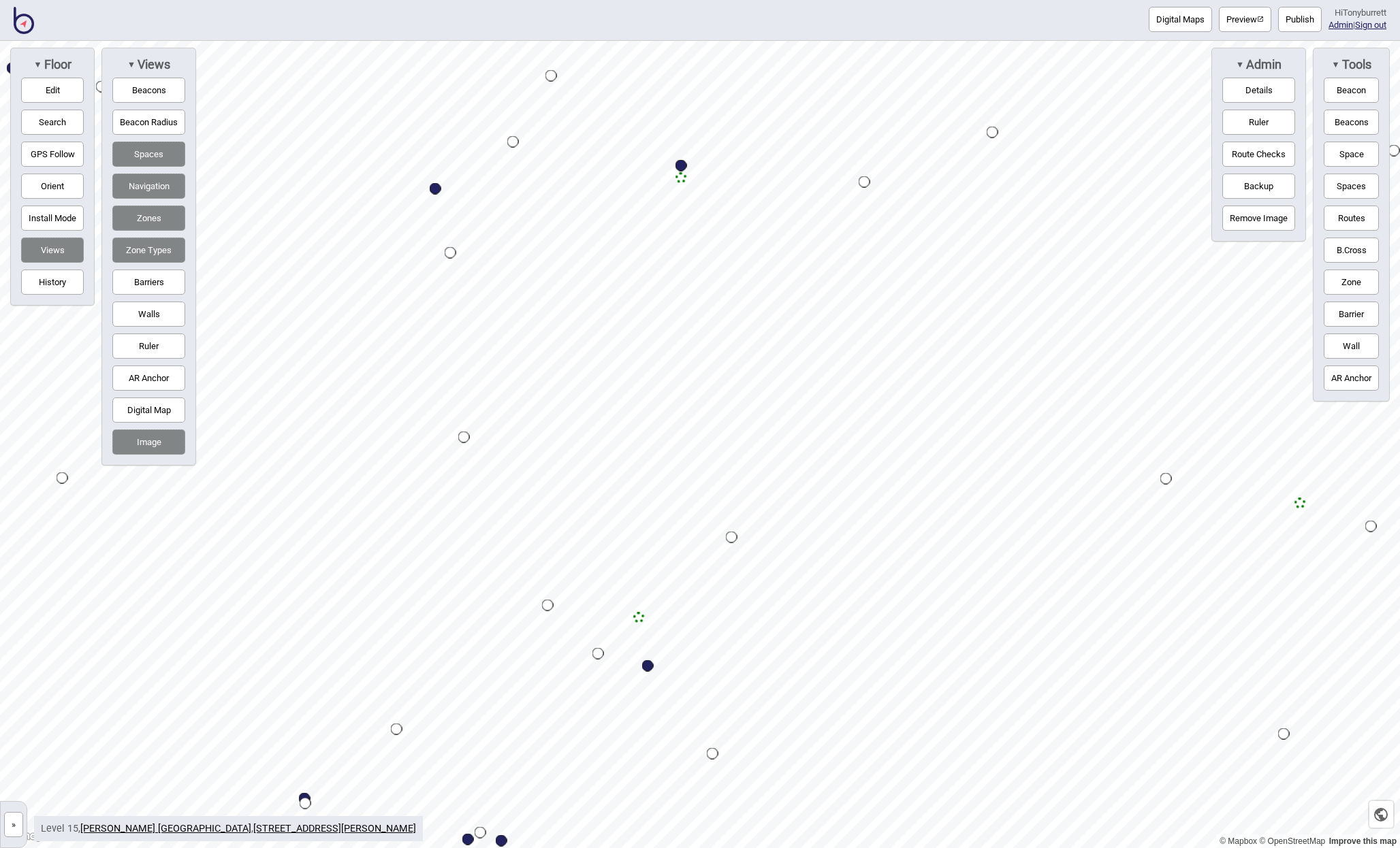
click at [10, 824] on button "»" at bounding box center [14, 825] width 19 height 25
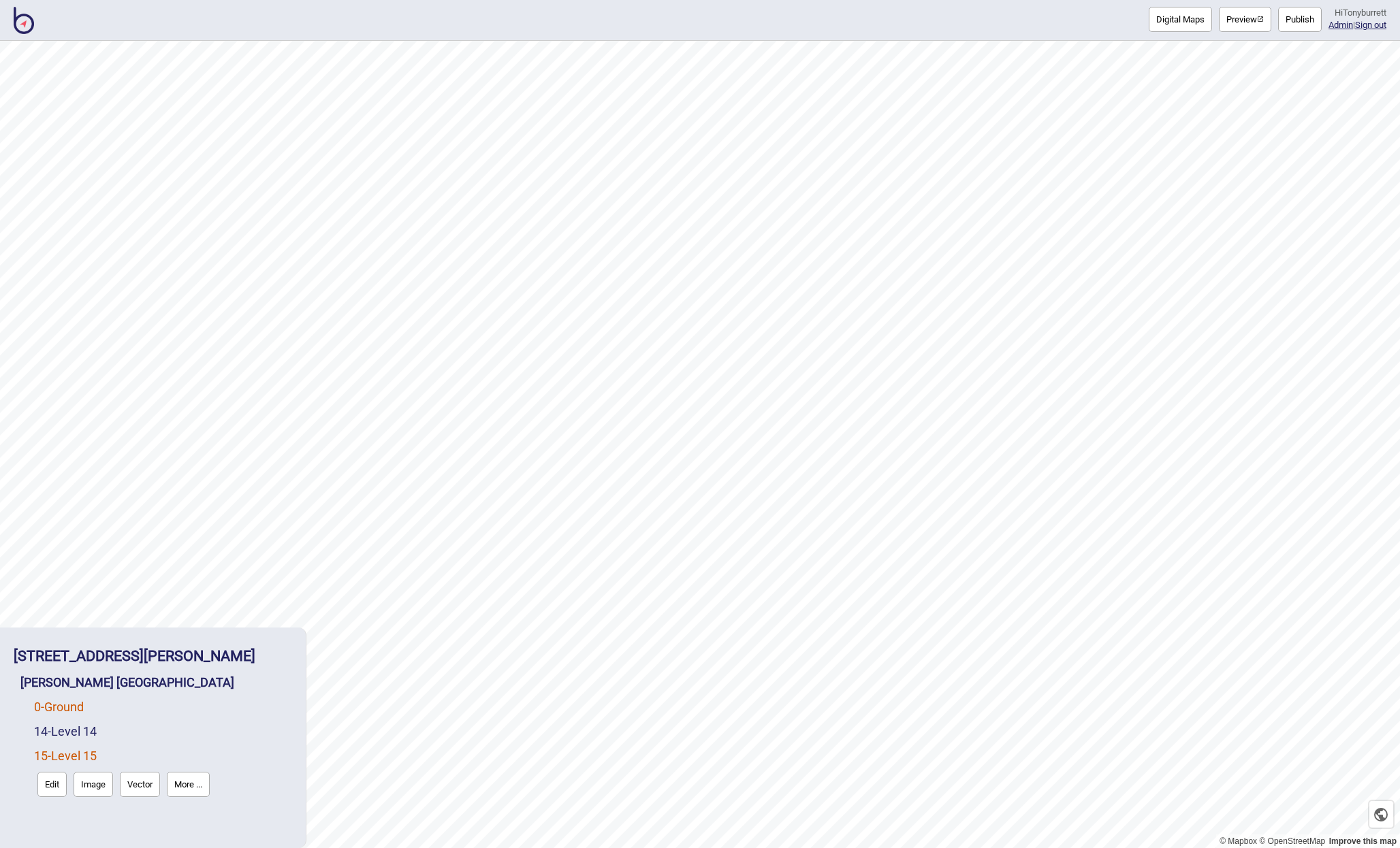
click at [57, 703] on link "0 - Ground" at bounding box center [58, 707] width 50 height 14
click at [51, 734] on button "Edit" at bounding box center [53, 736] width 30 height 25
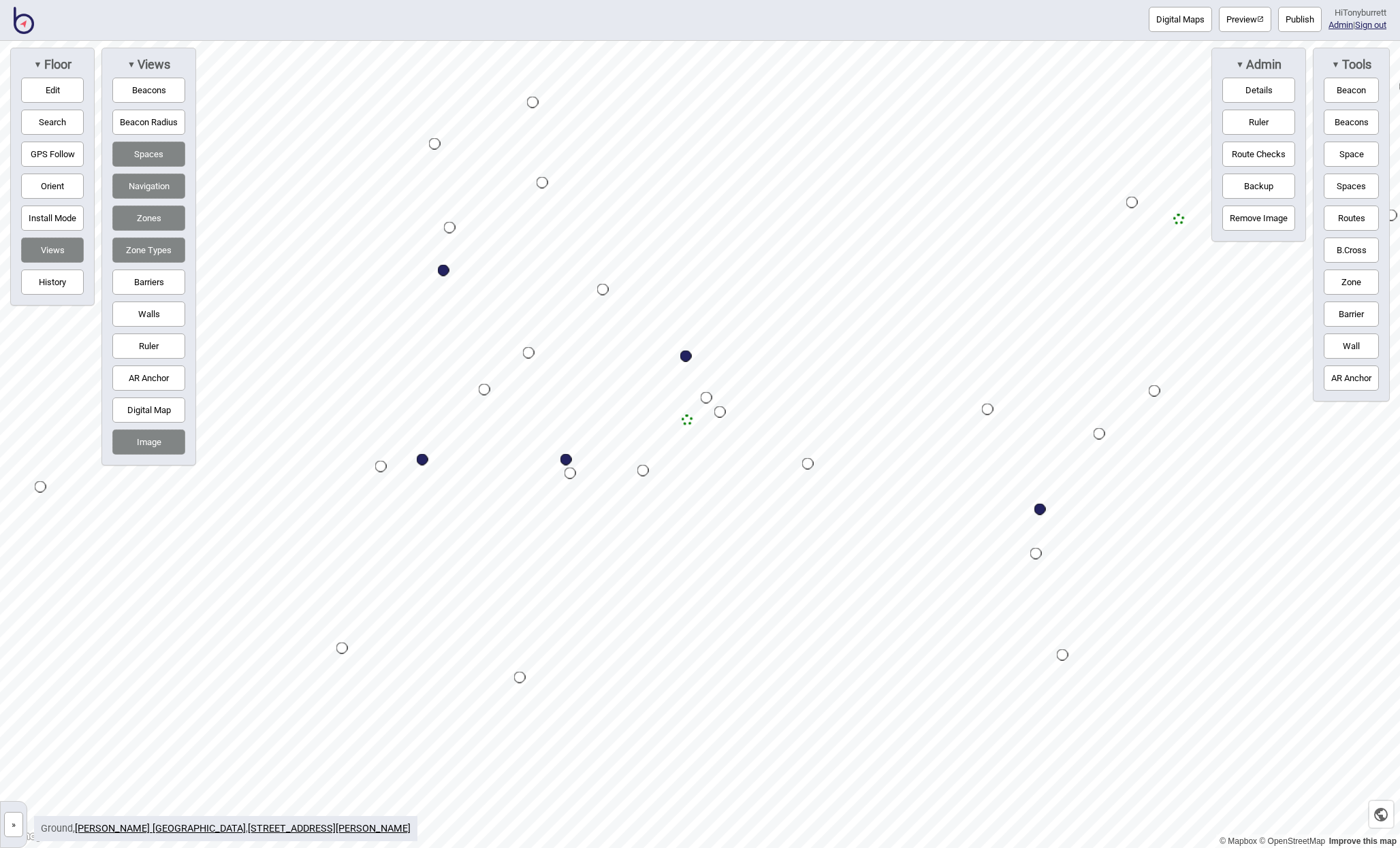
click at [10, 821] on button "»" at bounding box center [14, 825] width 19 height 25
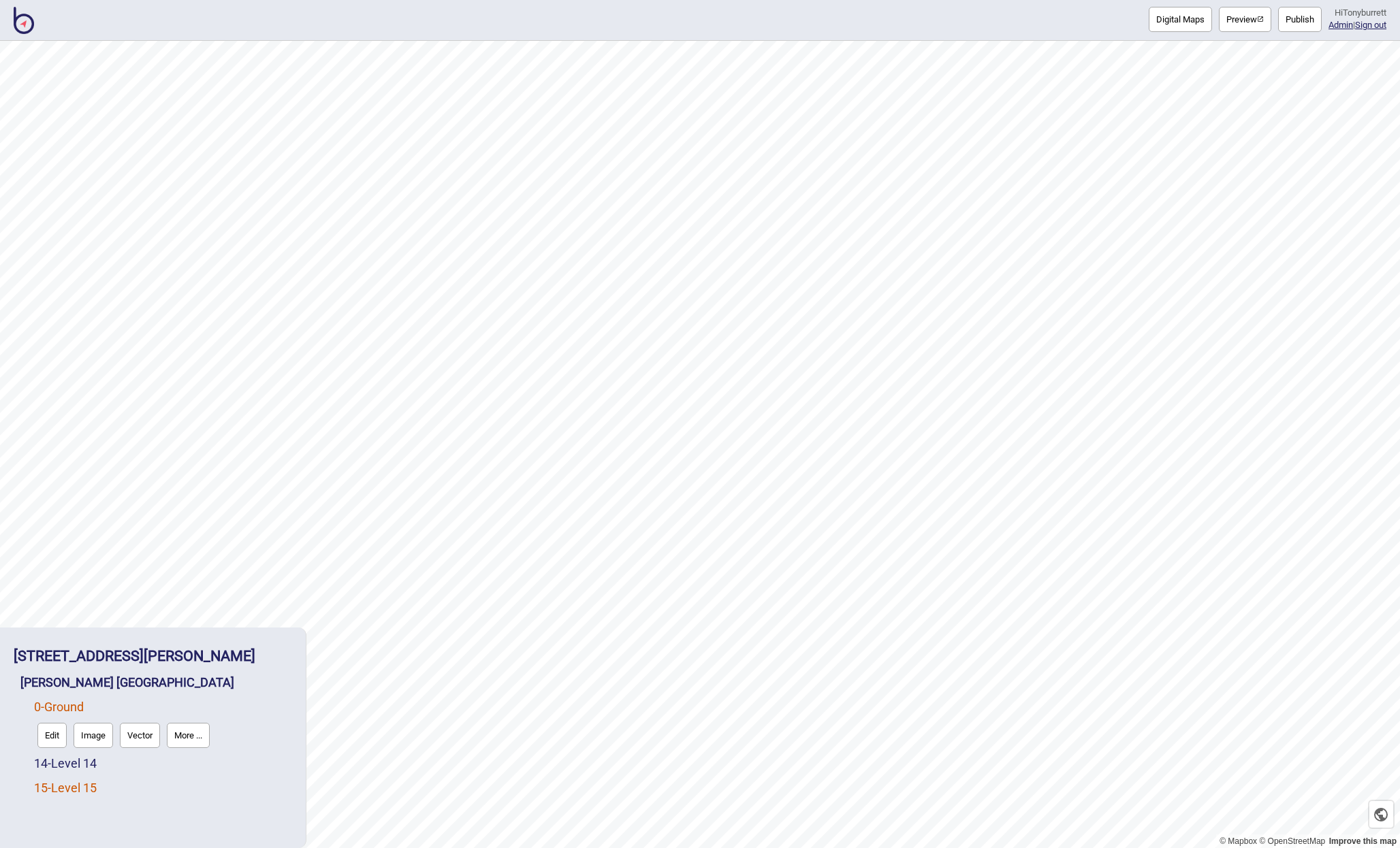
click at [81, 784] on link "15 - Level 15" at bounding box center [65, 787] width 63 height 14
click at [58, 787] on button "Edit" at bounding box center [53, 784] width 30 height 25
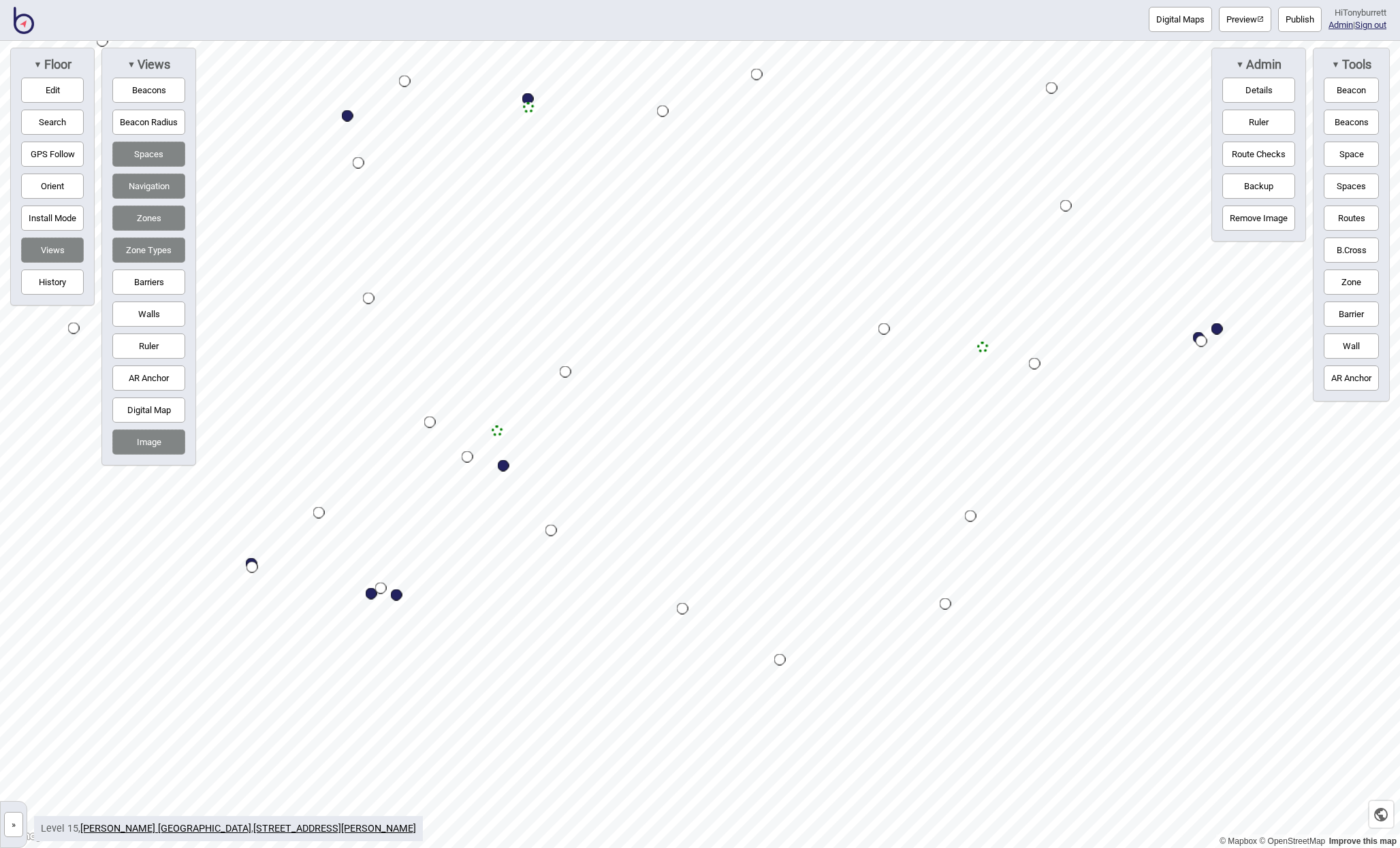
click at [50, 87] on button "Edit" at bounding box center [53, 90] width 63 height 25
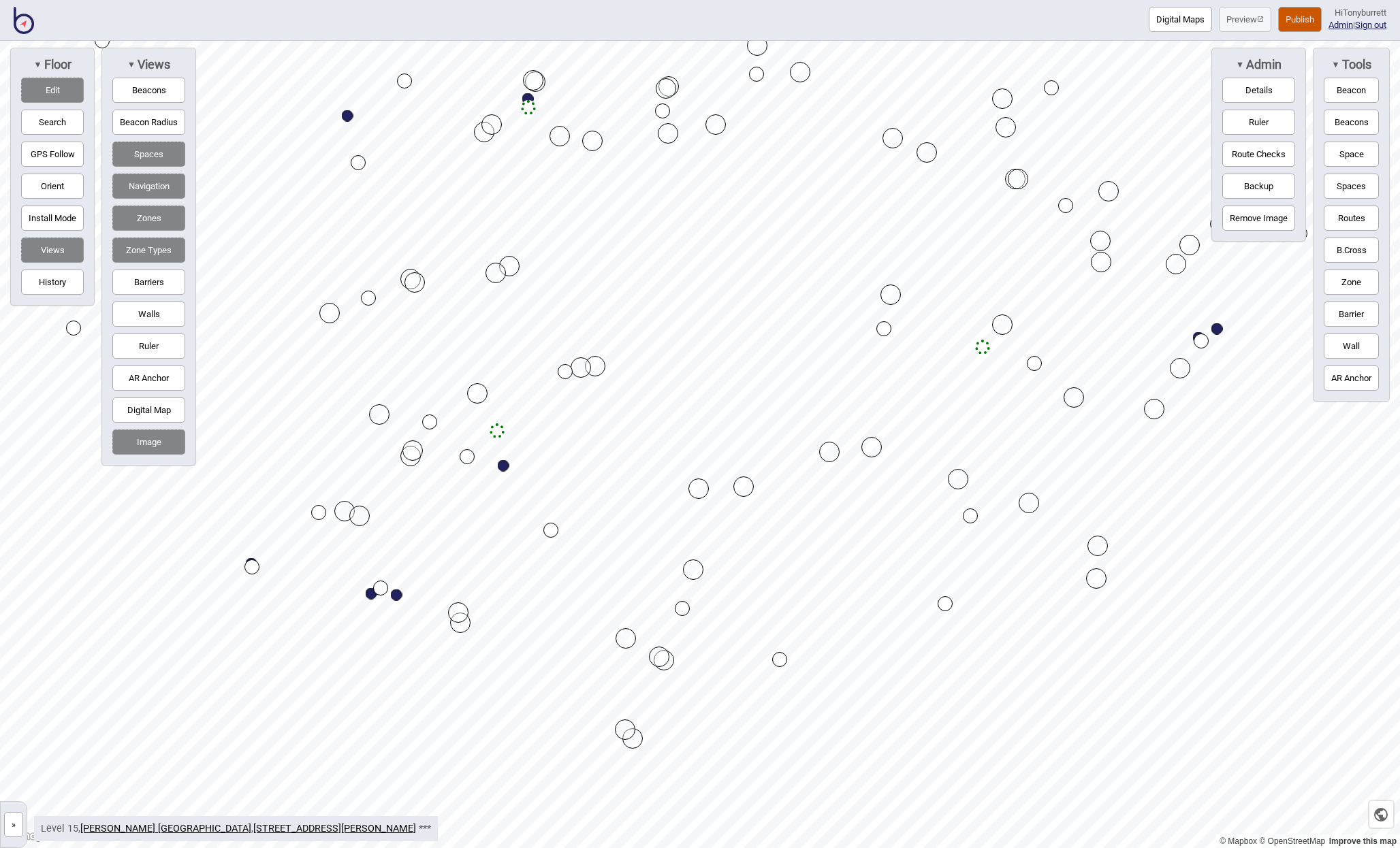
click at [584, 41] on div at bounding box center [700, 41] width 1400 height 0
click at [150, 283] on button "Barriers" at bounding box center [149, 282] width 73 height 25
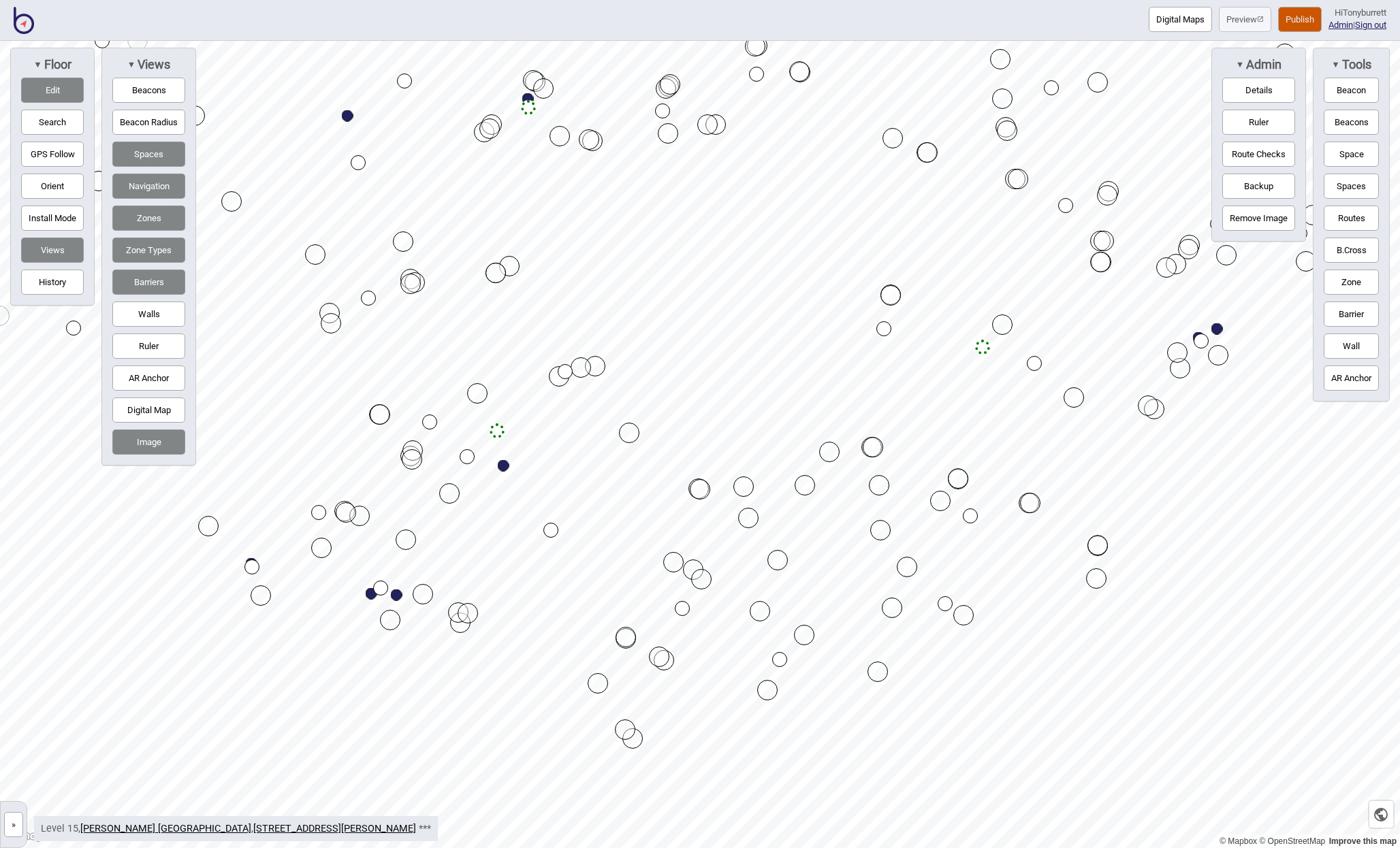
click at [53, 92] on button "Edit" at bounding box center [53, 90] width 63 height 25
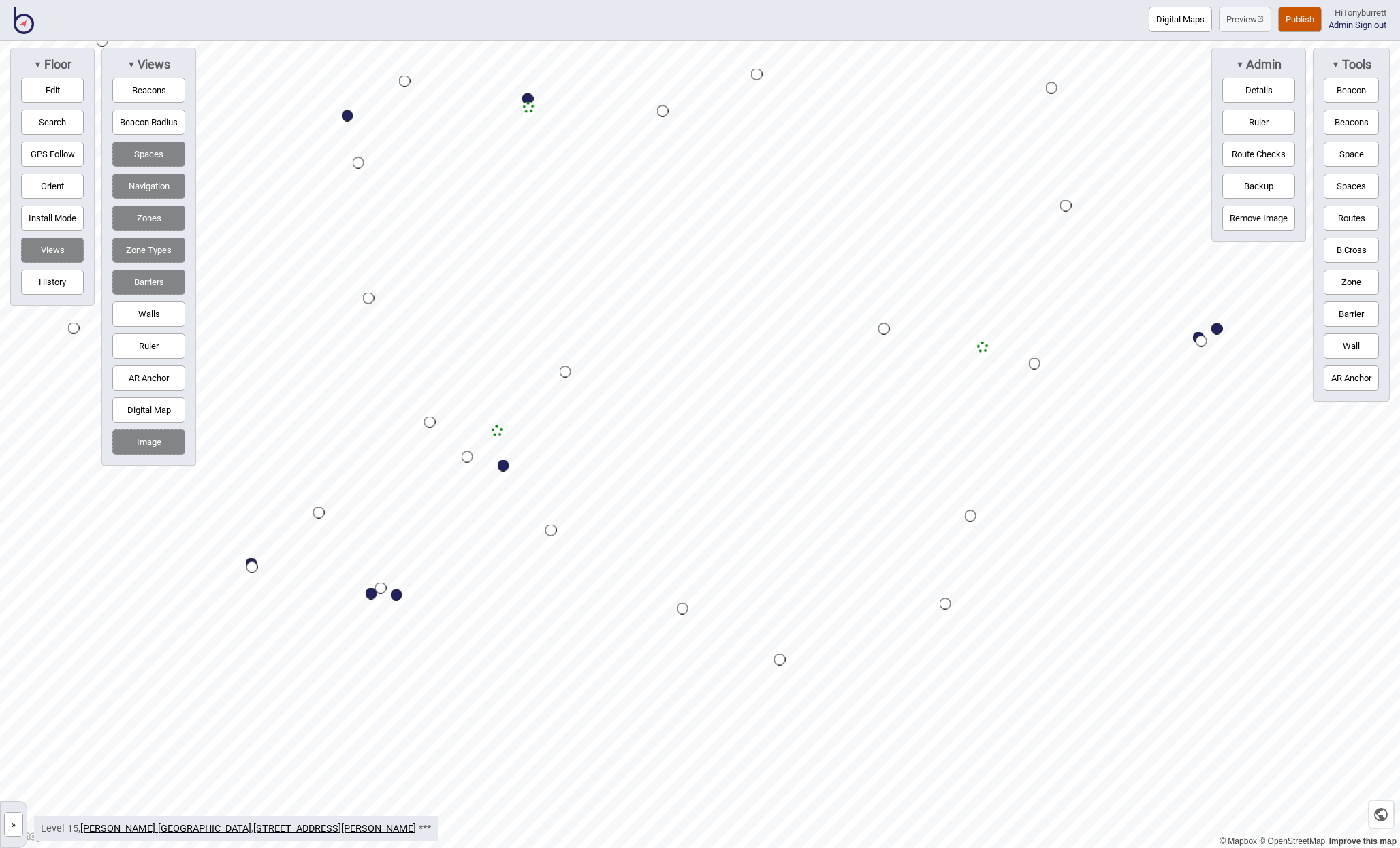
click at [13, 821] on button "»" at bounding box center [14, 825] width 19 height 25
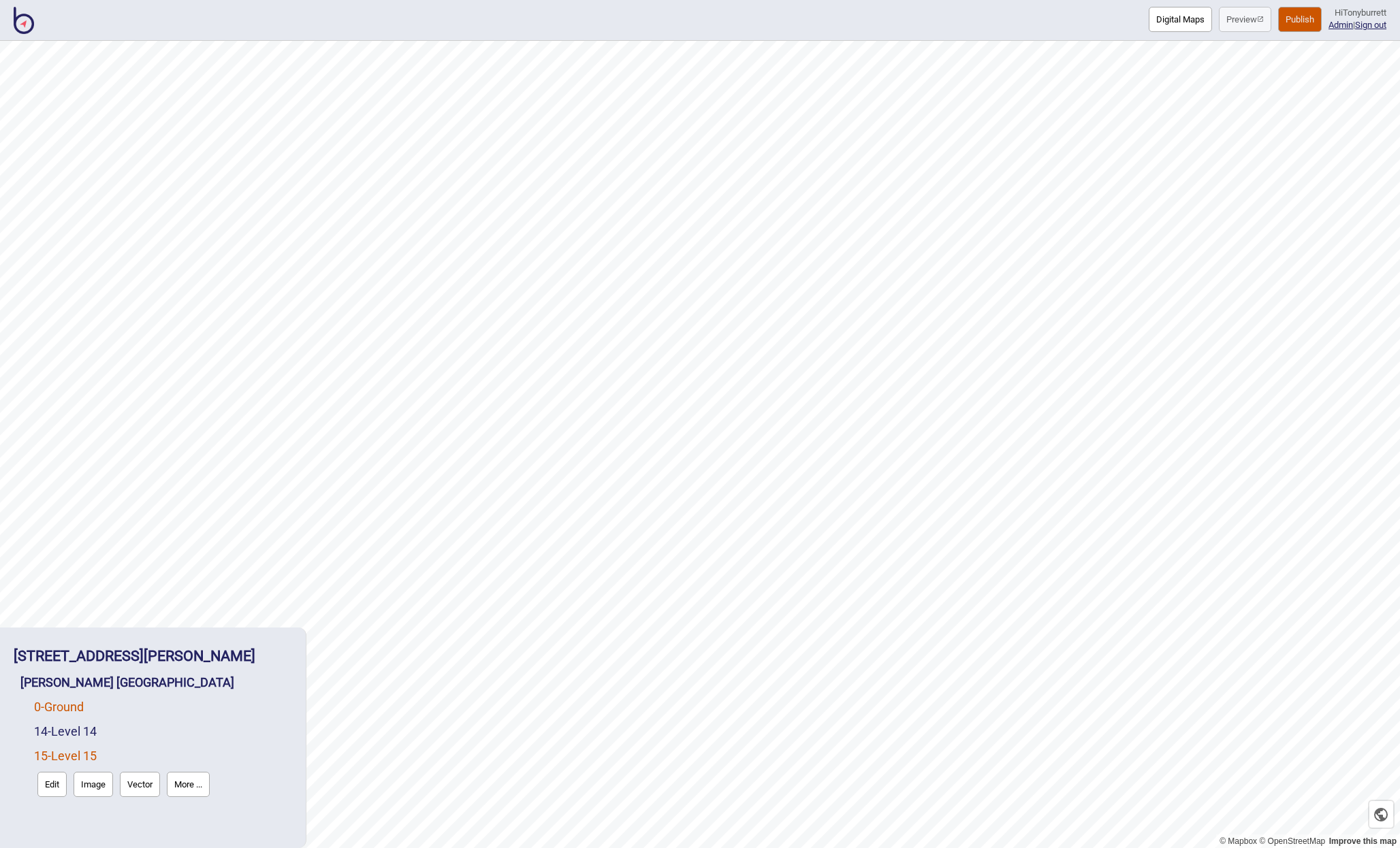
click at [66, 704] on link "0 - Ground" at bounding box center [58, 707] width 50 height 14
click at [42, 736] on button "Edit" at bounding box center [53, 736] width 30 height 25
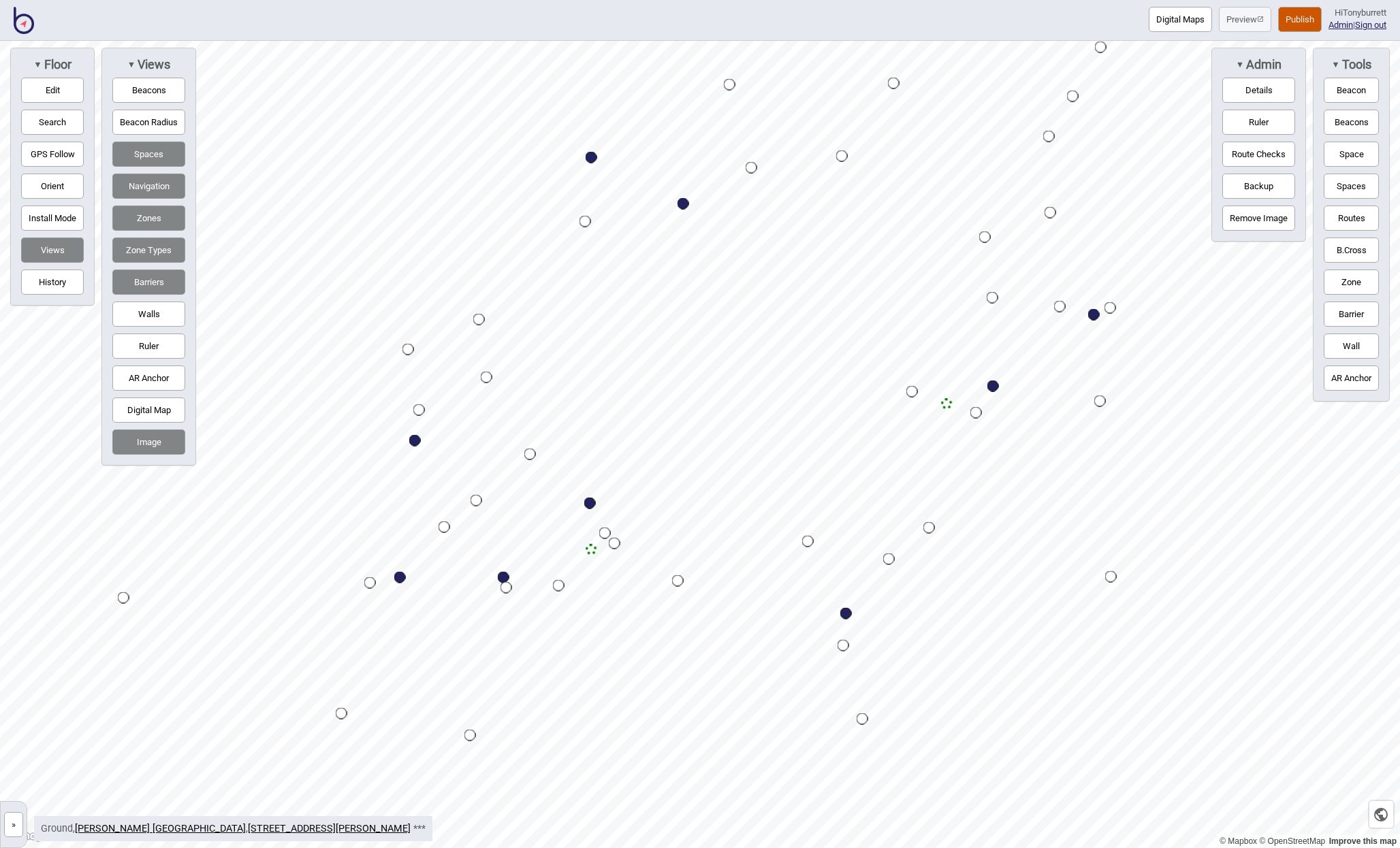
click at [595, 550] on div "Map marker" at bounding box center [591, 550] width 12 height 12
click at [592, 550] on div "Map marker" at bounding box center [590, 549] width 12 height 12
click at [592, 549] on div "Map marker" at bounding box center [591, 550] width 12 height 12
click at [589, 550] on div "Map marker" at bounding box center [590, 551] width 12 height 12
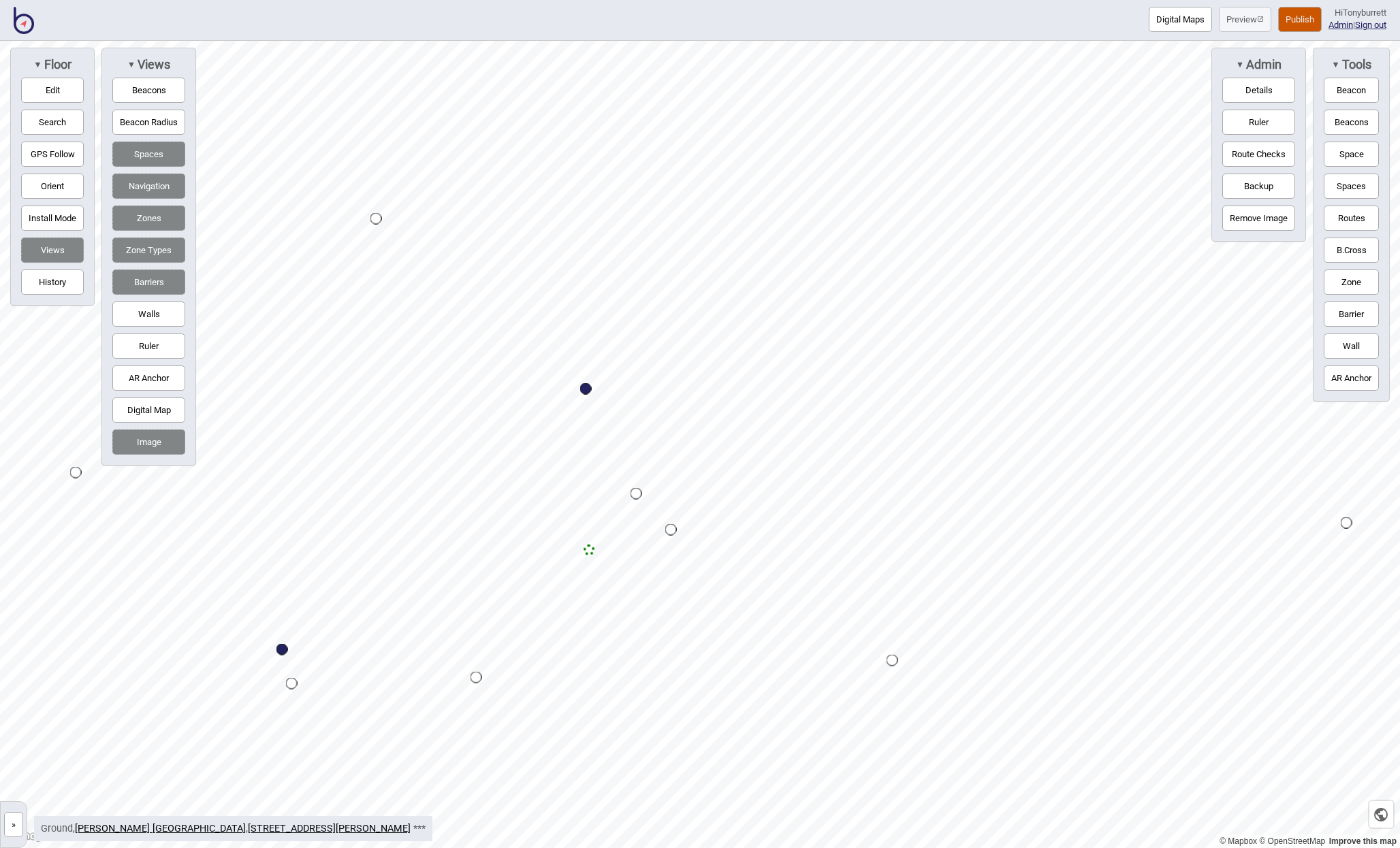
click at [13, 824] on button "»" at bounding box center [14, 825] width 19 height 25
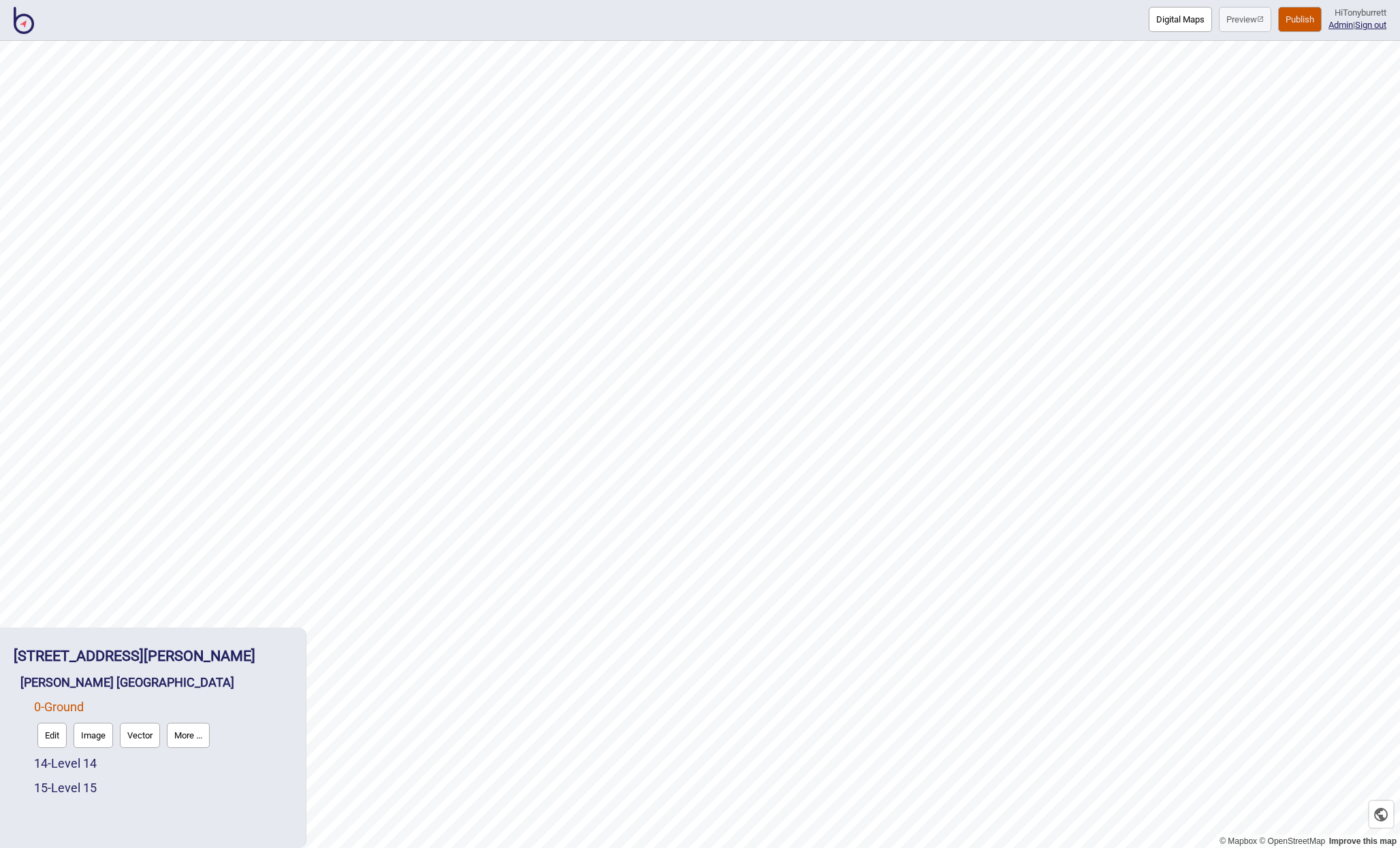
click at [57, 730] on button "Edit" at bounding box center [53, 736] width 30 height 25
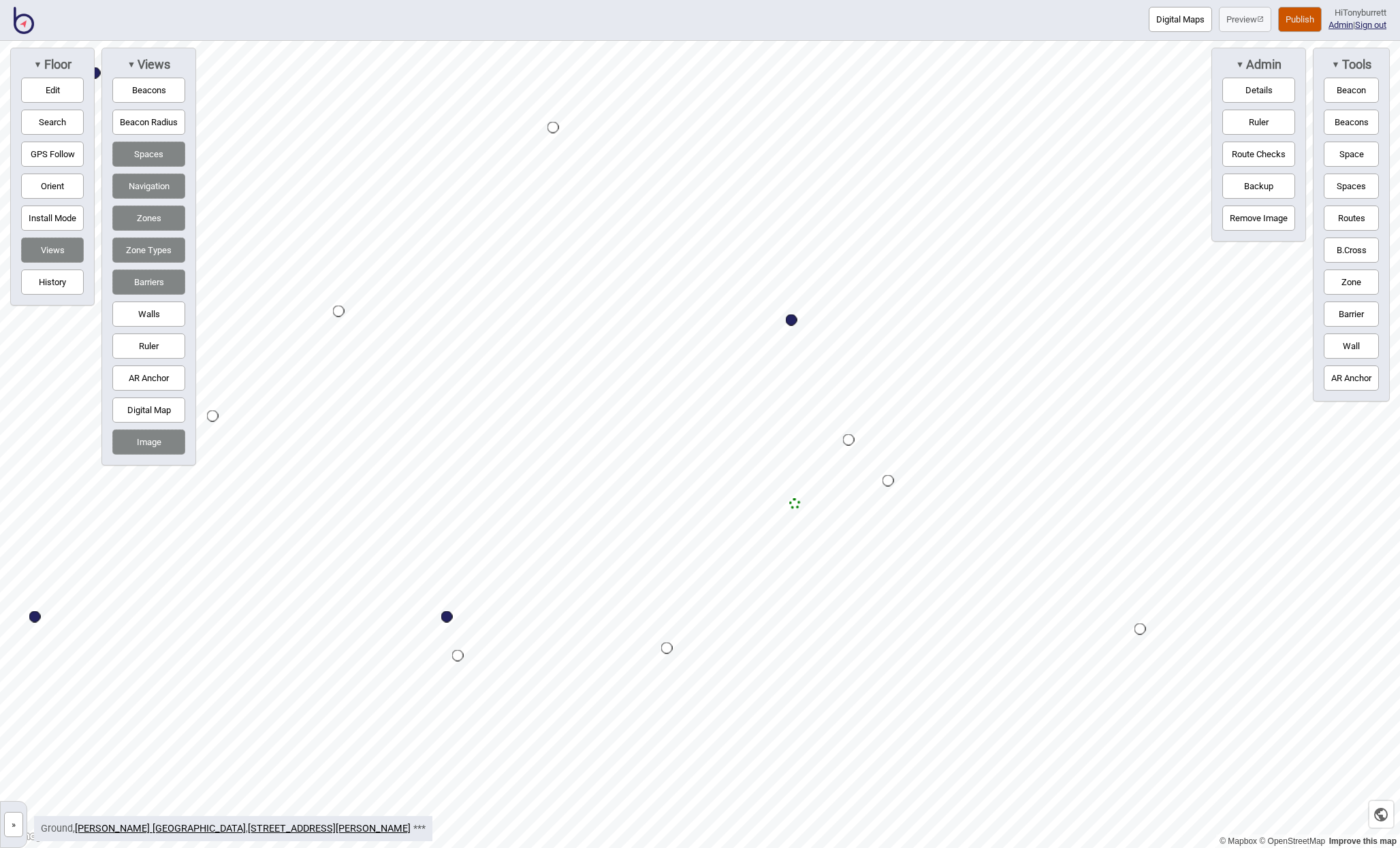
click at [796, 505] on div "Map marker" at bounding box center [795, 505] width 12 height 12
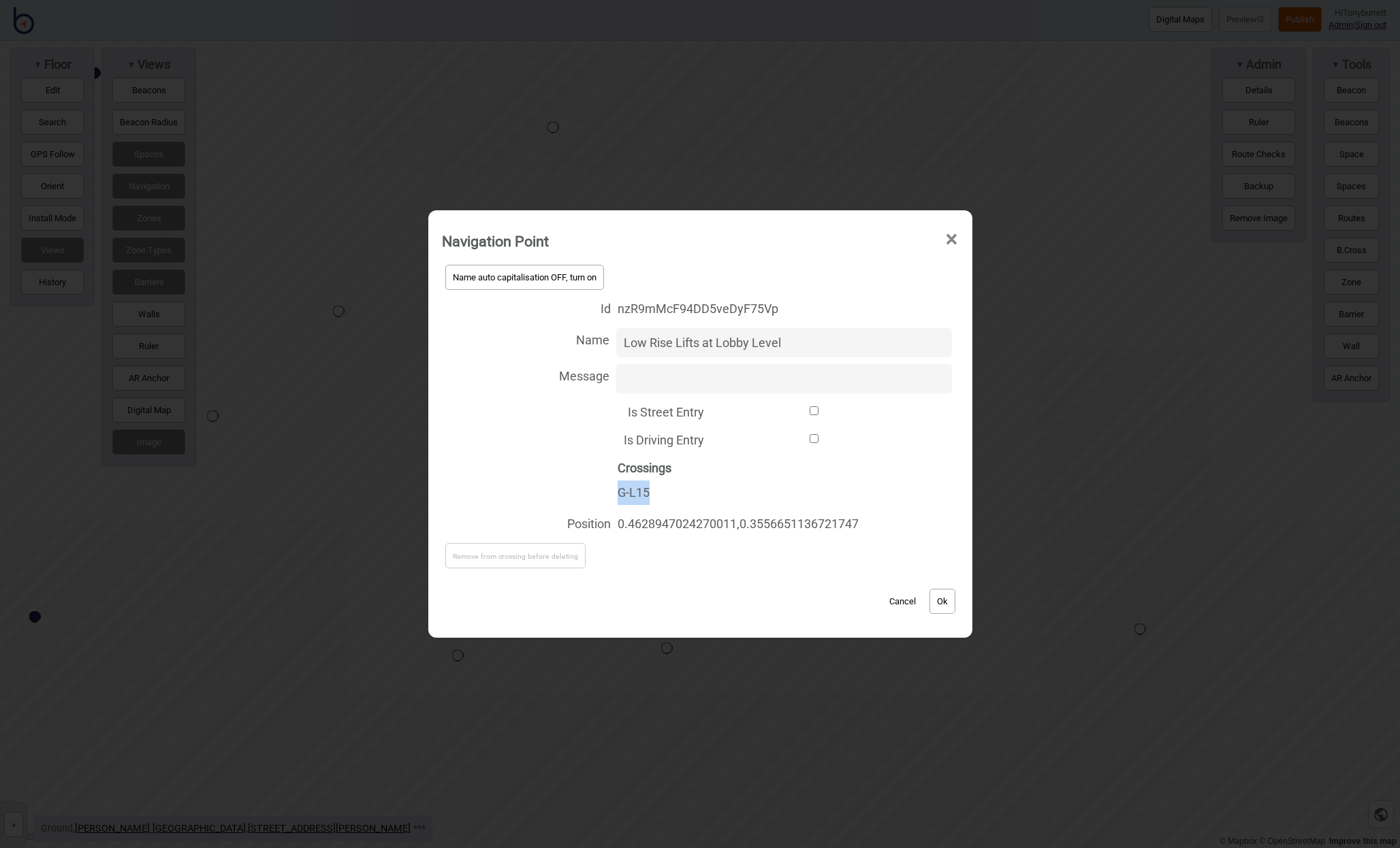
drag, startPoint x: 656, startPoint y: 493, endPoint x: 610, endPoint y: 491, distance: 46.0
click at [610, 491] on div "Crossings G-L15" at bounding box center [700, 480] width 516 height 55
copy div "G-L15"
click at [909, 601] on button "Cancel" at bounding box center [902, 602] width 40 height 25
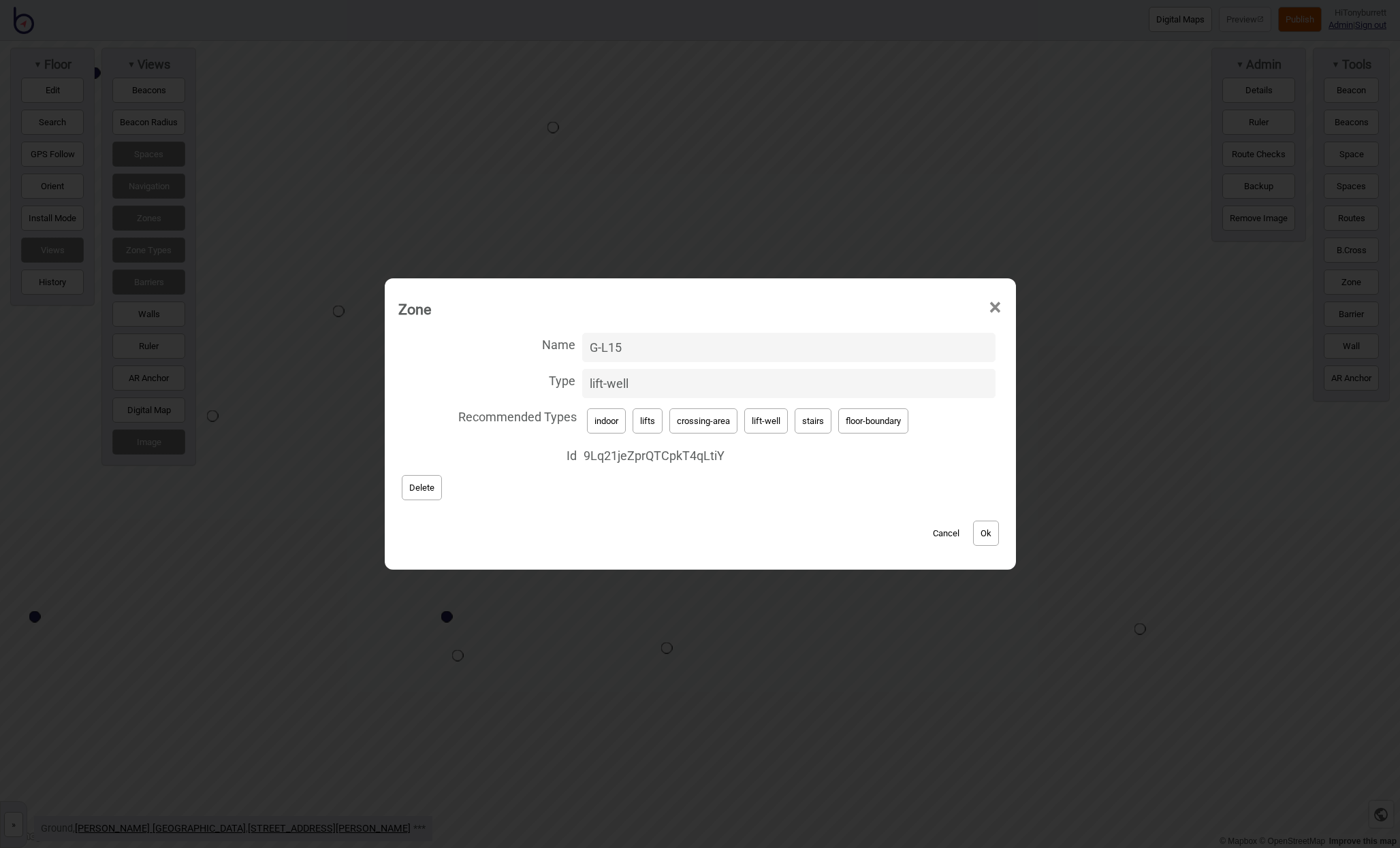
drag, startPoint x: 649, startPoint y: 349, endPoint x: 543, endPoint y: 337, distance: 106.7
click at [543, 337] on label "Name G-L15" at bounding box center [700, 347] width 604 height 36
click at [582, 337] on input "G-L15" at bounding box center [789, 348] width 414 height 30
click at [984, 536] on button "Ok" at bounding box center [986, 534] width 26 height 25
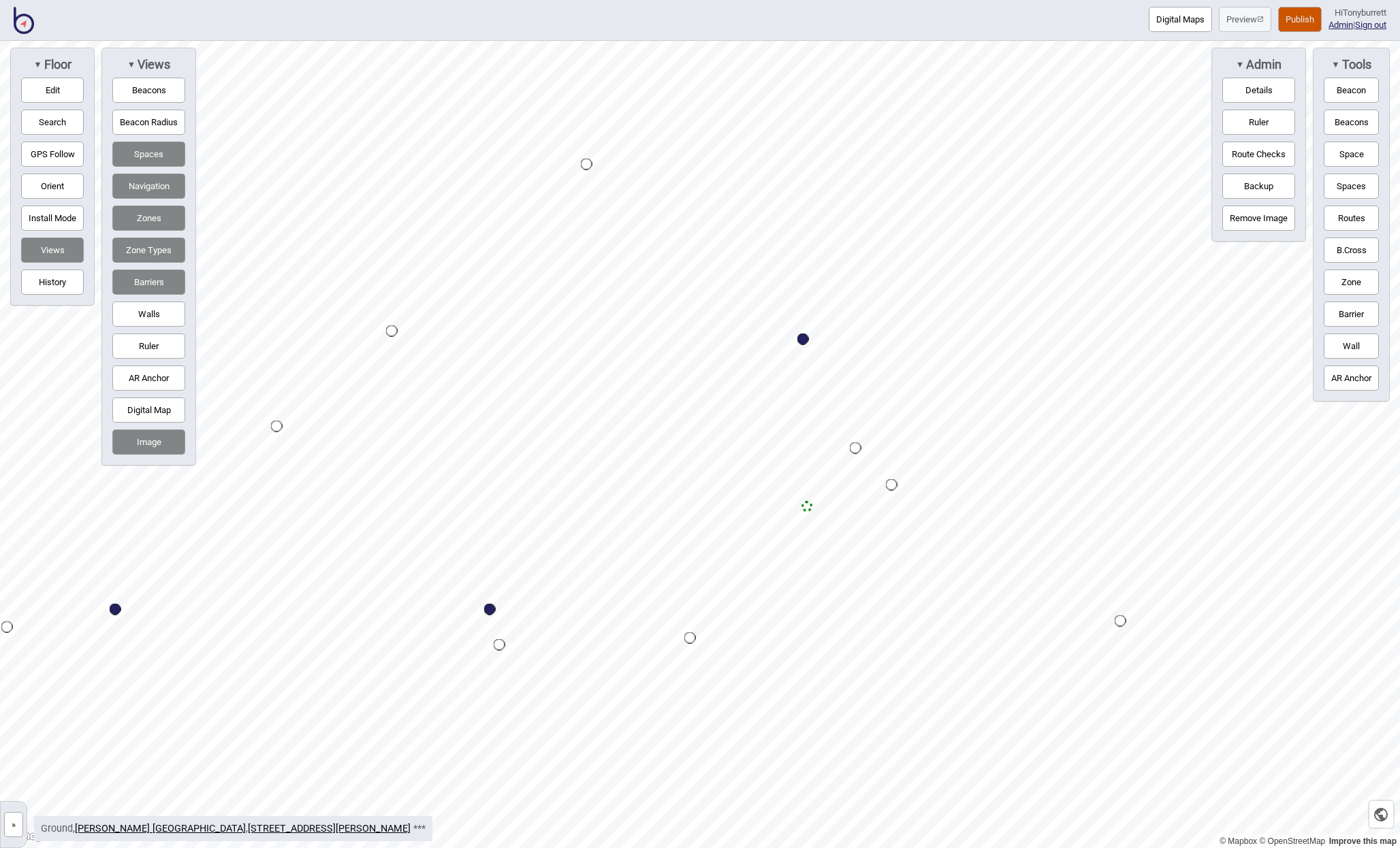
click at [13, 822] on button "»" at bounding box center [14, 825] width 19 height 25
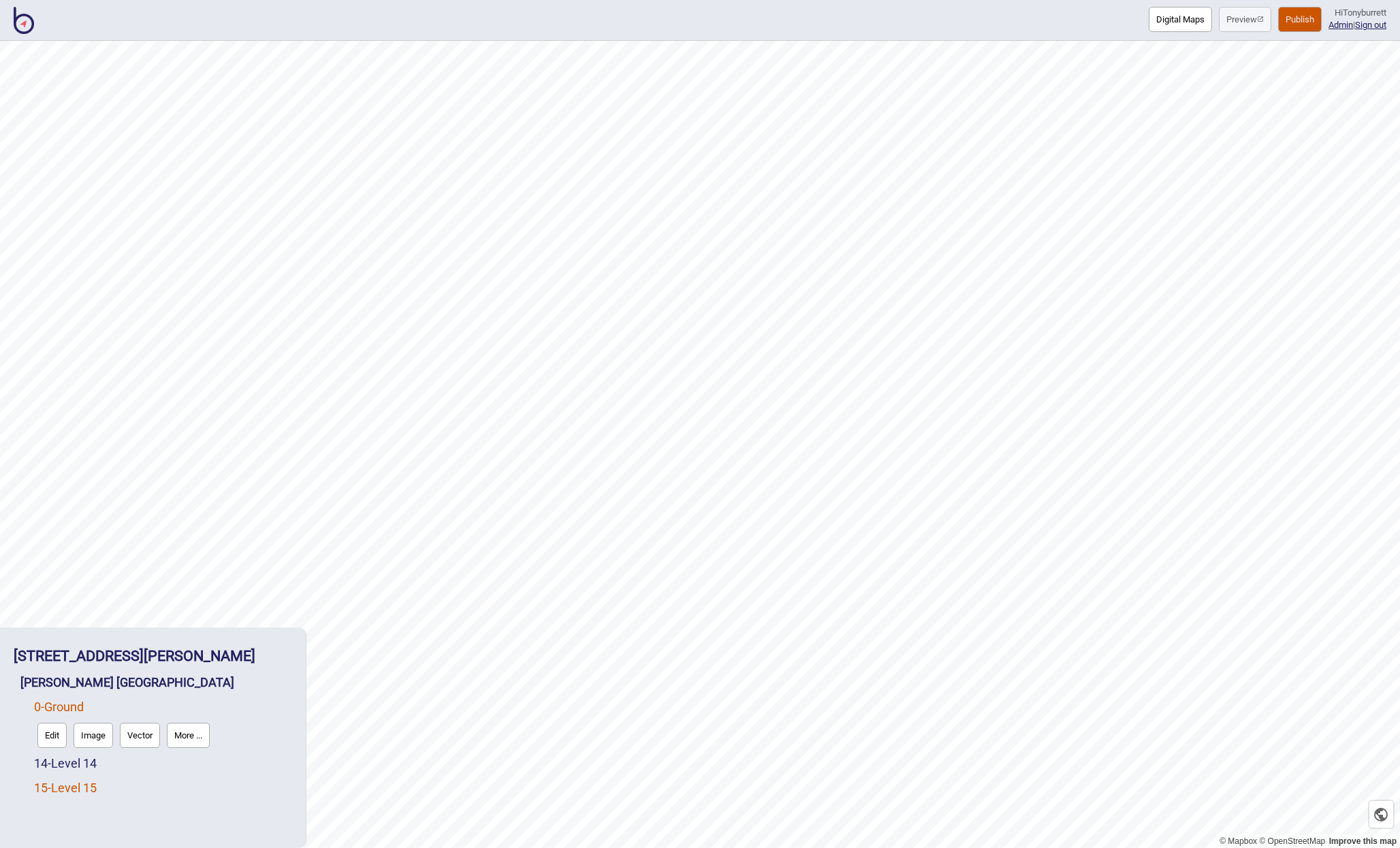
click at [58, 789] on link "15 - Level 15" at bounding box center [65, 787] width 63 height 14
click at [51, 790] on button "Edit" at bounding box center [53, 784] width 30 height 25
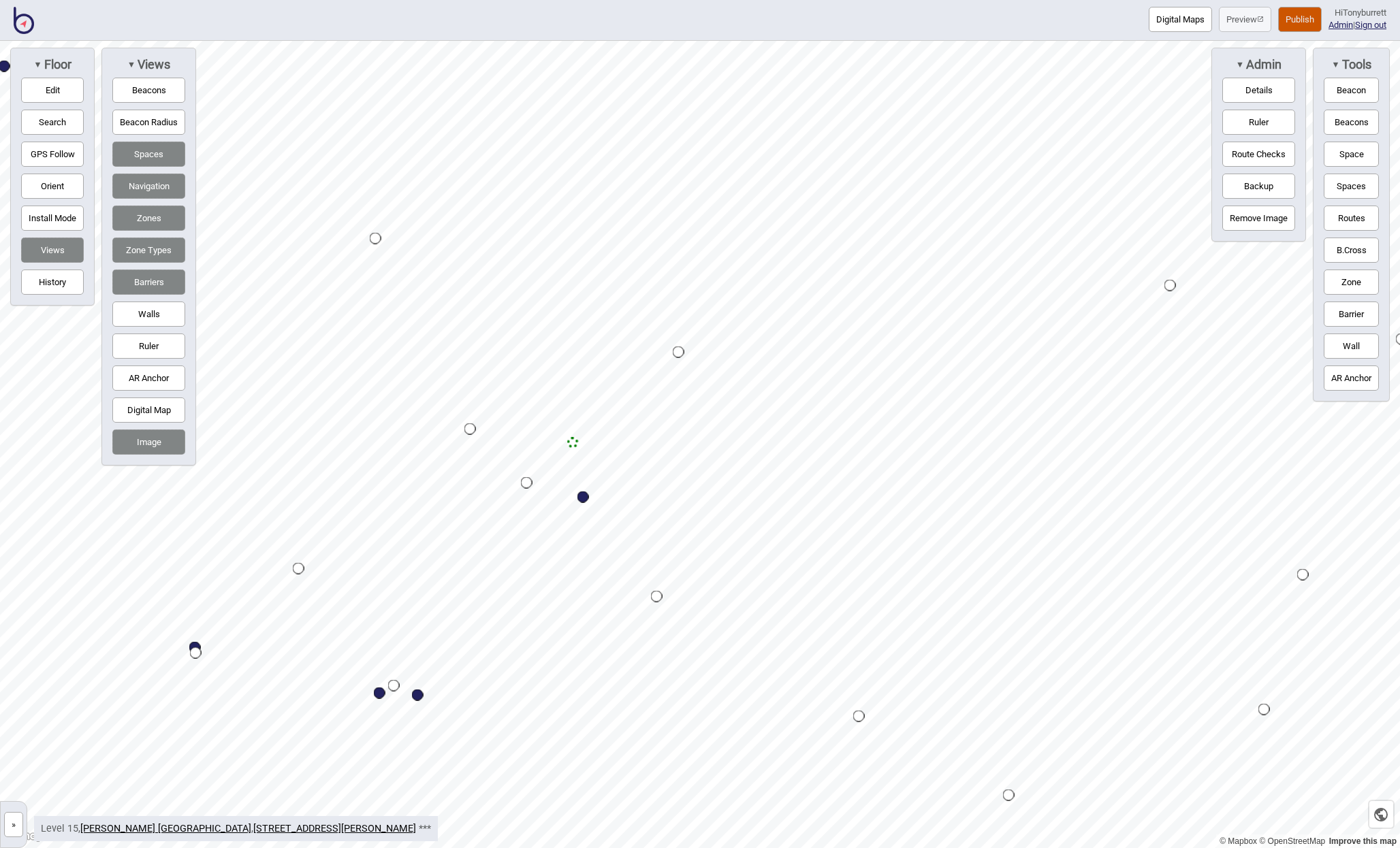
click at [570, 439] on div "Map marker" at bounding box center [573, 443] width 12 height 12
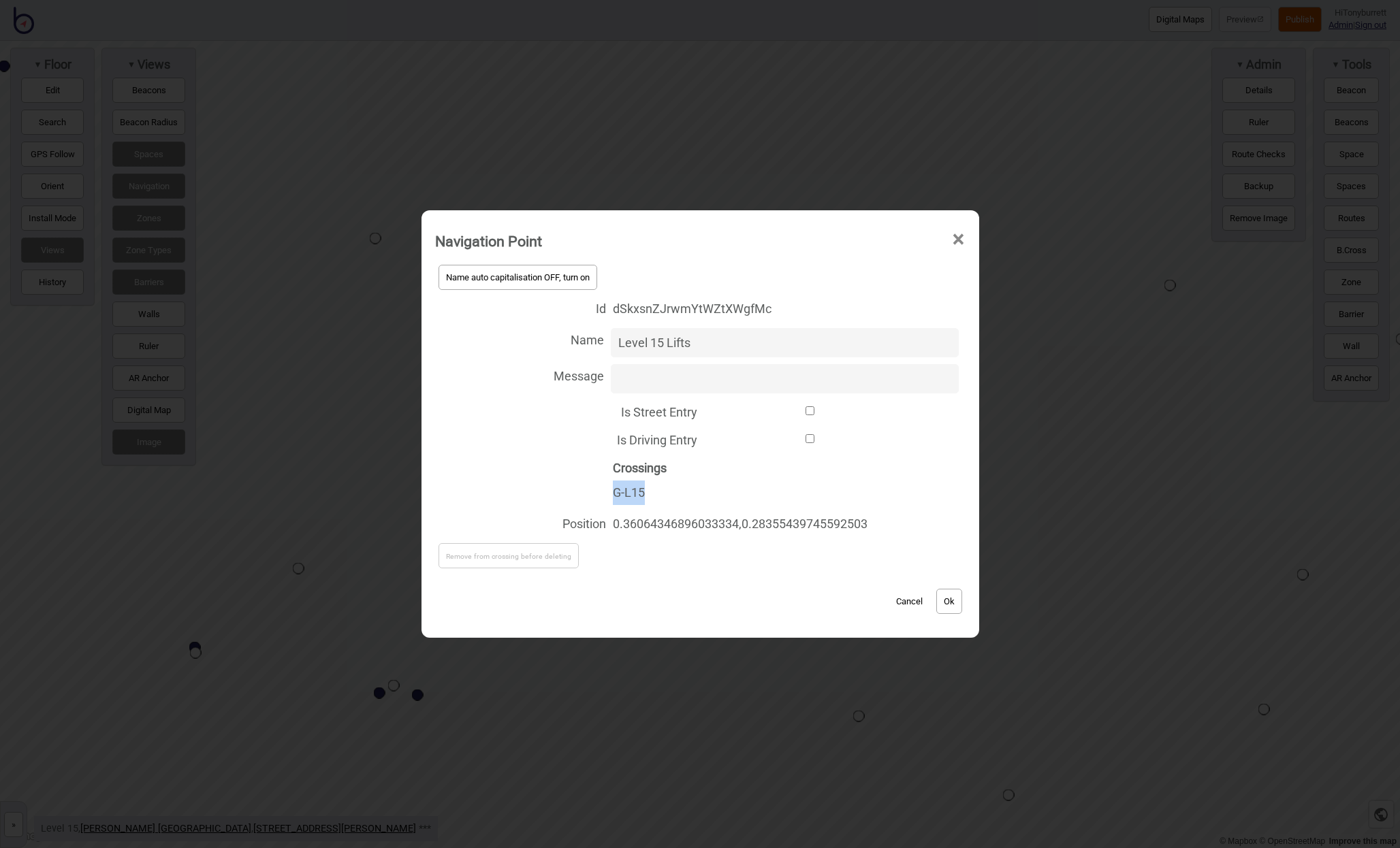
drag, startPoint x: 647, startPoint y: 491, endPoint x: 602, endPoint y: 488, distance: 45.1
click at [602, 488] on div "Crossings G-L15" at bounding box center [700, 480] width 531 height 55
copy div "G-L15"
click at [911, 602] on button "Cancel" at bounding box center [909, 602] width 40 height 25
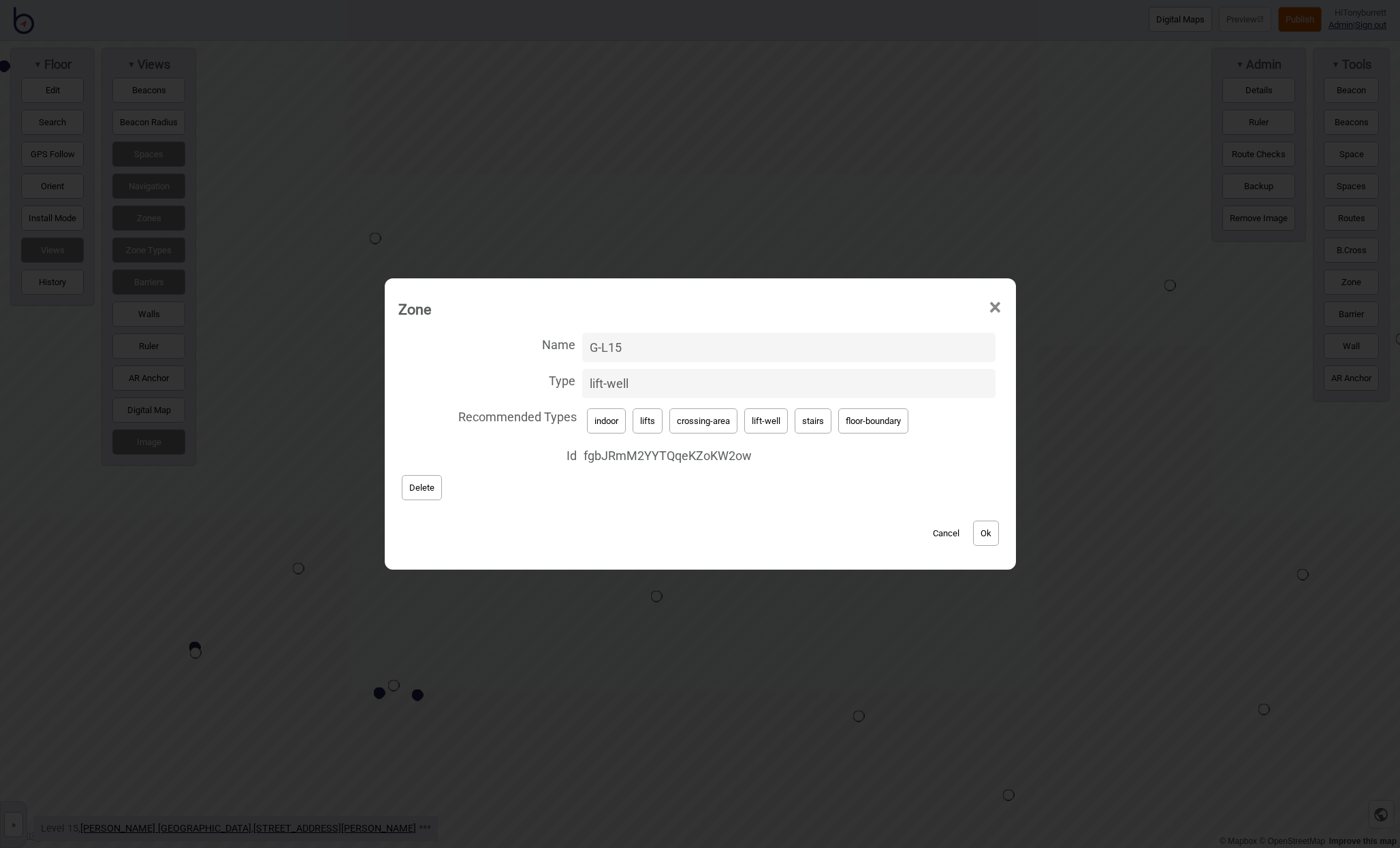
click at [625, 334] on label "Name G-L15" at bounding box center [700, 347] width 604 height 36
click at [625, 334] on input "G-L15" at bounding box center [789, 348] width 414 height 30
click at [565, 343] on label "Name G-L15" at bounding box center [700, 347] width 604 height 36
click at [582, 343] on input "G-L15" at bounding box center [789, 348] width 414 height 30
click at [990, 536] on button "Ok" at bounding box center [986, 534] width 26 height 25
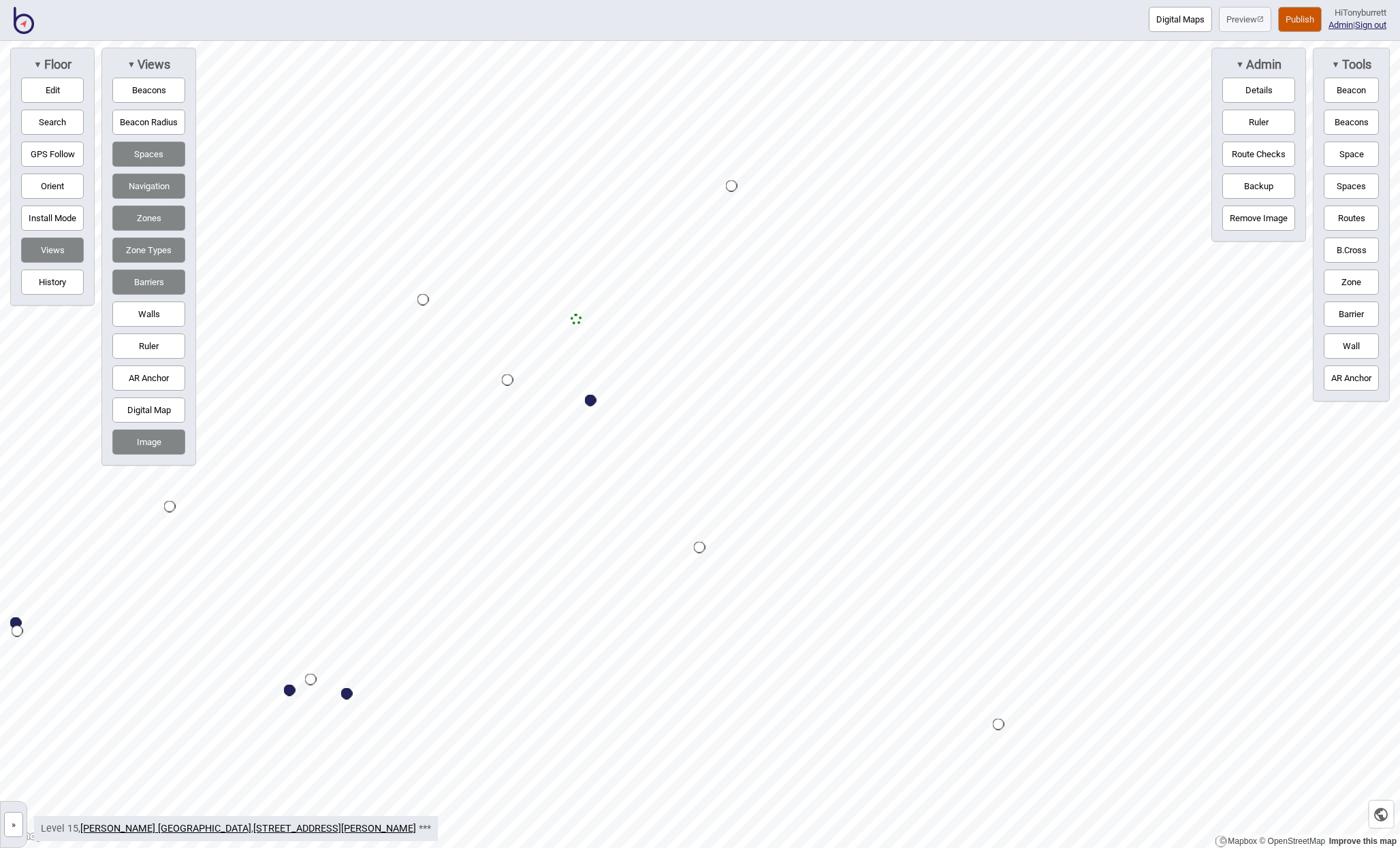
click at [65, 95] on button "Edit" at bounding box center [53, 90] width 63 height 25
drag, startPoint x: 1077, startPoint y: 390, endPoint x: 1053, endPoint y: 410, distance: 31.2
drag, startPoint x: 1075, startPoint y: 126, endPoint x: 1142, endPoint y: 124, distance: 67.0
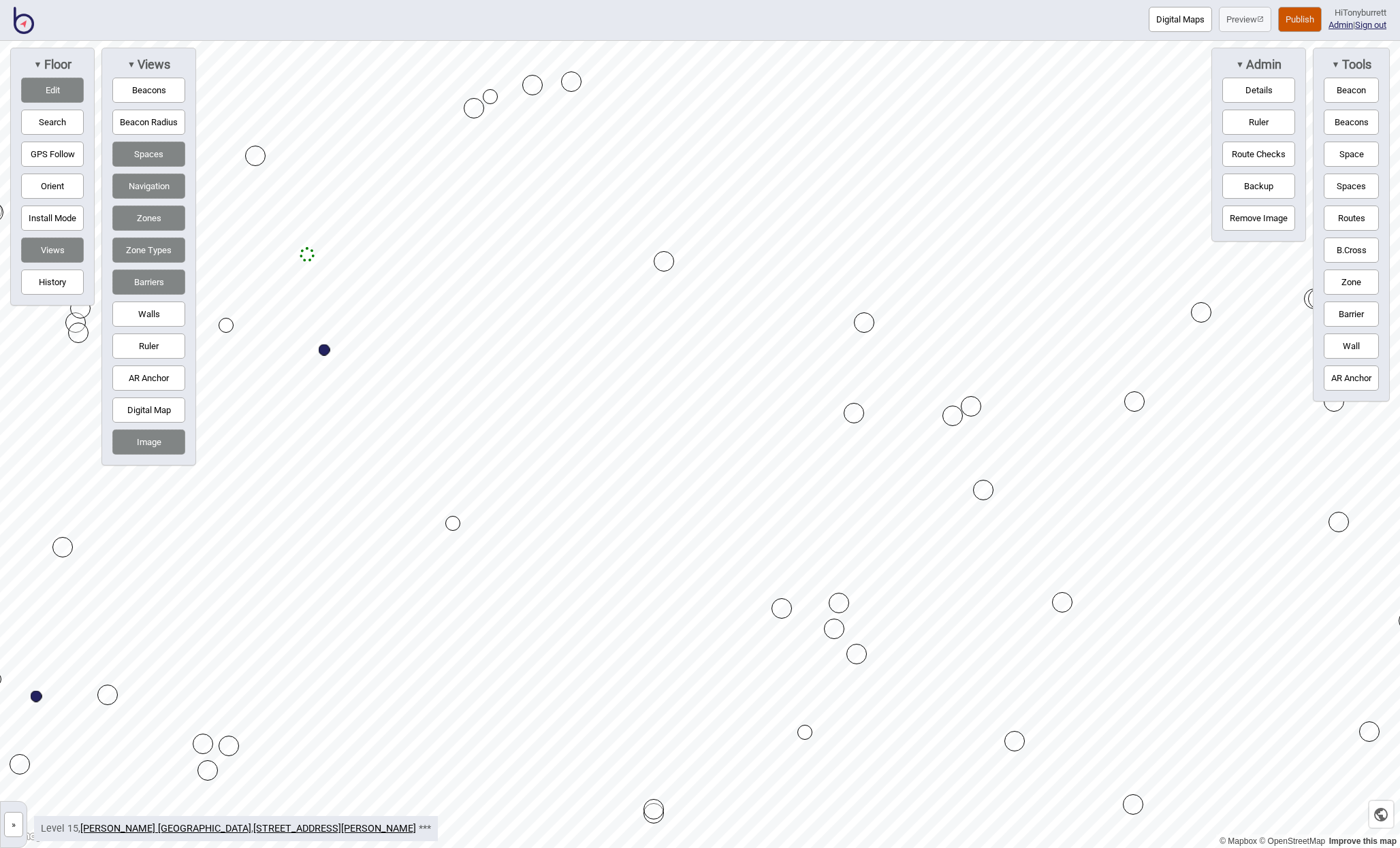
click at [154, 220] on button "Zones" at bounding box center [149, 218] width 73 height 25
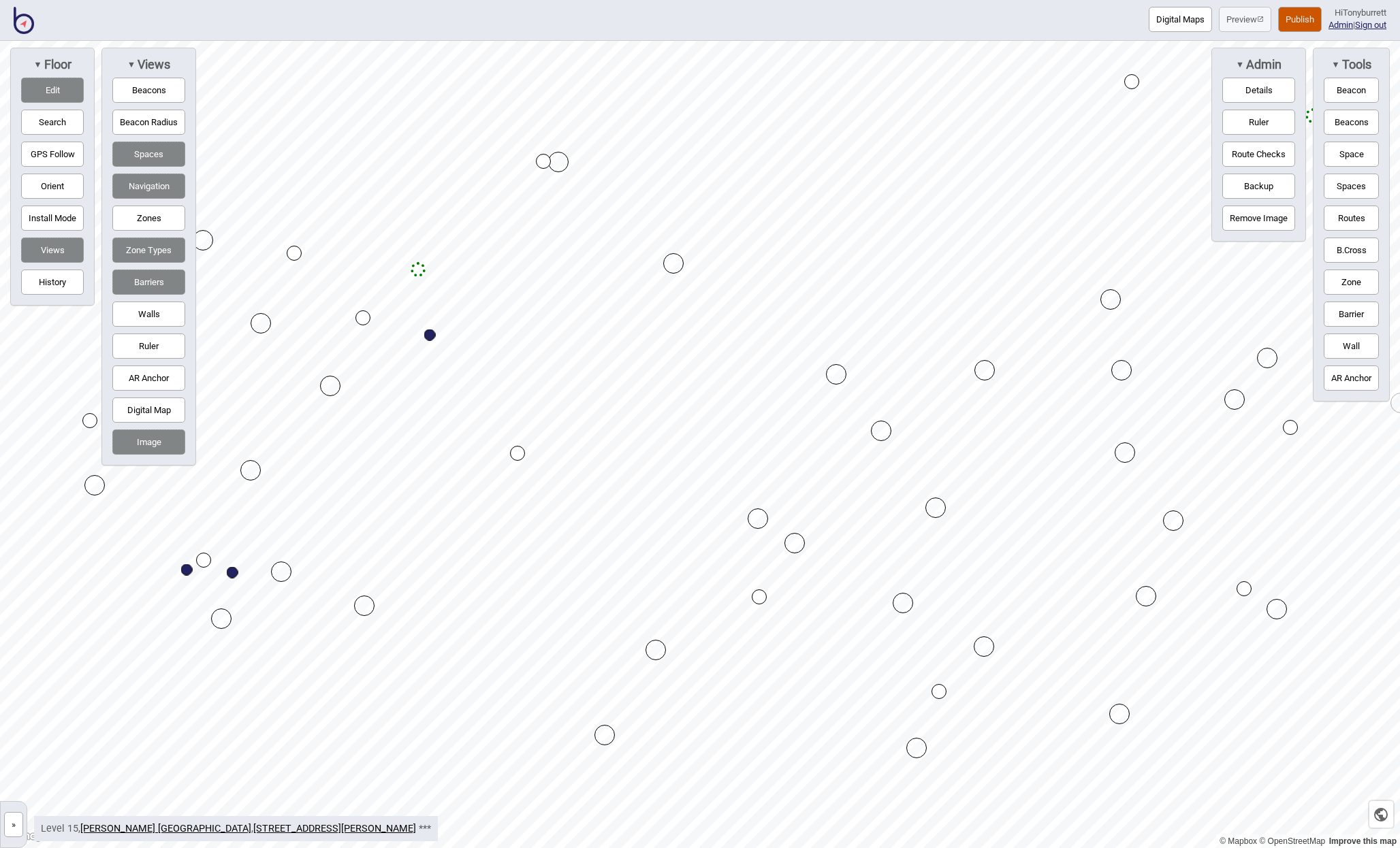
drag, startPoint x: 747, startPoint y: 513, endPoint x: 761, endPoint y: 519, distance: 15.2
drag, startPoint x: 838, startPoint y: 368, endPoint x: 851, endPoint y: 360, distance: 15.3
drag, startPoint x: 559, startPoint y: 158, endPoint x: 568, endPoint y: 149, distance: 12.7
click at [154, 215] on button "Zones" at bounding box center [149, 218] width 73 height 25
click at [152, 283] on button "Barriers" at bounding box center [149, 282] width 73 height 25
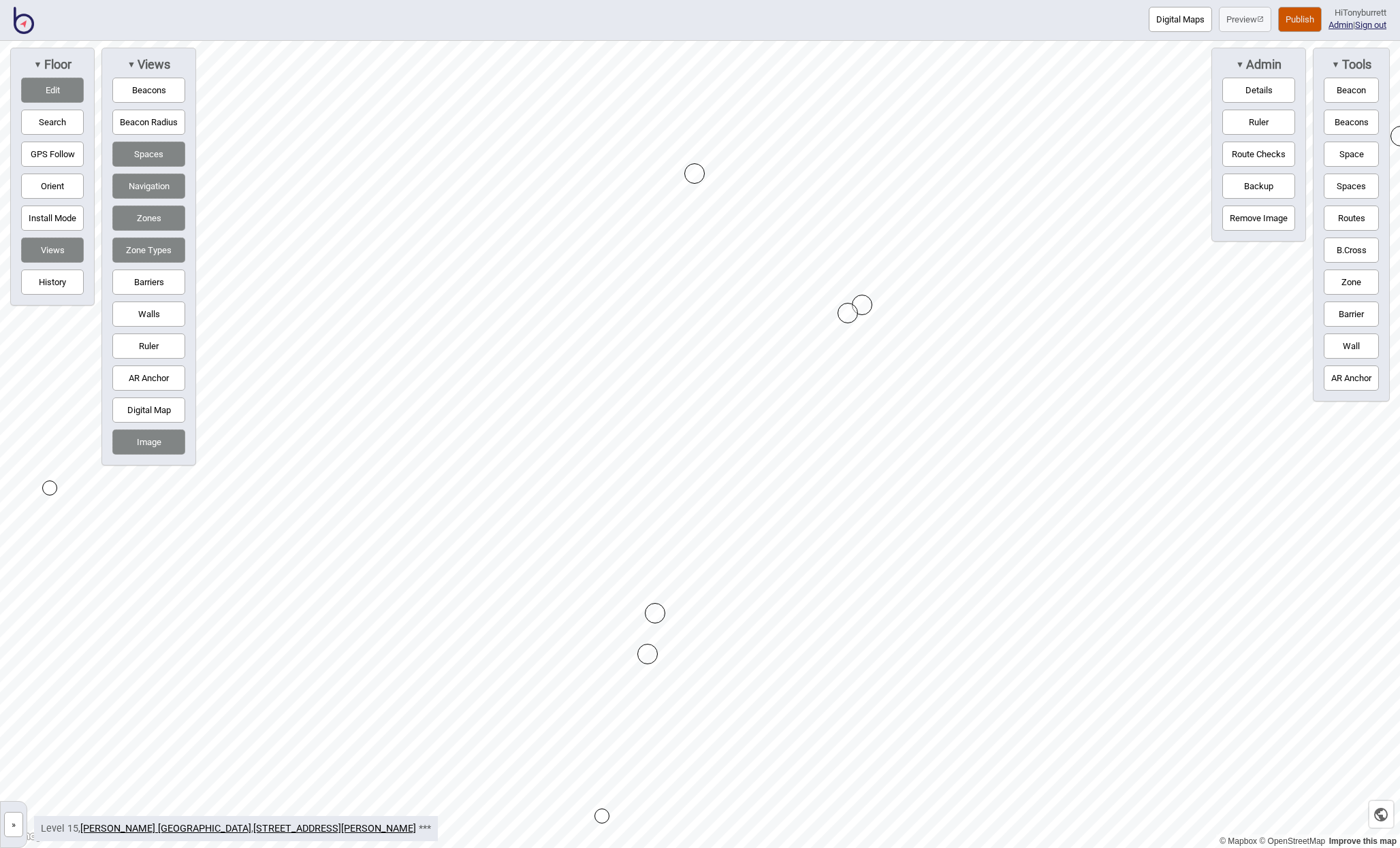
drag, startPoint x: 829, startPoint y: 320, endPoint x: 842, endPoint y: 314, distance: 14.3
drag, startPoint x: 53, startPoint y: 88, endPoint x: 82, endPoint y: 88, distance: 29.0
click at [53, 88] on button "Edit" at bounding box center [53, 90] width 63 height 25
click at [1293, 11] on button "Publish" at bounding box center [1299, 19] width 44 height 25
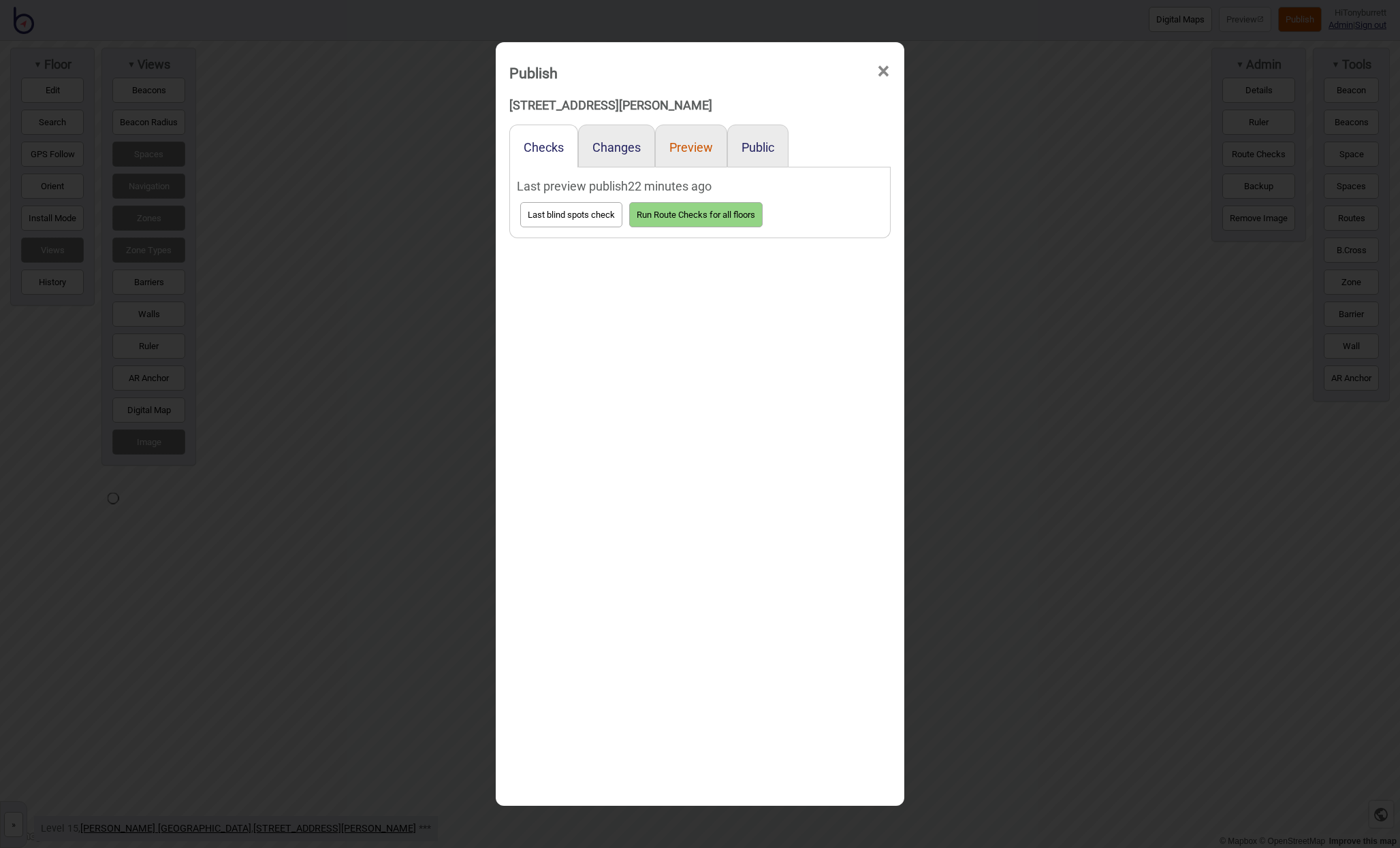
click at [696, 150] on button "Preview" at bounding box center [690, 147] width 44 height 14
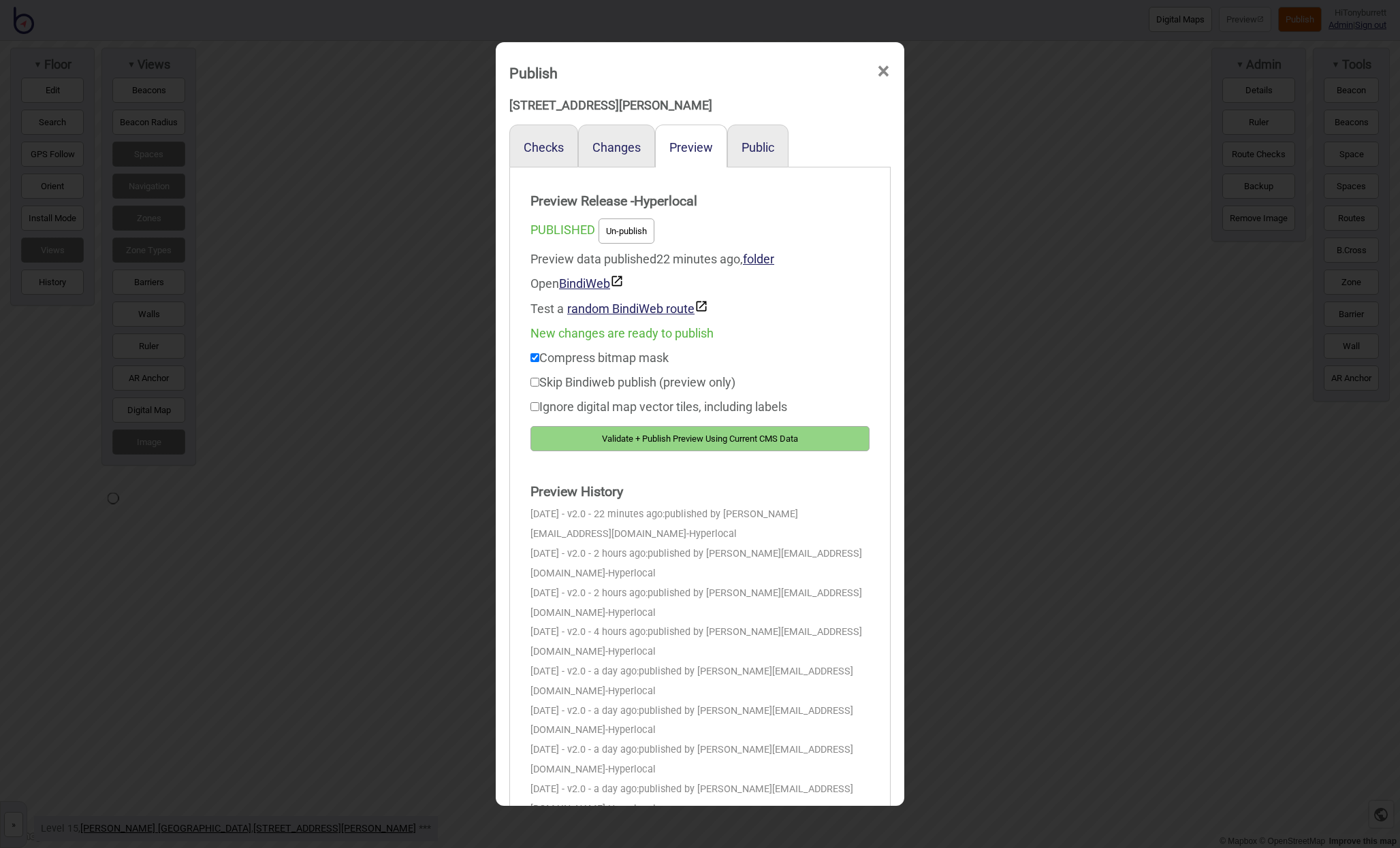
click at [676, 429] on button "Validate + Publish Preview Using Current CMS Data" at bounding box center [700, 439] width 339 height 25
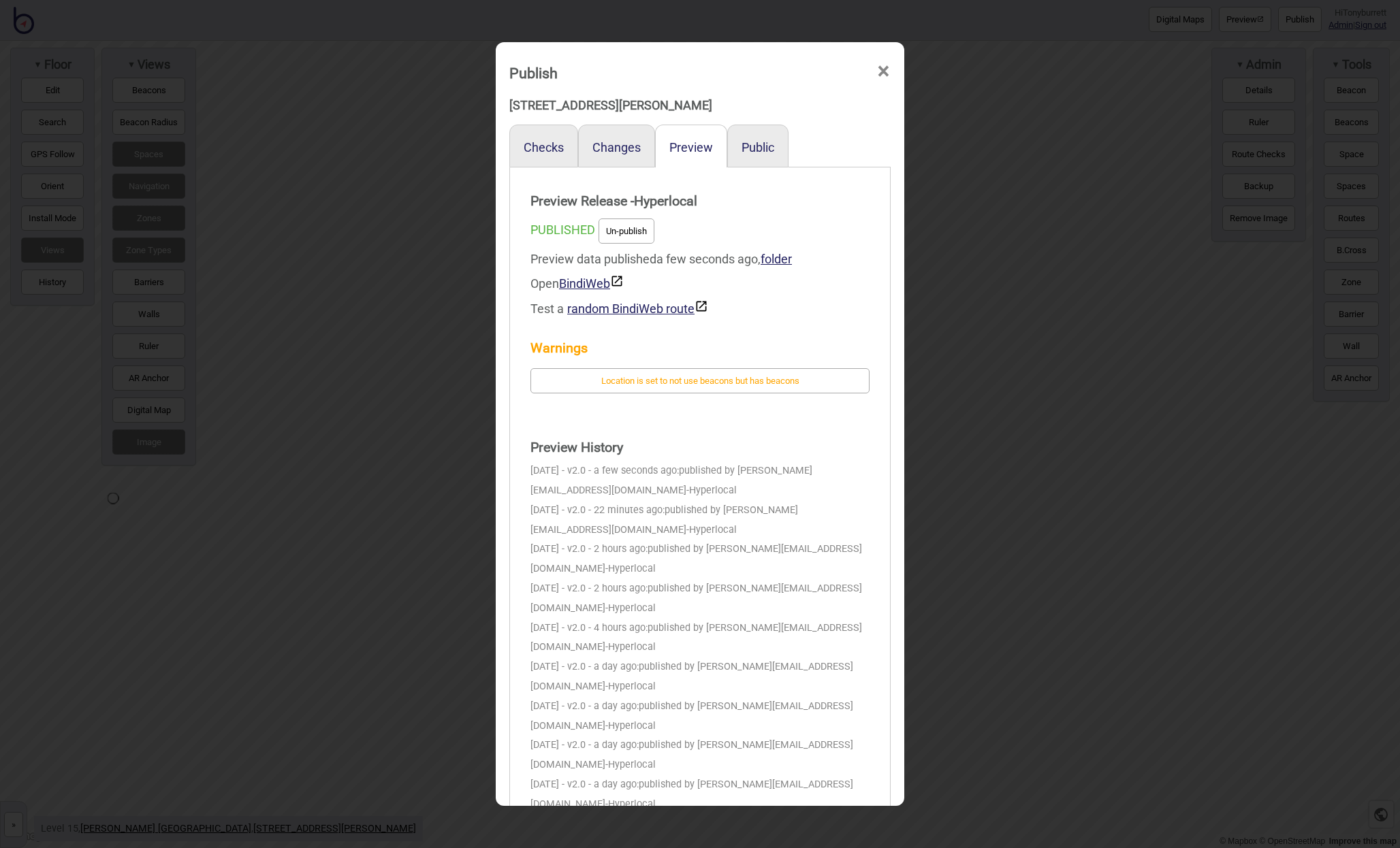
click at [885, 73] on span "×" at bounding box center [883, 71] width 14 height 45
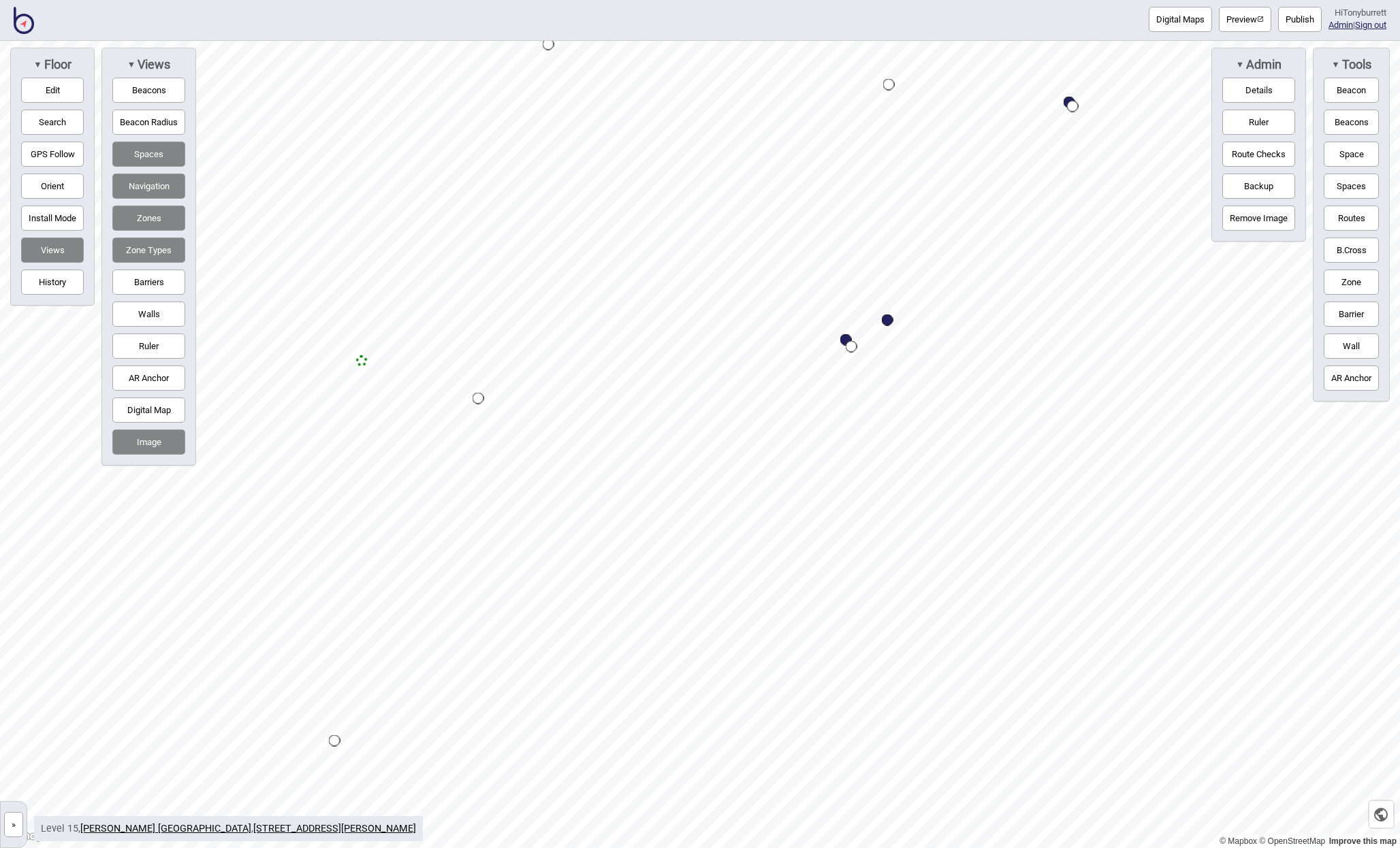
click at [360, 360] on div "Map marker" at bounding box center [362, 361] width 12 height 12
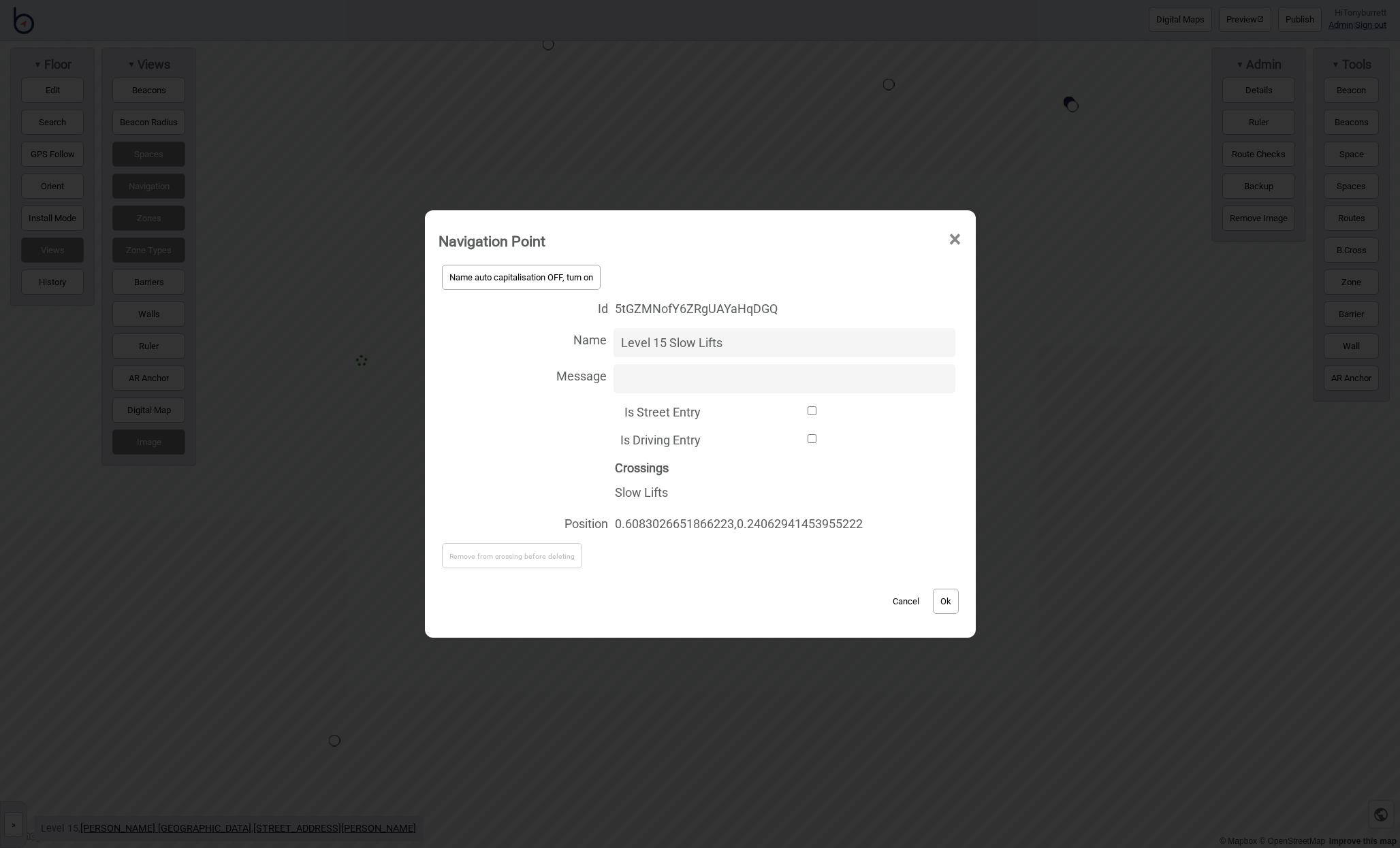
drag, startPoint x: 738, startPoint y: 343, endPoint x: 759, endPoint y: 333, distance: 23.3
click at [670, 346] on input "Level 15 Slow Lifts" at bounding box center [784, 343] width 342 height 30
drag, startPoint x: 666, startPoint y: 340, endPoint x: 677, endPoint y: 339, distance: 11.0
click at [667, 340] on input "Level 15 Slow Lifts" at bounding box center [784, 343] width 342 height 30
drag, startPoint x: 664, startPoint y: 340, endPoint x: 804, endPoint y: 362, distance: 141.7
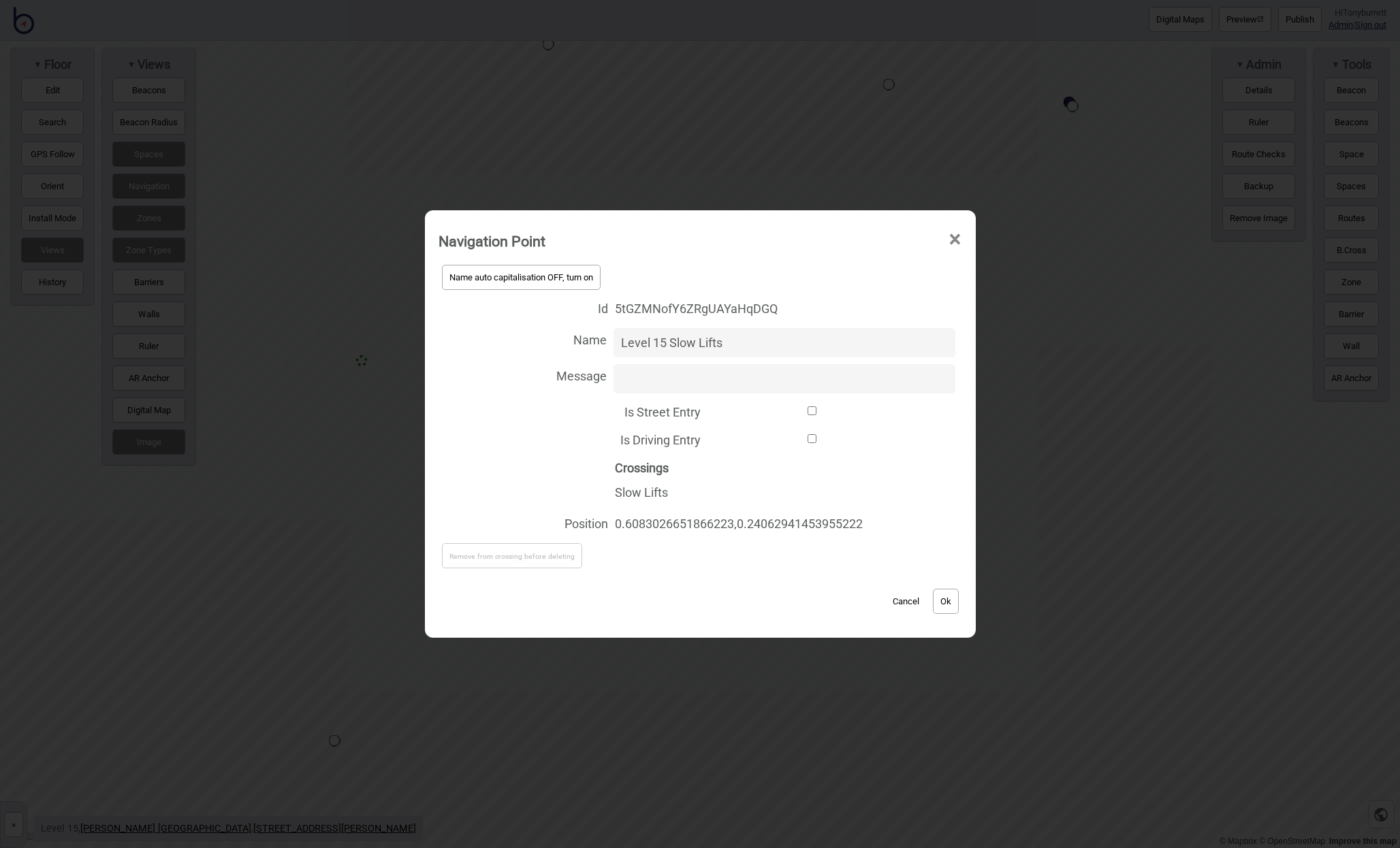
click at [807, 362] on div "Name auto capitalisation OFF, turn on Id 5tGZMNofY6ZRgUAYaHqDGQ Name Level 15 S…" at bounding box center [701, 417] width 524 height 311
type input "Level 15 All Stops Lifts"
click at [950, 600] on button "Ok" at bounding box center [946, 602] width 26 height 25
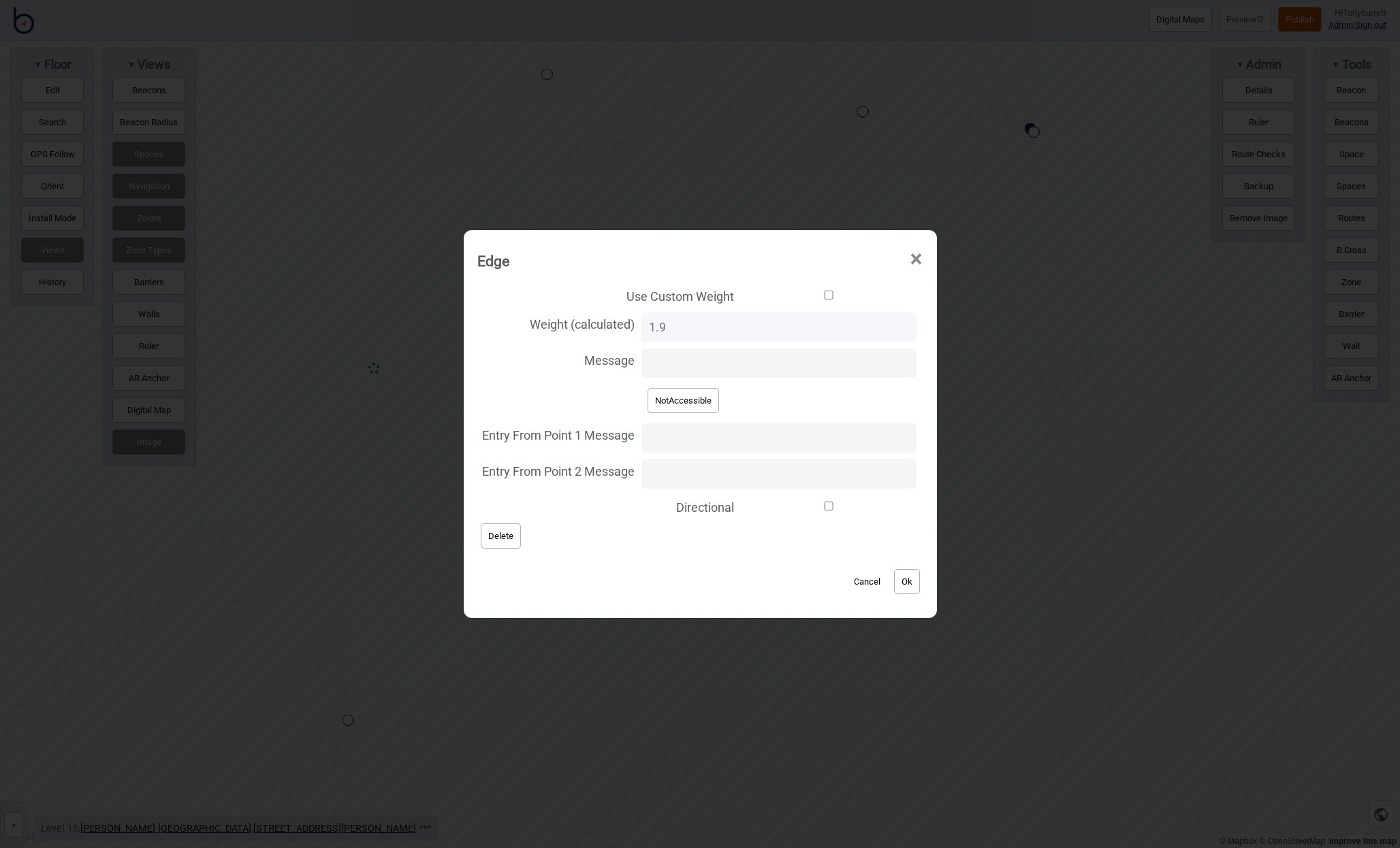
click at [741, 294] on input "Use Custom Weight" at bounding box center [828, 295] width 175 height 9
checkbox input "true"
drag, startPoint x: 684, startPoint y: 332, endPoint x: 633, endPoint y: 329, distance: 51.1
click at [637, 329] on label "Weight (custom) 0" at bounding box center [700, 327] width 446 height 36
click at [642, 329] on input "0" at bounding box center [778, 327] width 275 height 30
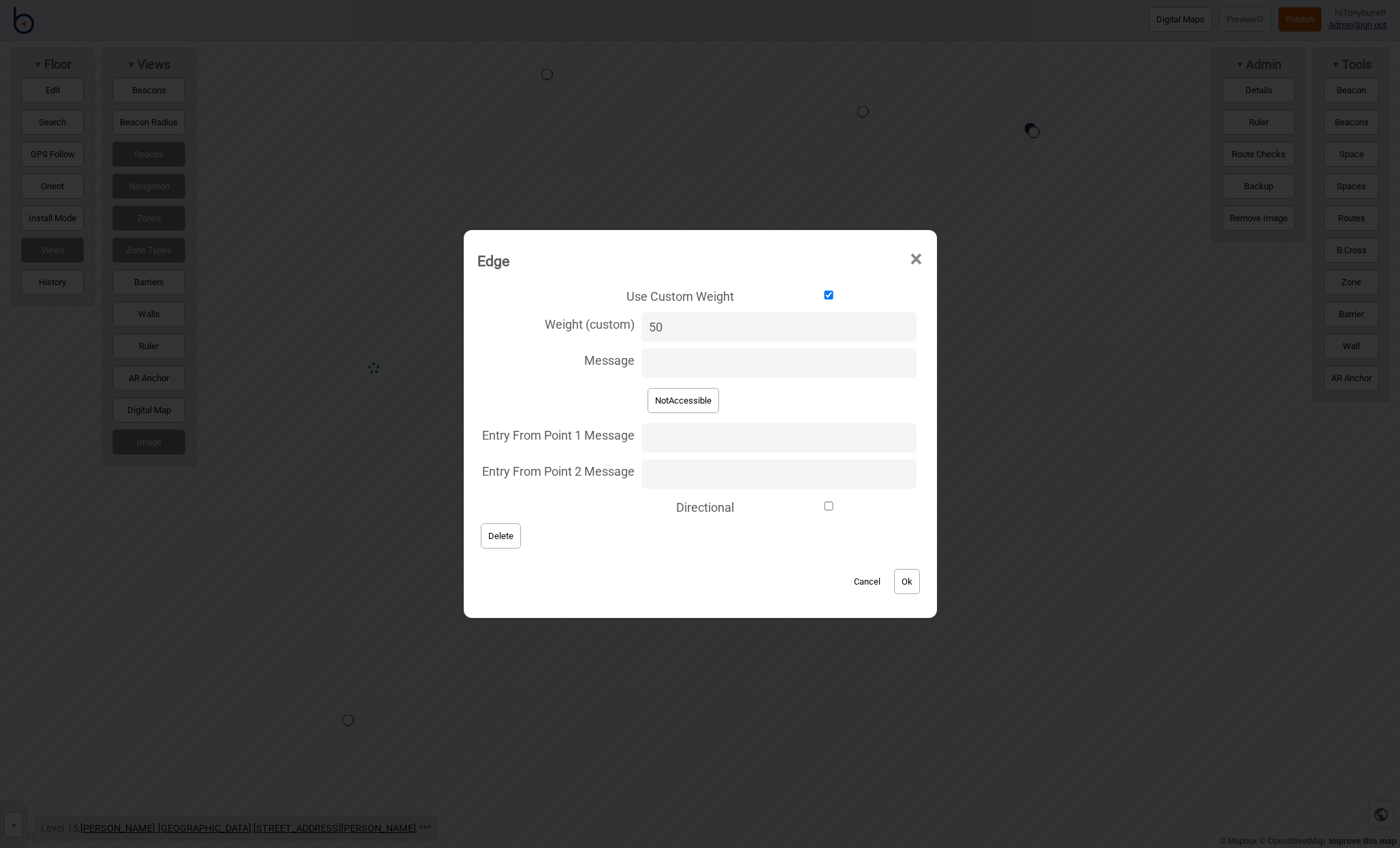
type input "50"
click at [899, 584] on button "Ok" at bounding box center [906, 582] width 26 height 25
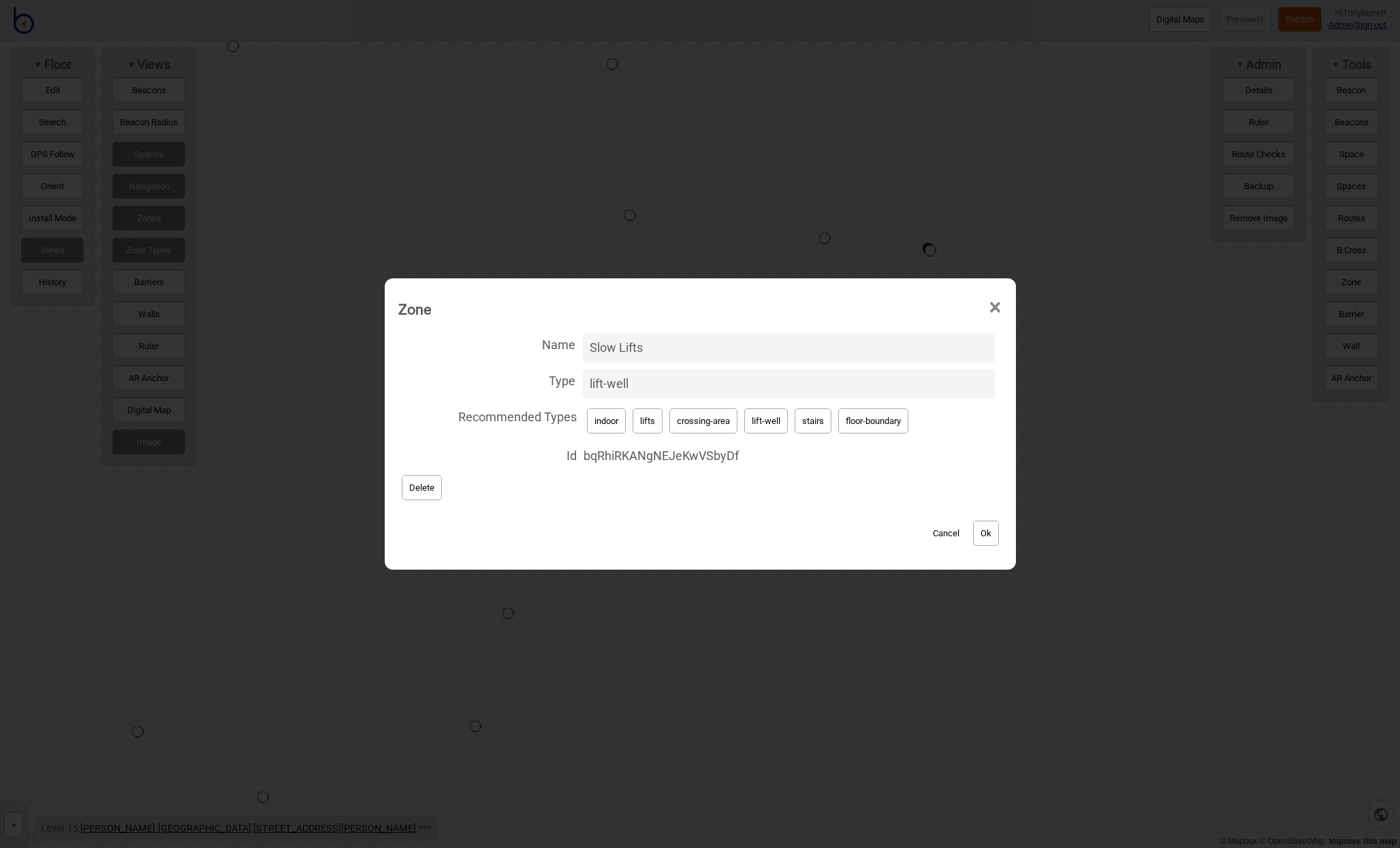
click at [418, 490] on button "Delete" at bounding box center [422, 488] width 40 height 25
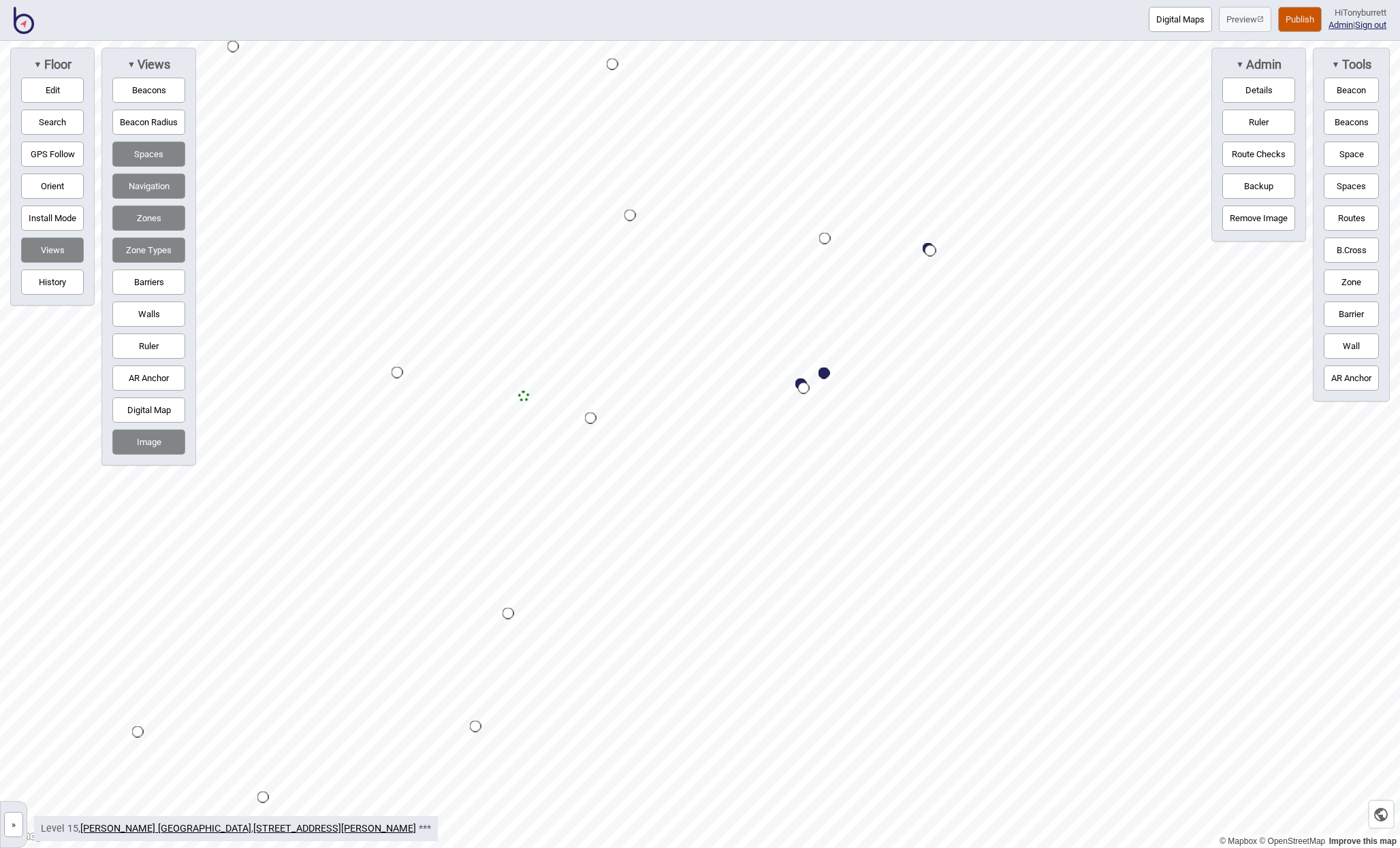
click at [50, 98] on button "Edit" at bounding box center [53, 90] width 63 height 25
drag, startPoint x: 543, startPoint y: 359, endPoint x: 778, endPoint y: 470, distance: 259.9
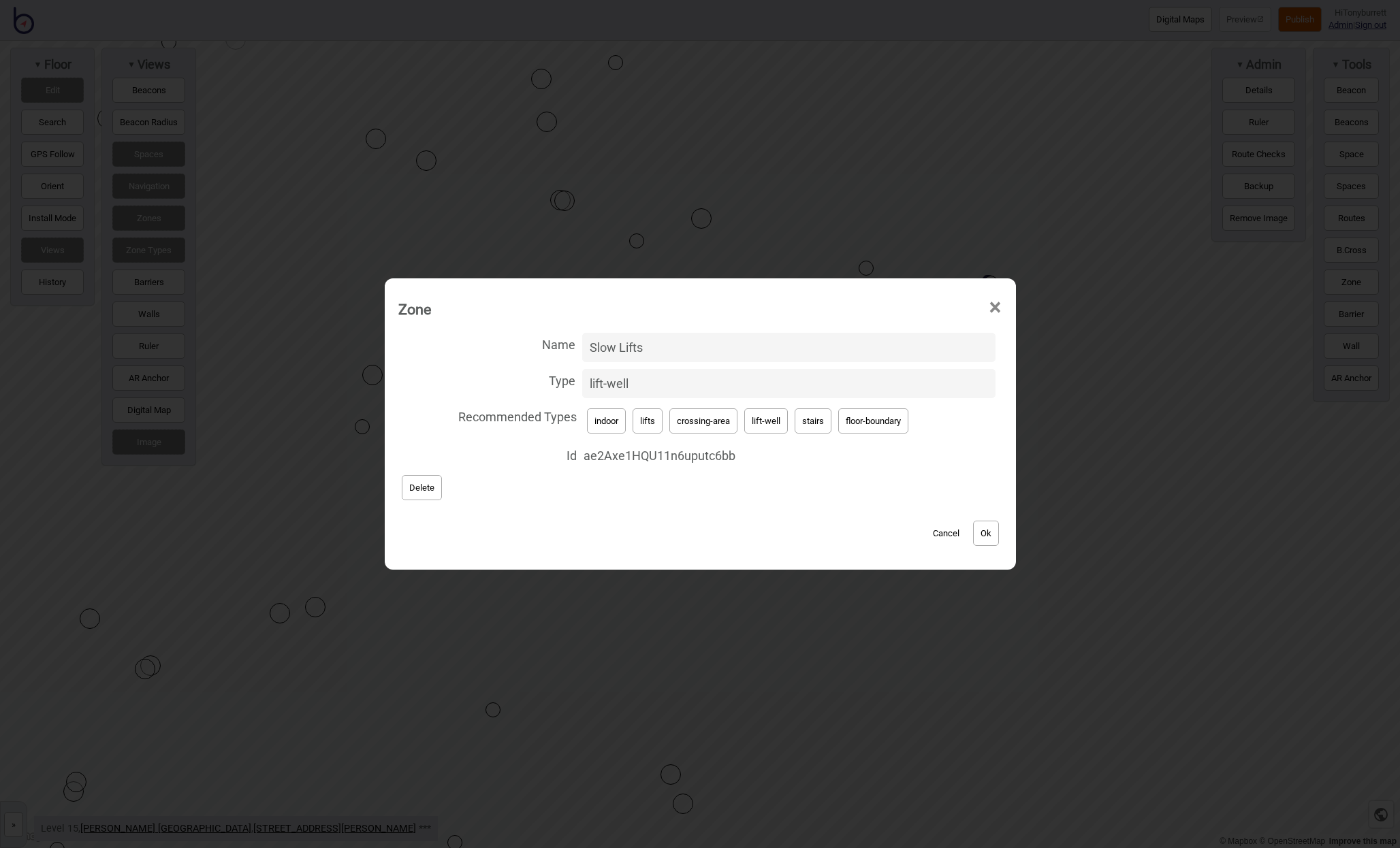
click at [959, 536] on button "Cancel" at bounding box center [946, 534] width 40 height 25
click at [940, 534] on button "Cancel" at bounding box center [946, 534] width 40 height 25
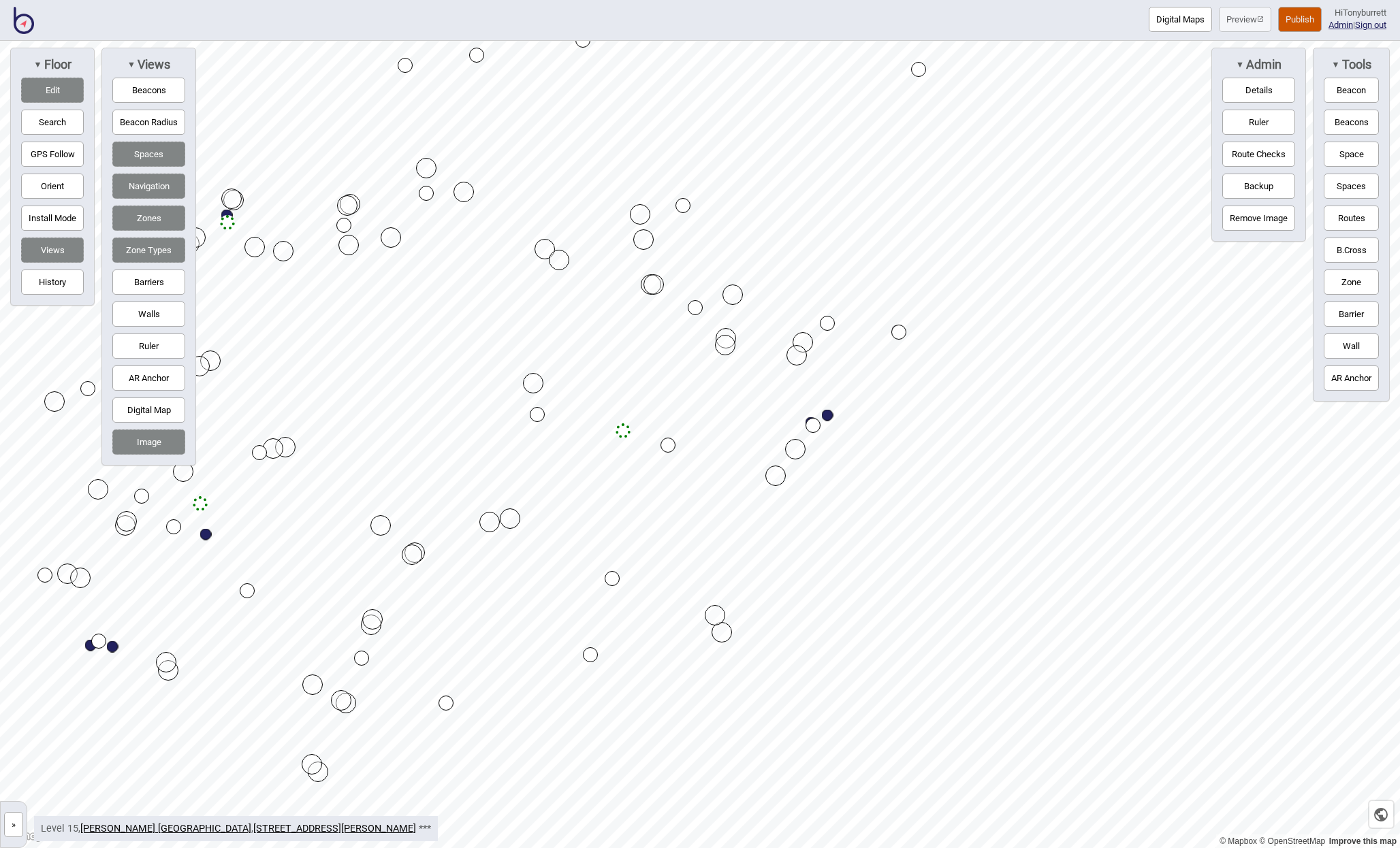
drag, startPoint x: 543, startPoint y: 385, endPoint x: 534, endPoint y: 383, distance: 9.2
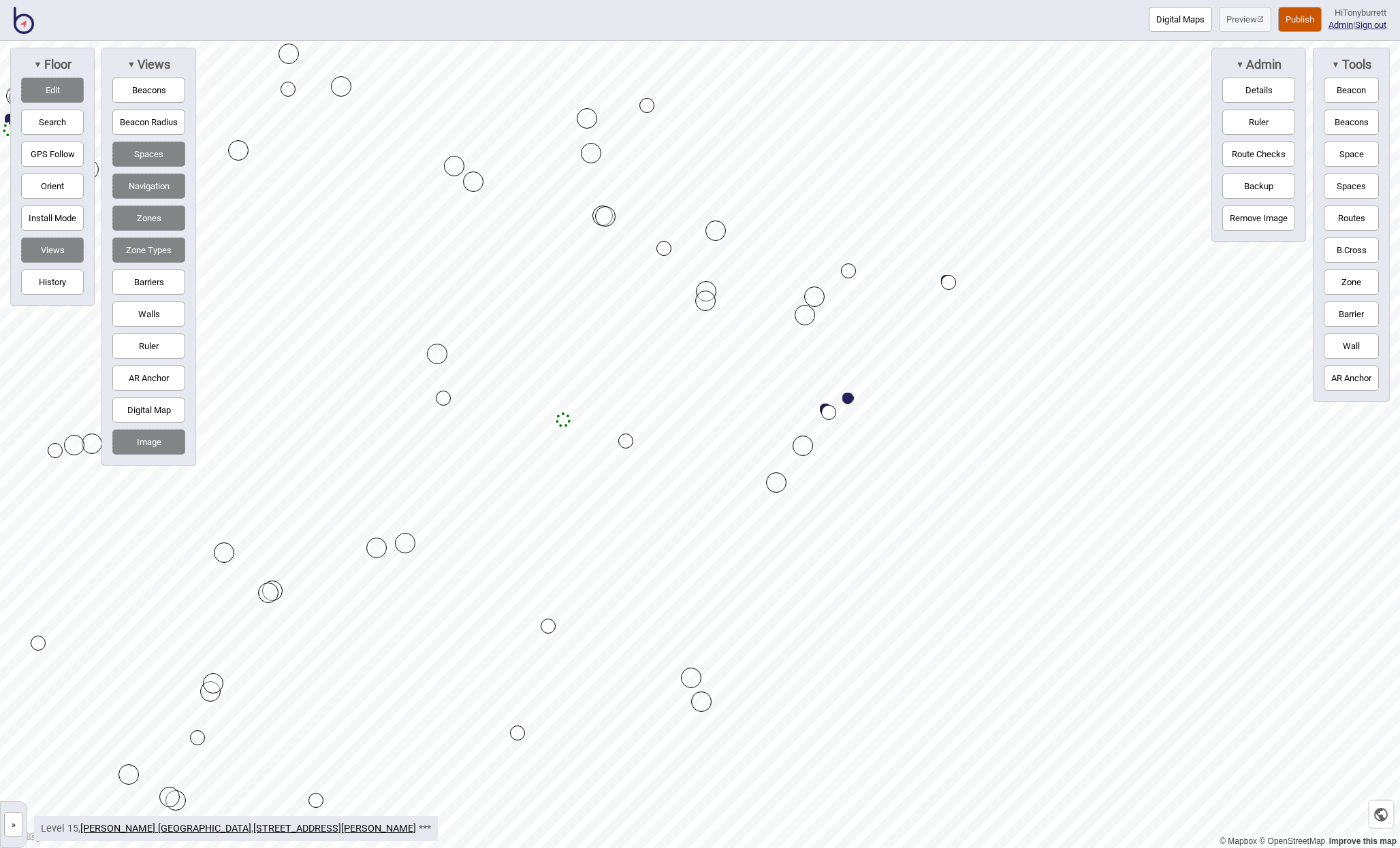
click at [146, 289] on button "Barriers" at bounding box center [149, 282] width 73 height 25
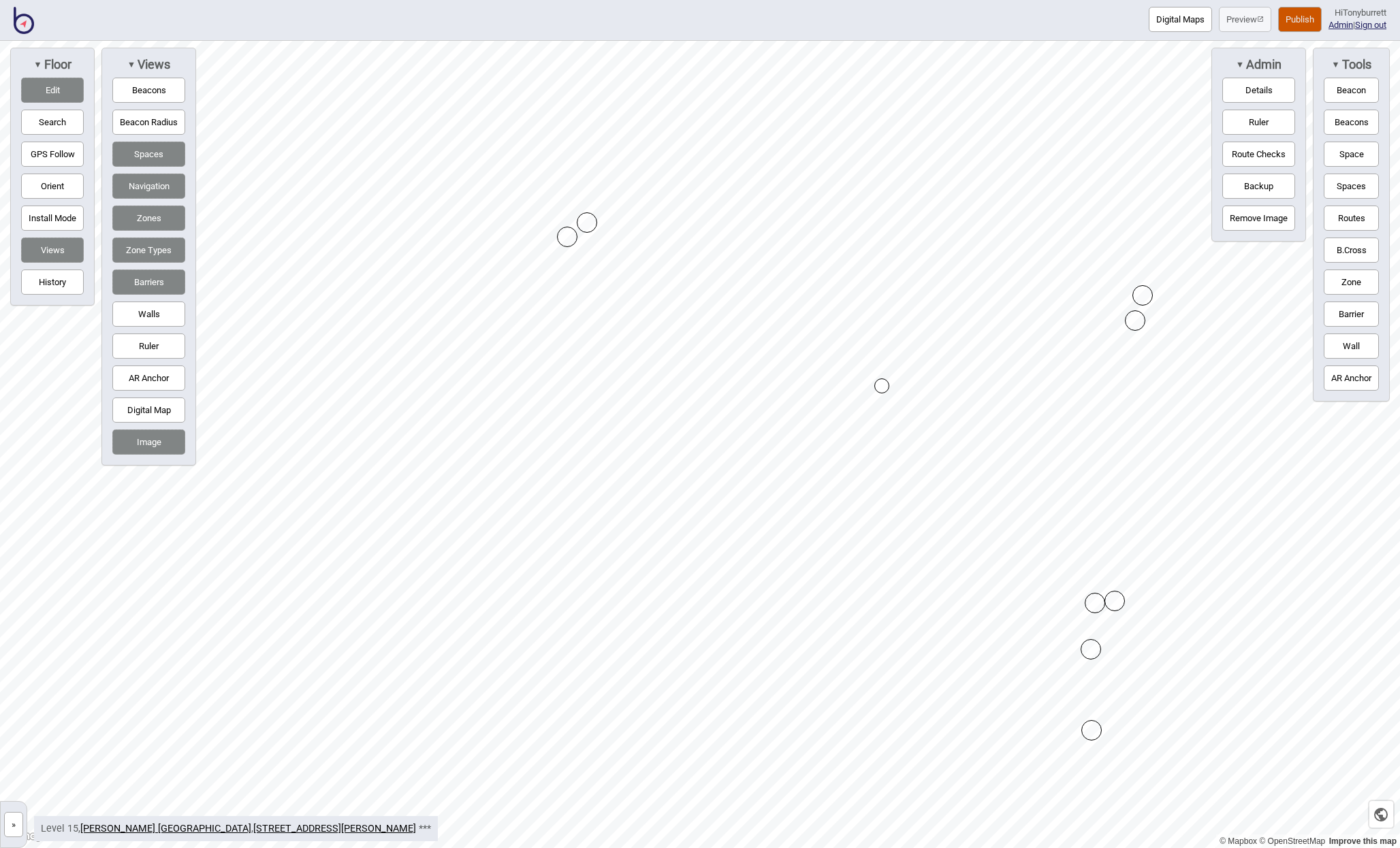
drag, startPoint x: 570, startPoint y: 226, endPoint x: 567, endPoint y: 240, distance: 14.3
drag, startPoint x: 568, startPoint y: 494, endPoint x: 727, endPoint y: 32, distance: 488.6
click at [727, 0] on div "Digital Maps Preview Publish Hi Tonyburrett Admin | Sign out © Mapbox © OpenStr…" at bounding box center [700, 0] width 1400 height 0
click at [50, 88] on button "Edit" at bounding box center [53, 90] width 63 height 25
click at [12, 827] on button "»" at bounding box center [14, 825] width 19 height 25
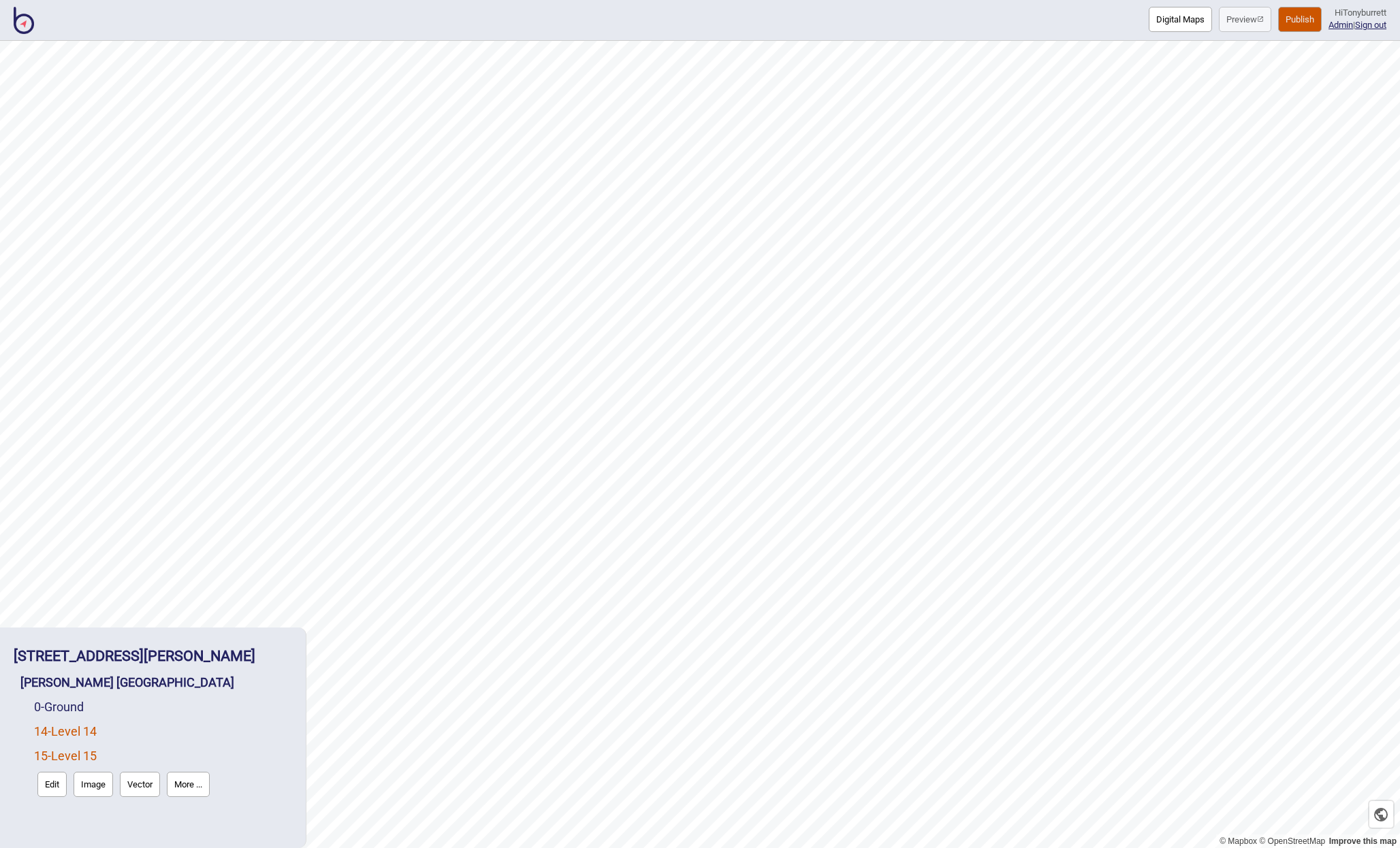
click at [71, 737] on link "14 - Level 14" at bounding box center [65, 731] width 63 height 14
click at [53, 760] on button "Edit" at bounding box center [53, 760] width 30 height 25
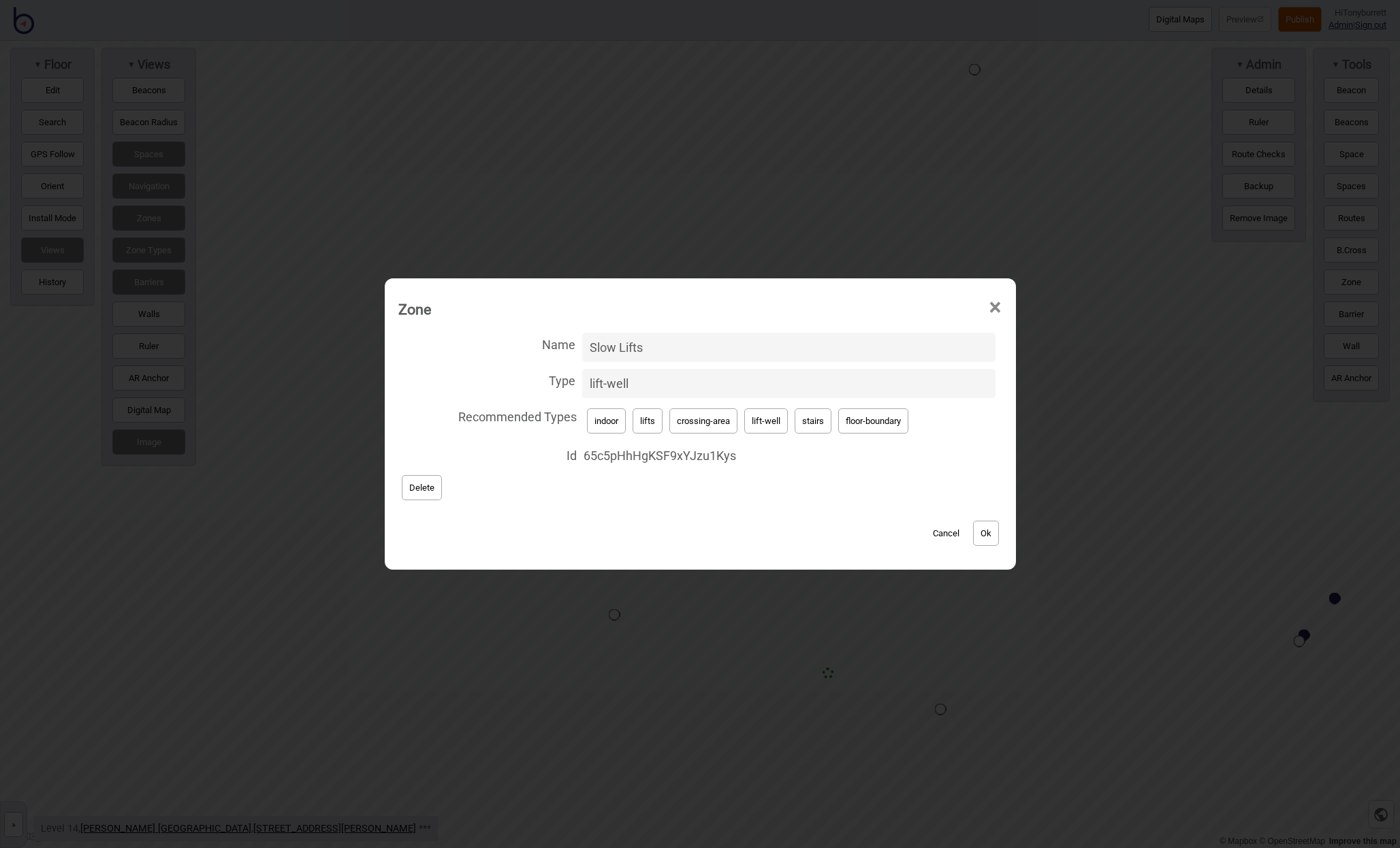
click at [411, 485] on button "Delete" at bounding box center [422, 488] width 40 height 25
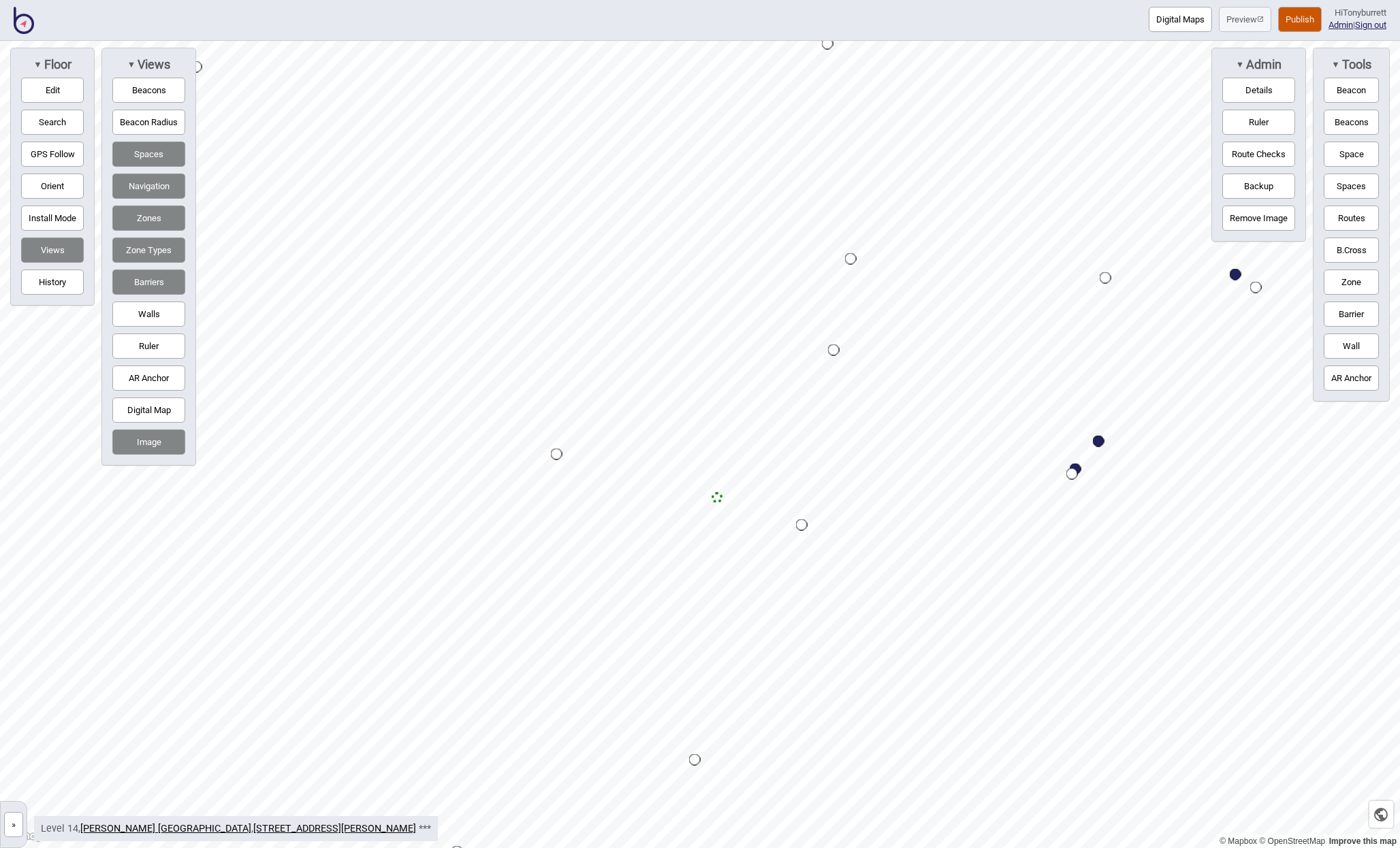
click at [142, 269] on button "Barriers" at bounding box center [149, 282] width 73 height 25
drag, startPoint x: 50, startPoint y: 81, endPoint x: 132, endPoint y: 163, distance: 116.0
click at [50, 82] on button "Edit" at bounding box center [53, 90] width 63 height 25
drag, startPoint x: 751, startPoint y: 660, endPoint x: 758, endPoint y: 656, distance: 8.1
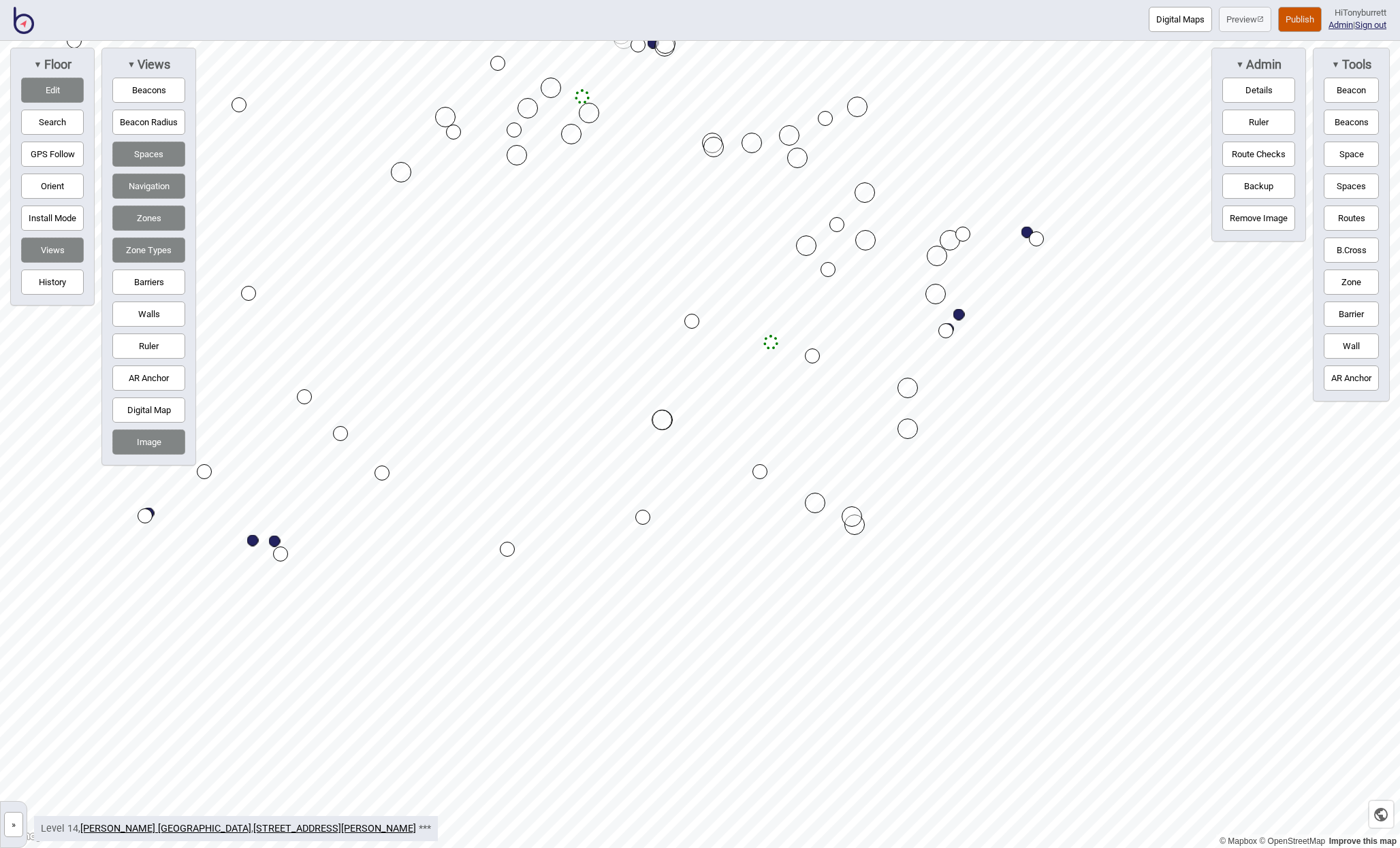
click at [771, 344] on div "Map marker" at bounding box center [770, 343] width 15 height 15
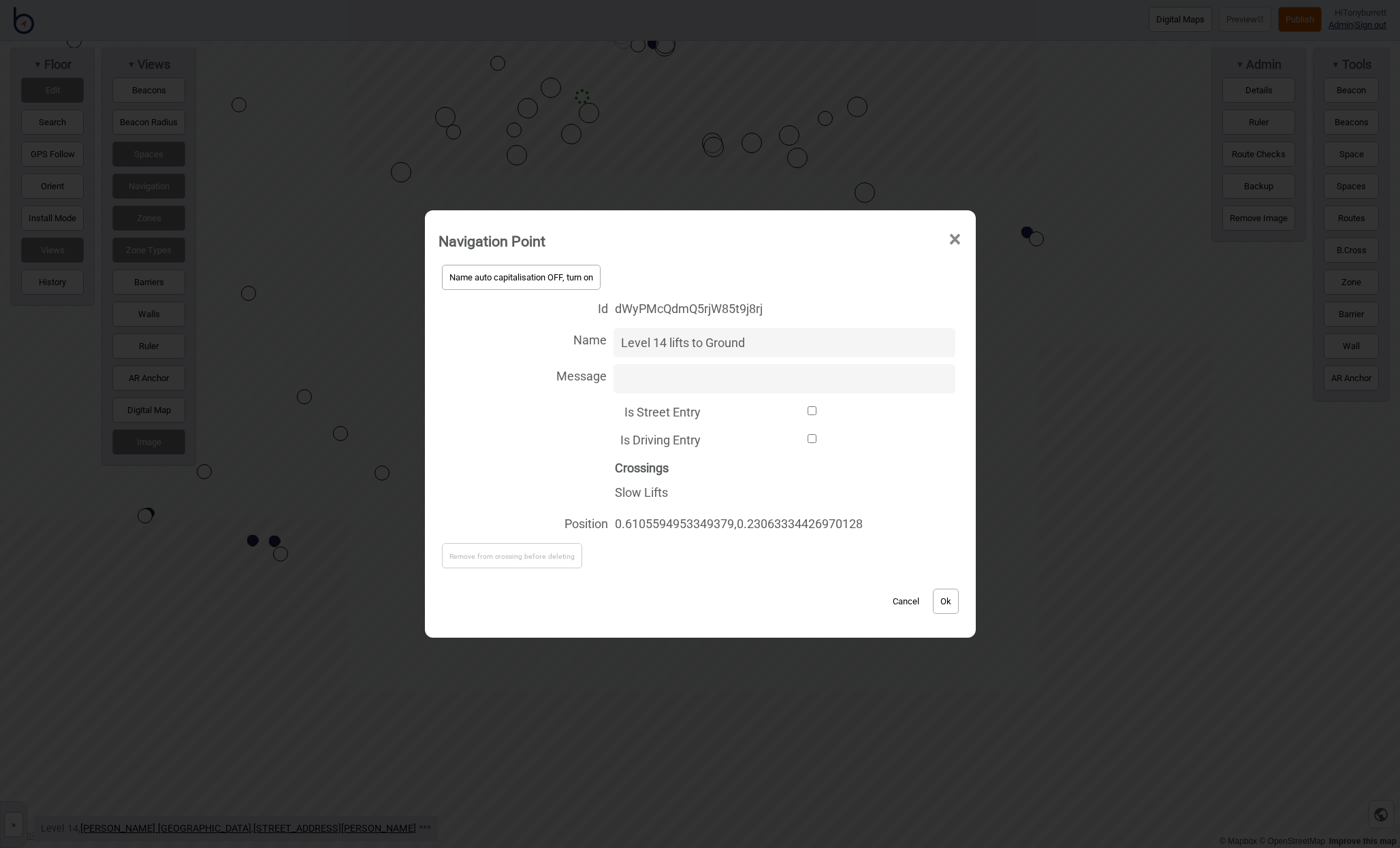
drag, startPoint x: 688, startPoint y: 343, endPoint x: 815, endPoint y: 353, distance: 127.4
click at [815, 353] on input "Level 14 lifts to Ground" at bounding box center [784, 343] width 342 height 30
type input "Level 14 lifts"
click at [944, 602] on button "Ok" at bounding box center [946, 602] width 26 height 25
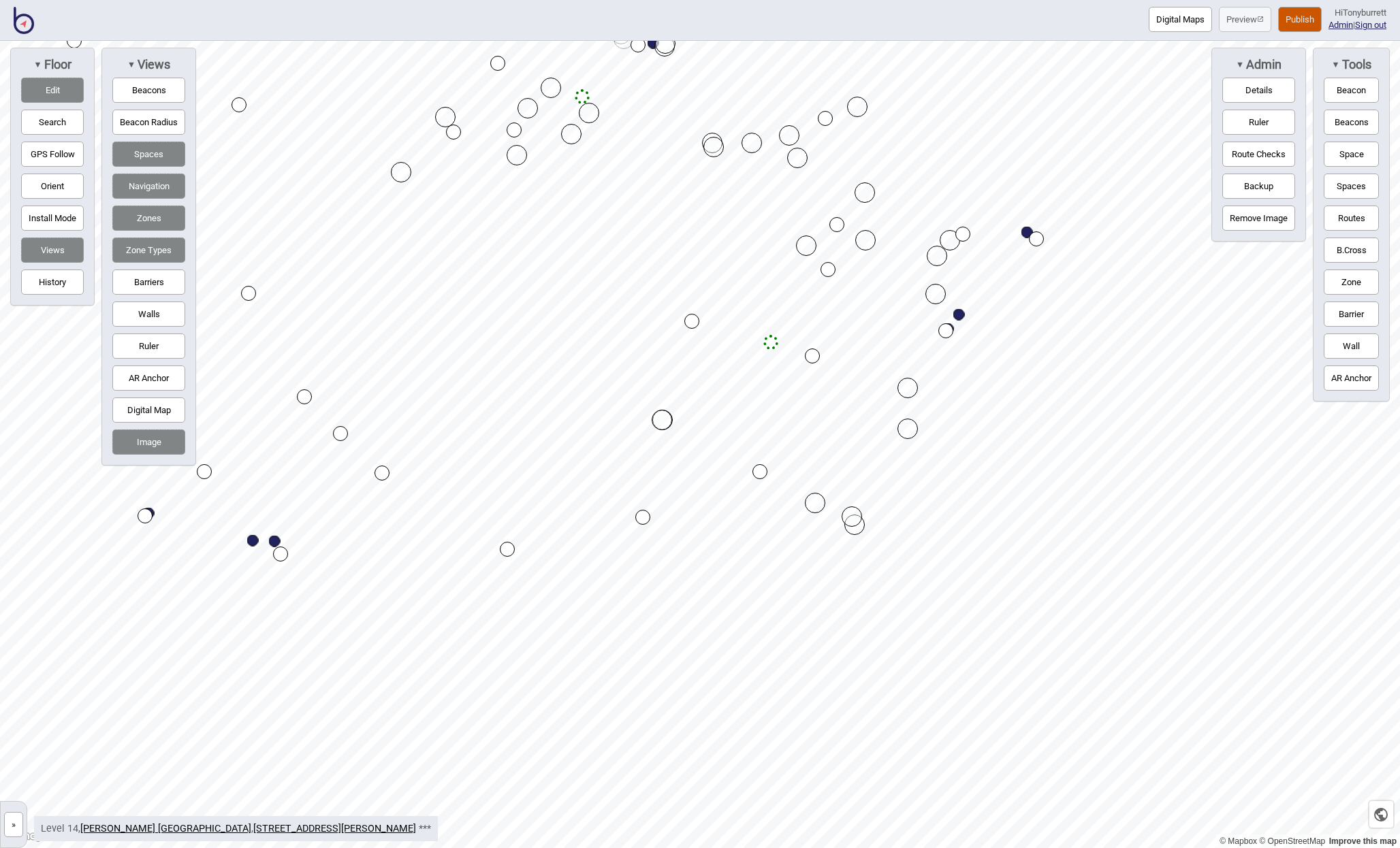
click at [13, 823] on button "»" at bounding box center [14, 825] width 19 height 25
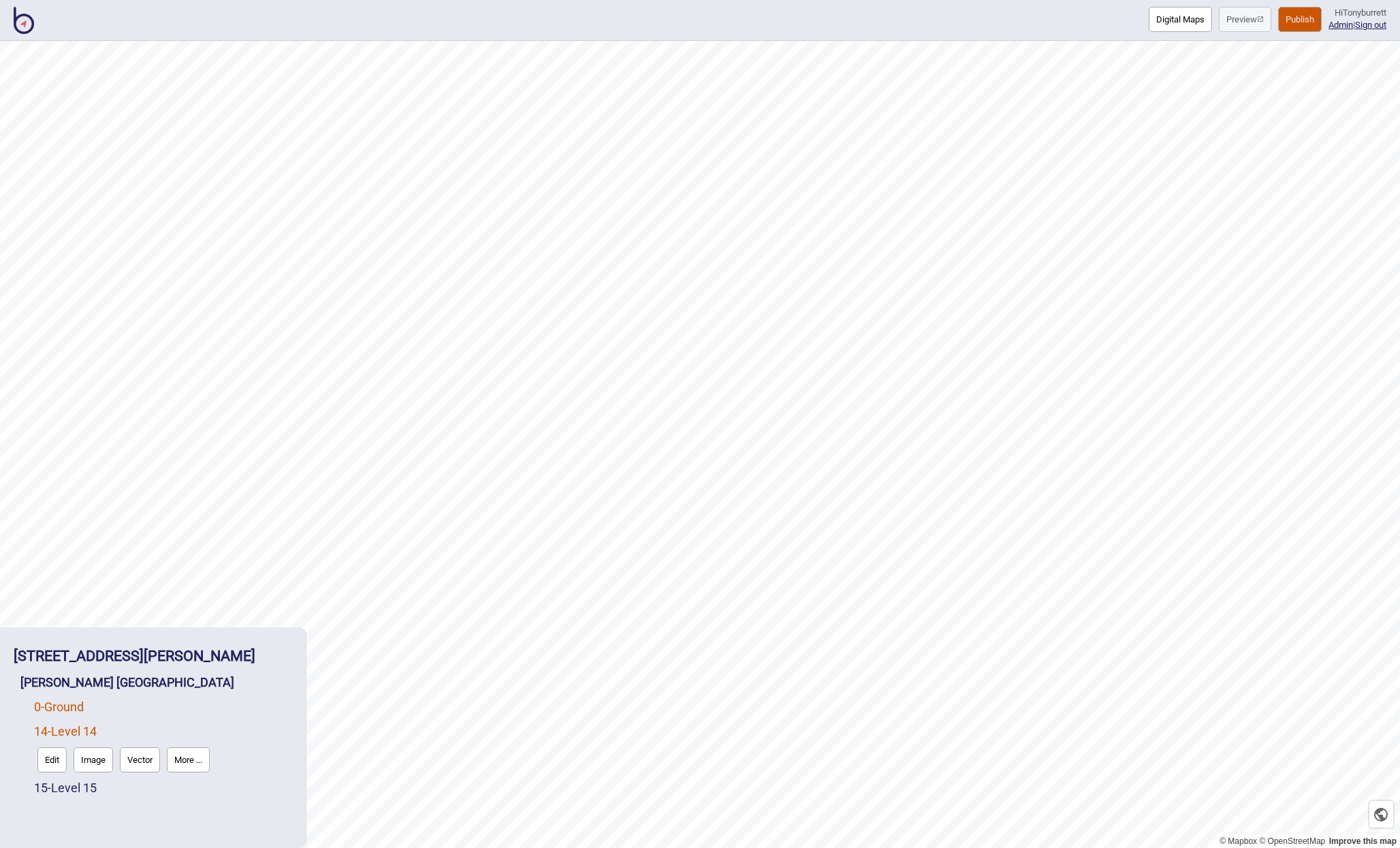
click at [58, 705] on link "0 - Ground" at bounding box center [58, 707] width 50 height 14
click at [51, 739] on button "Edit" at bounding box center [53, 736] width 30 height 25
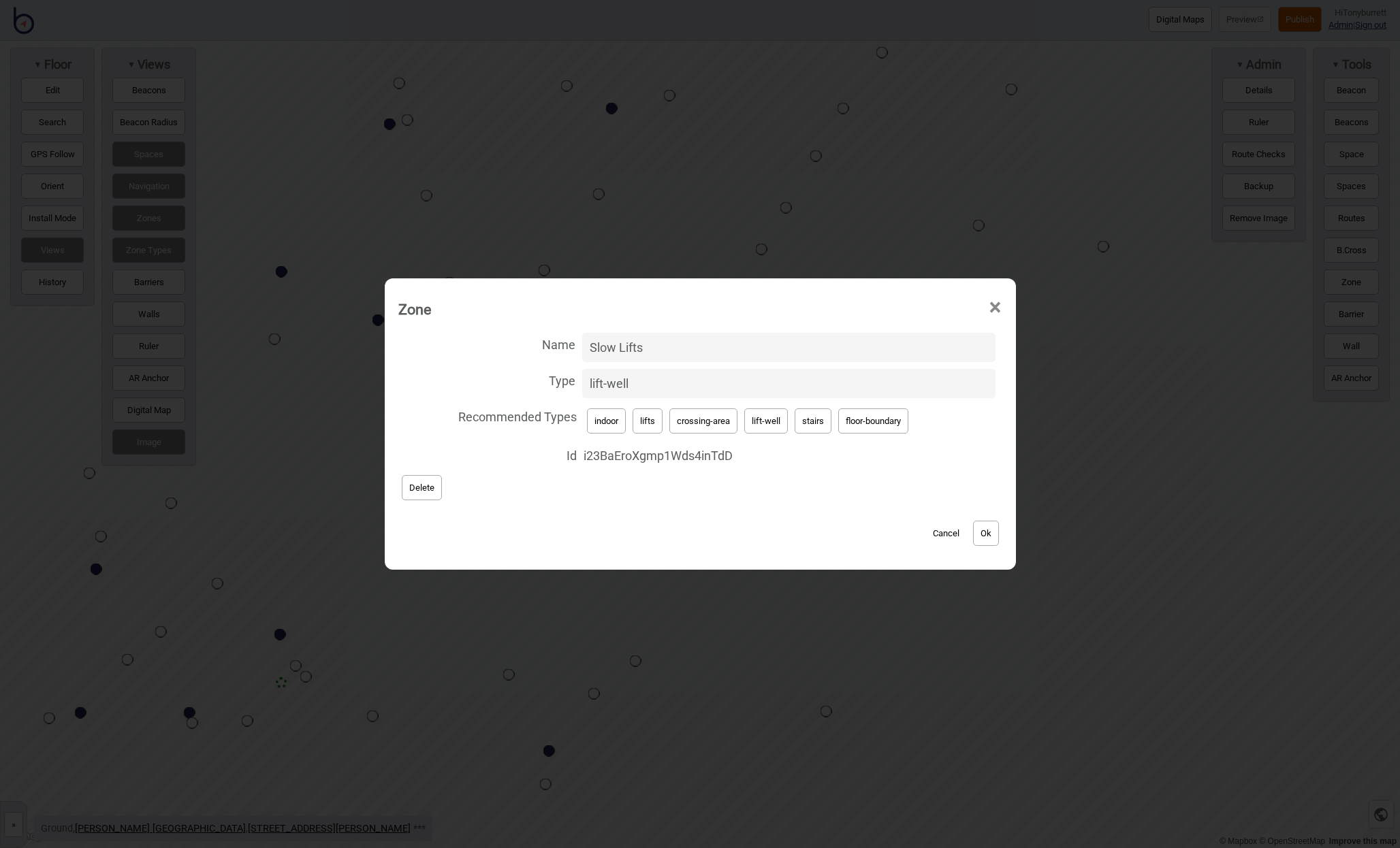
click at [420, 490] on button "Delete" at bounding box center [422, 488] width 40 height 25
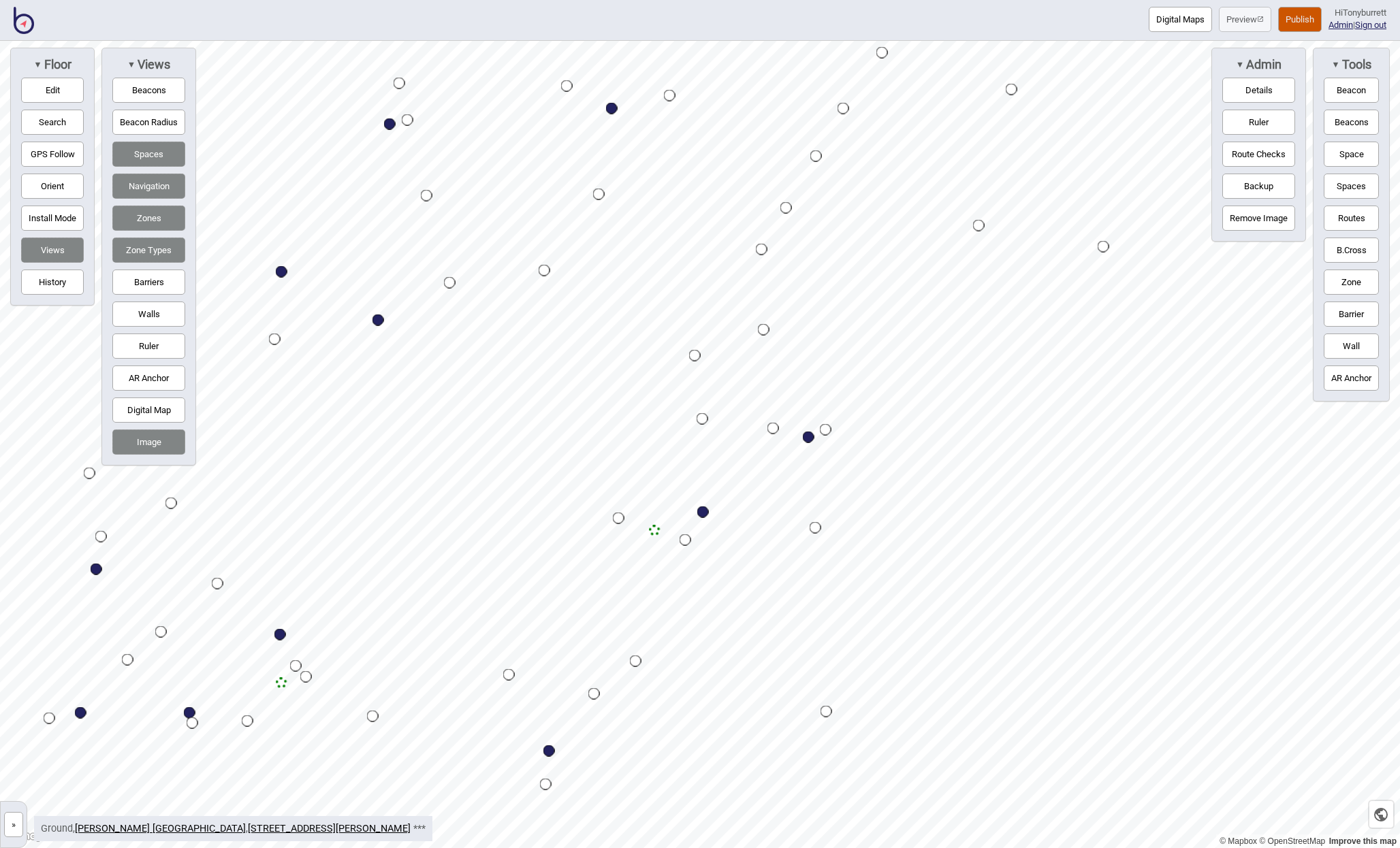
drag, startPoint x: 47, startPoint y: 90, endPoint x: 63, endPoint y: 97, distance: 17.5
click at [49, 90] on button "Edit" at bounding box center [53, 90] width 63 height 25
drag, startPoint x: 671, startPoint y: 487, endPoint x: 770, endPoint y: 528, distance: 107.2
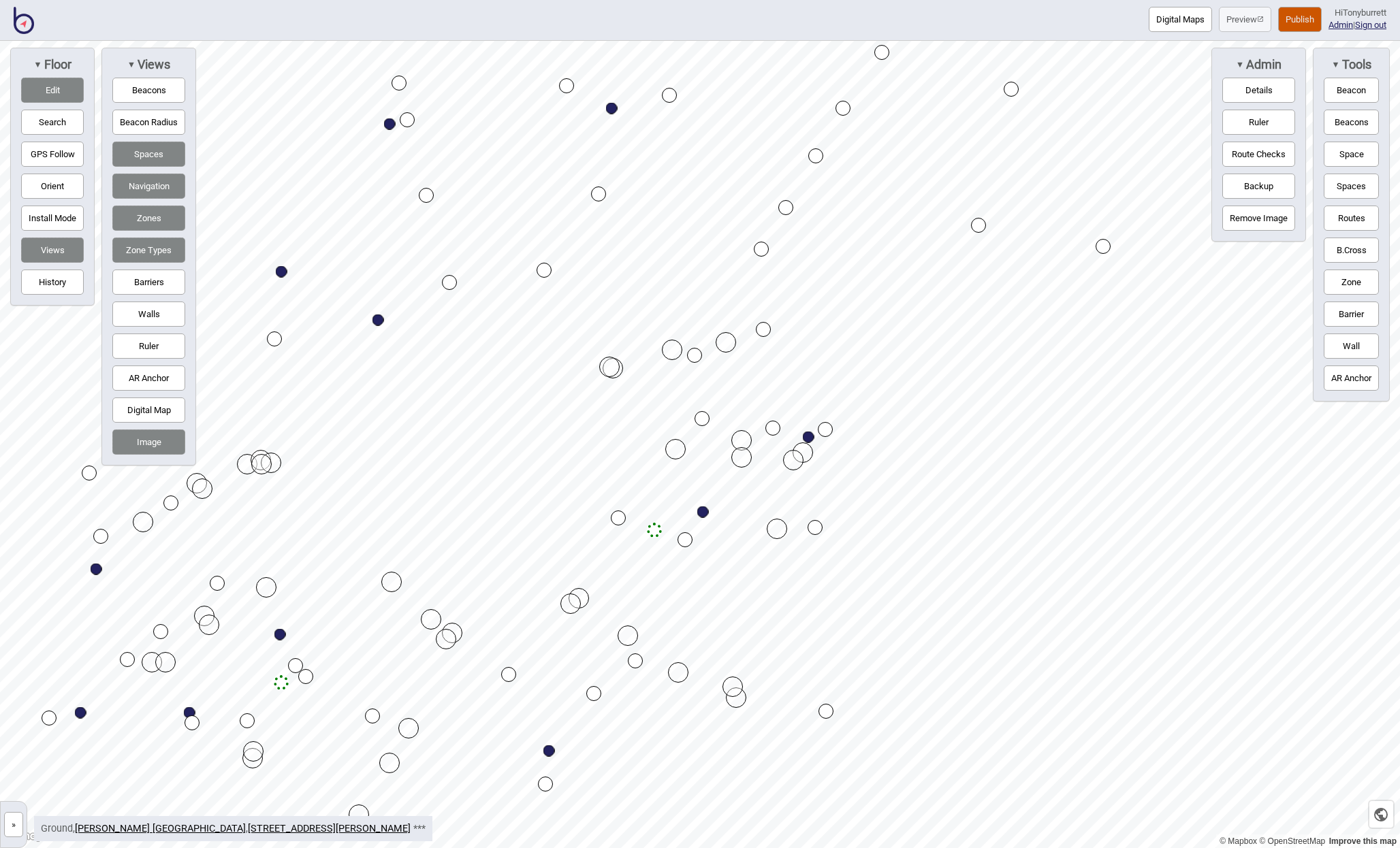
drag, startPoint x: 806, startPoint y: 448, endPoint x: 676, endPoint y: 449, distance: 130.0
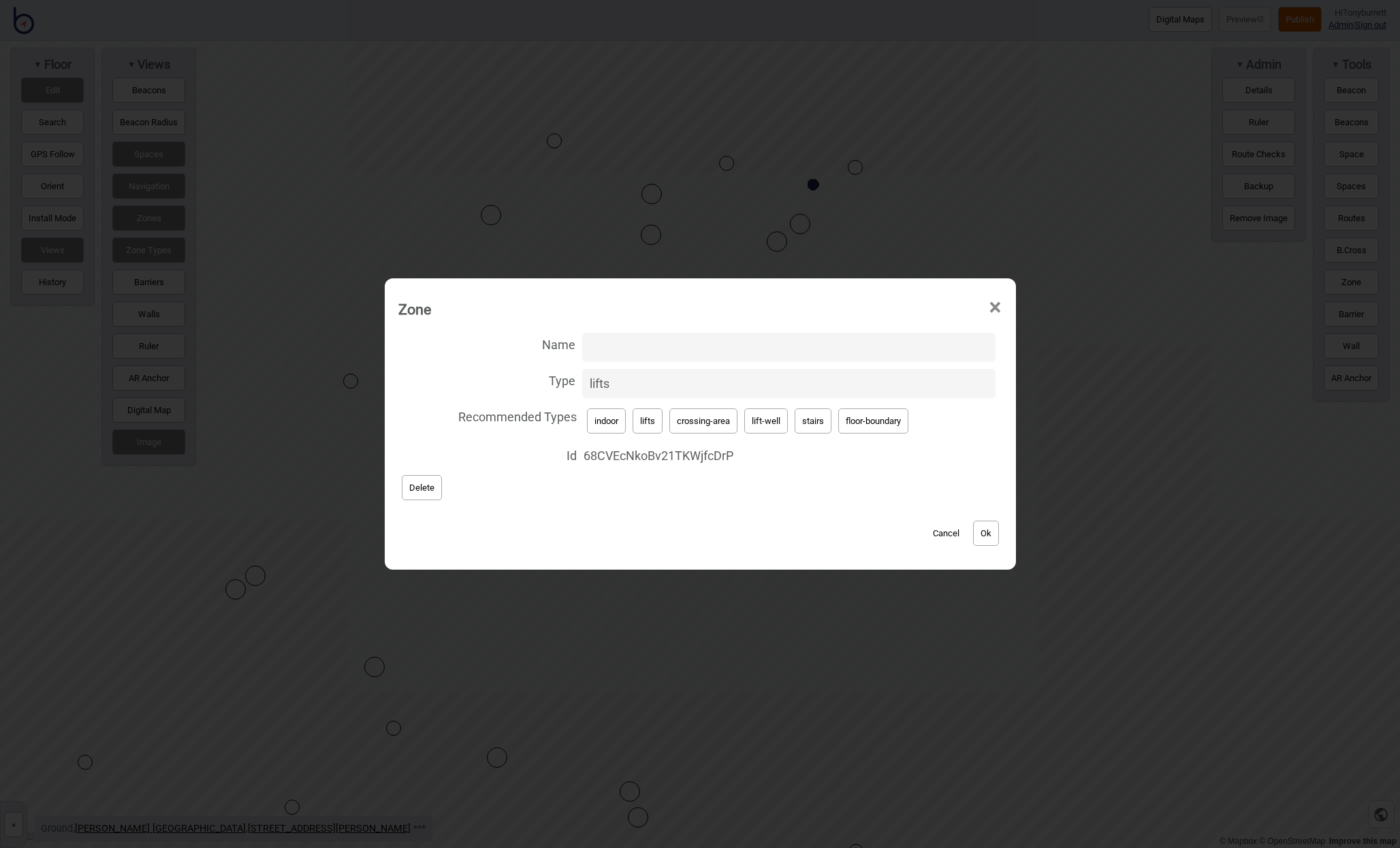
click at [946, 529] on button "Cancel" at bounding box center [946, 534] width 40 height 25
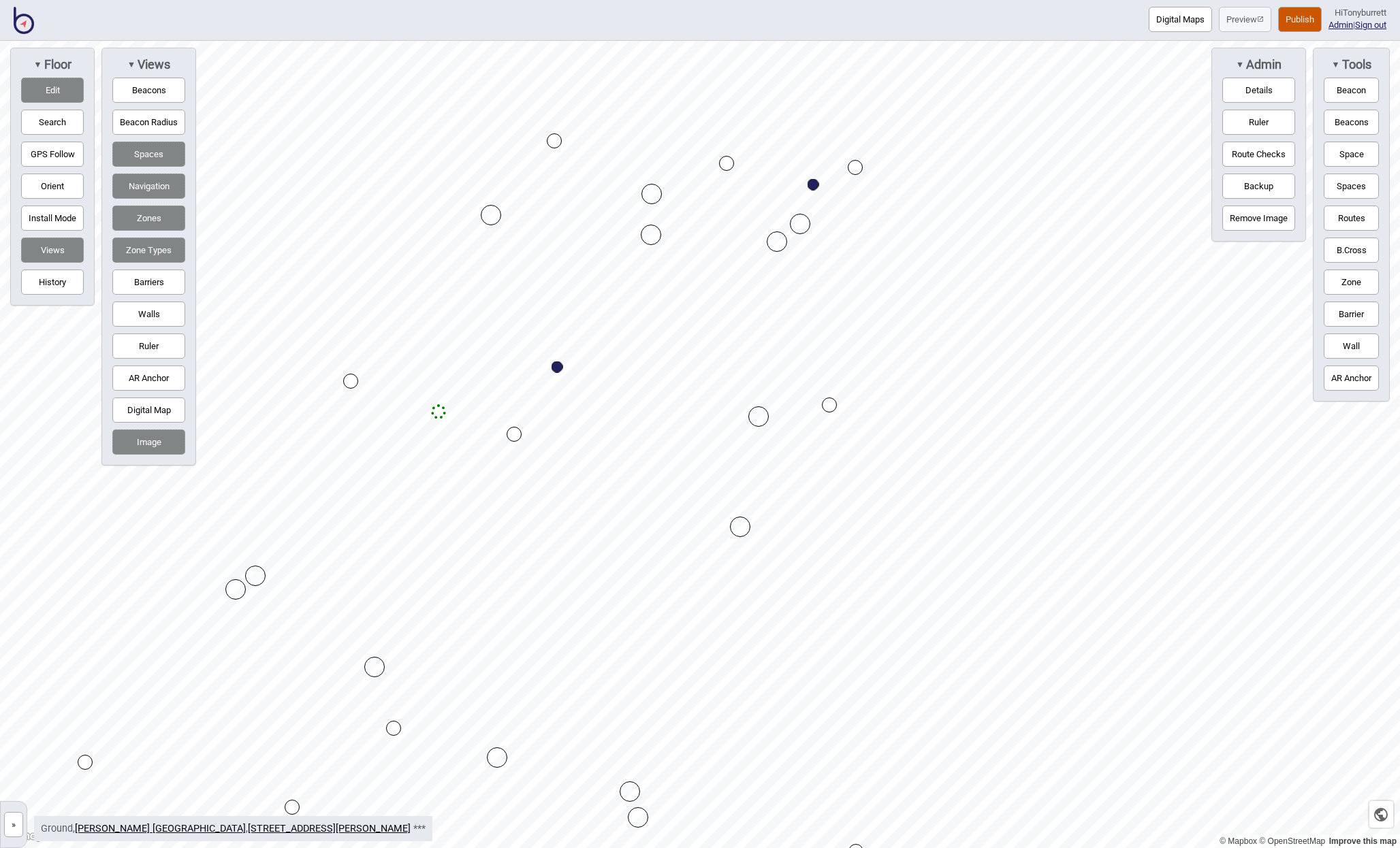
drag, startPoint x: 733, startPoint y: 407, endPoint x: 744, endPoint y: 412, distance: 12.1
drag, startPoint x: 653, startPoint y: 246, endPoint x: 656, endPoint y: 226, distance: 20.2
drag, startPoint x: 653, startPoint y: 251, endPoint x: 654, endPoint y: 235, distance: 16.0
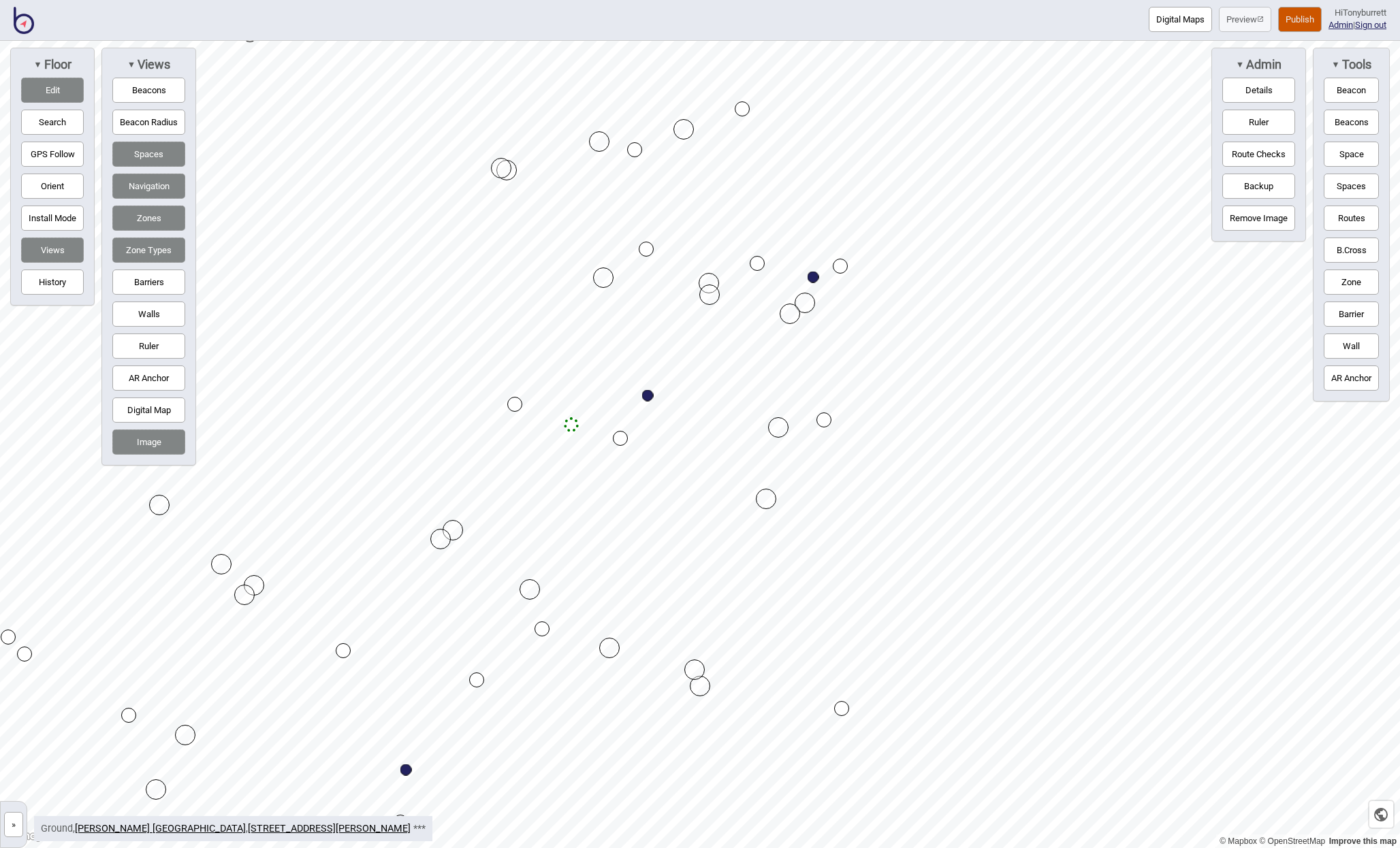
click at [1298, 14] on button "Publish" at bounding box center [1299, 19] width 44 height 25
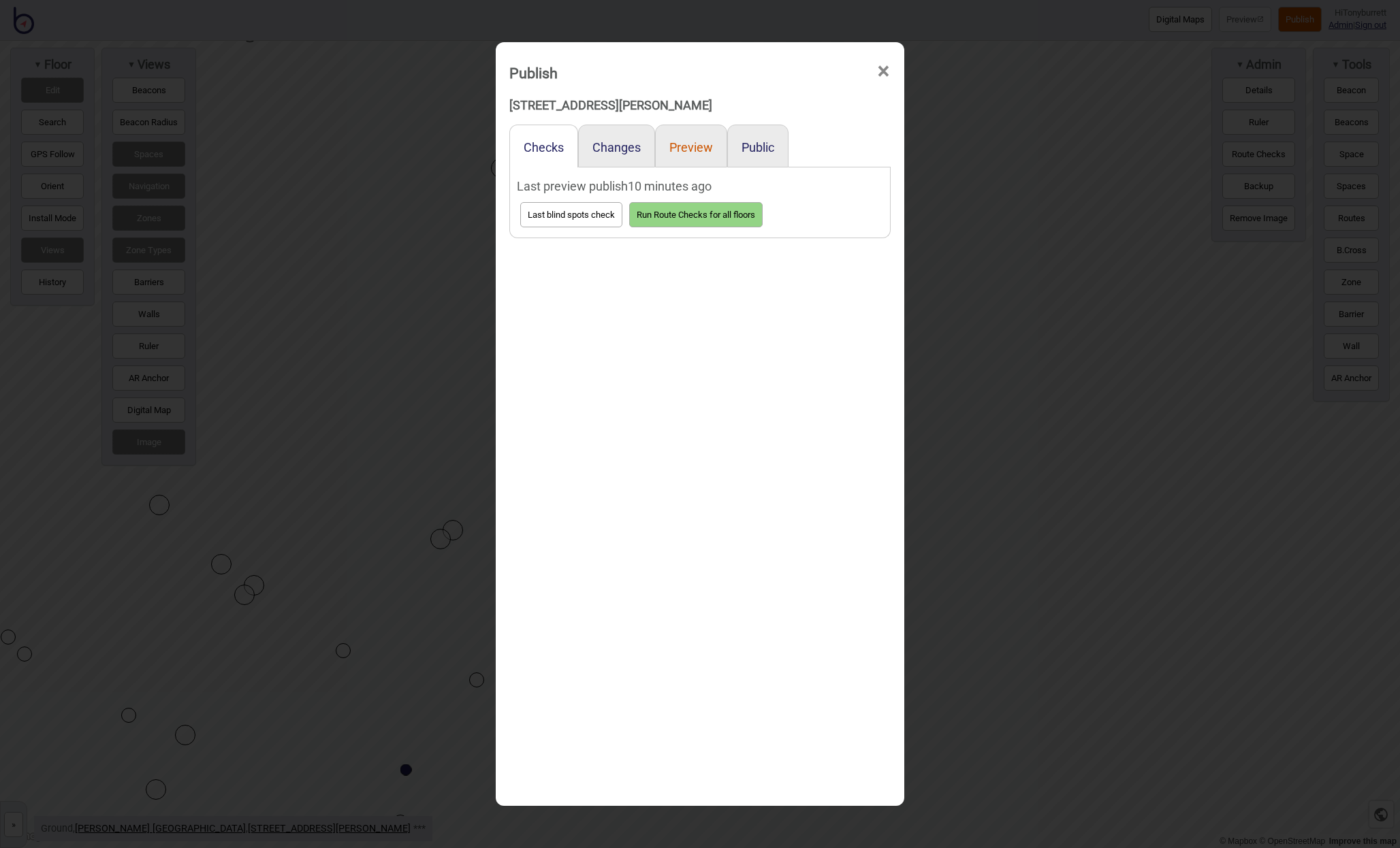
click at [706, 149] on button "Preview" at bounding box center [690, 147] width 44 height 14
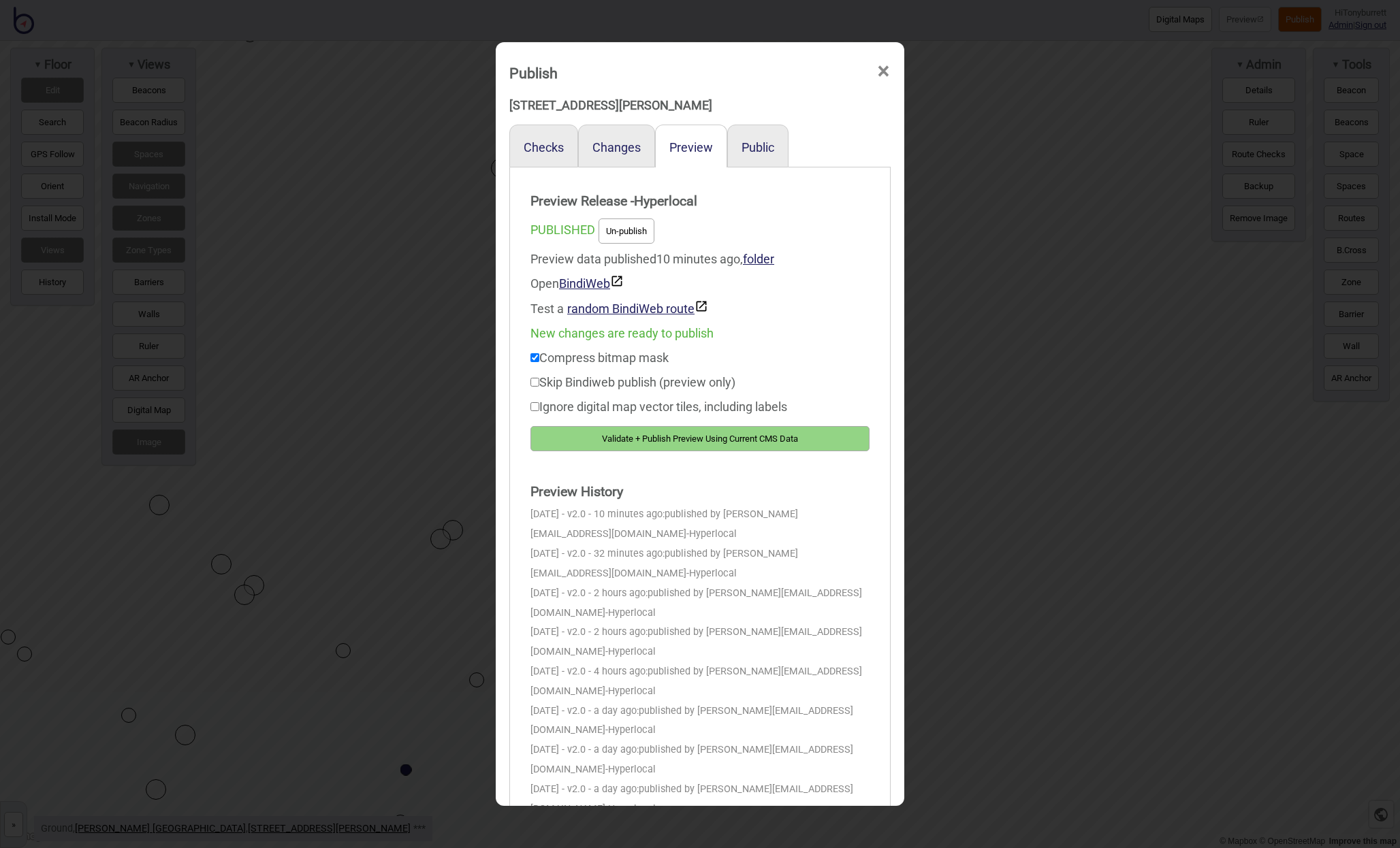
click at [652, 437] on button "Validate + Publish Preview Using Current CMS Data" at bounding box center [700, 439] width 339 height 25
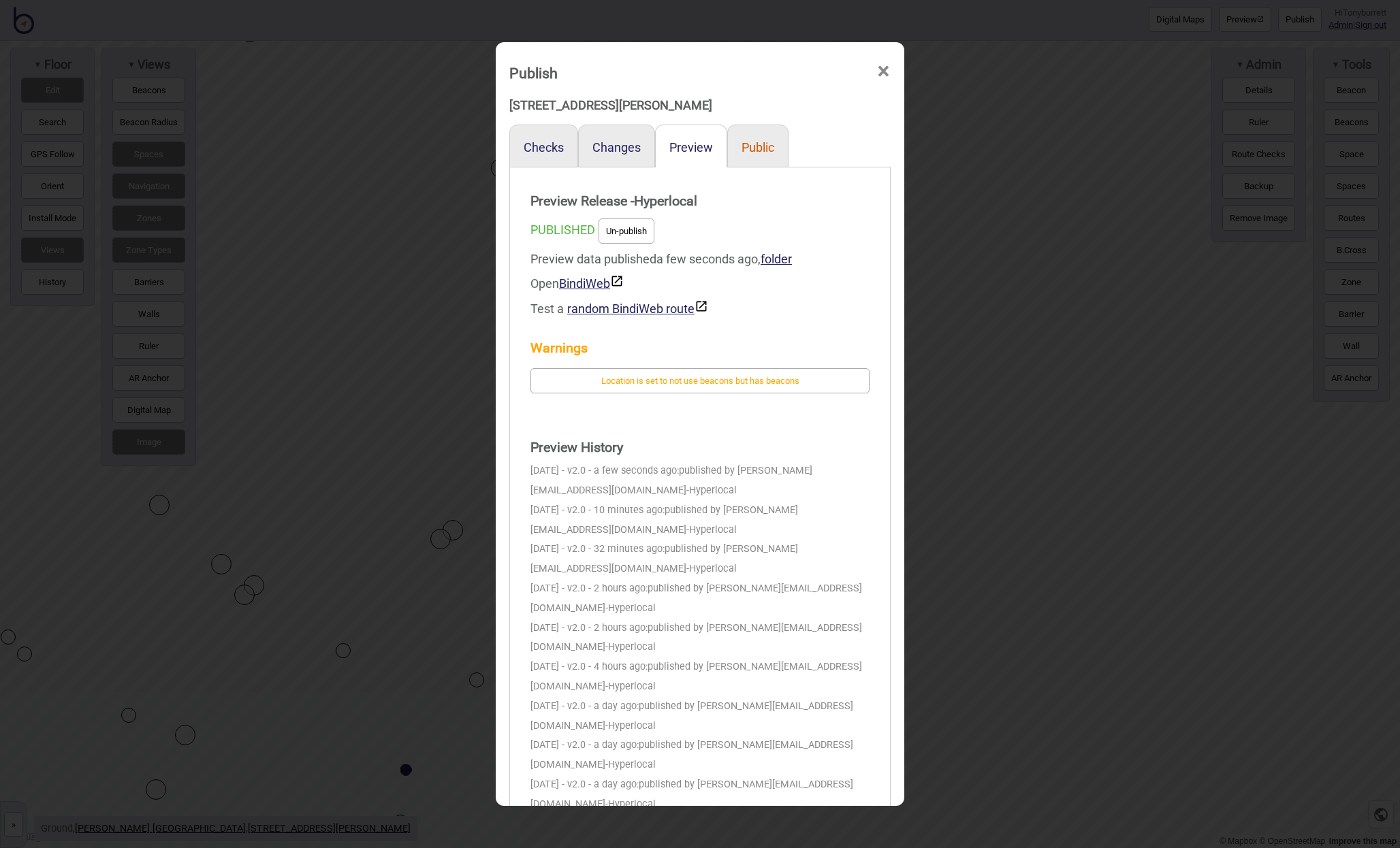
click at [755, 141] on button "Public" at bounding box center [758, 147] width 33 height 14
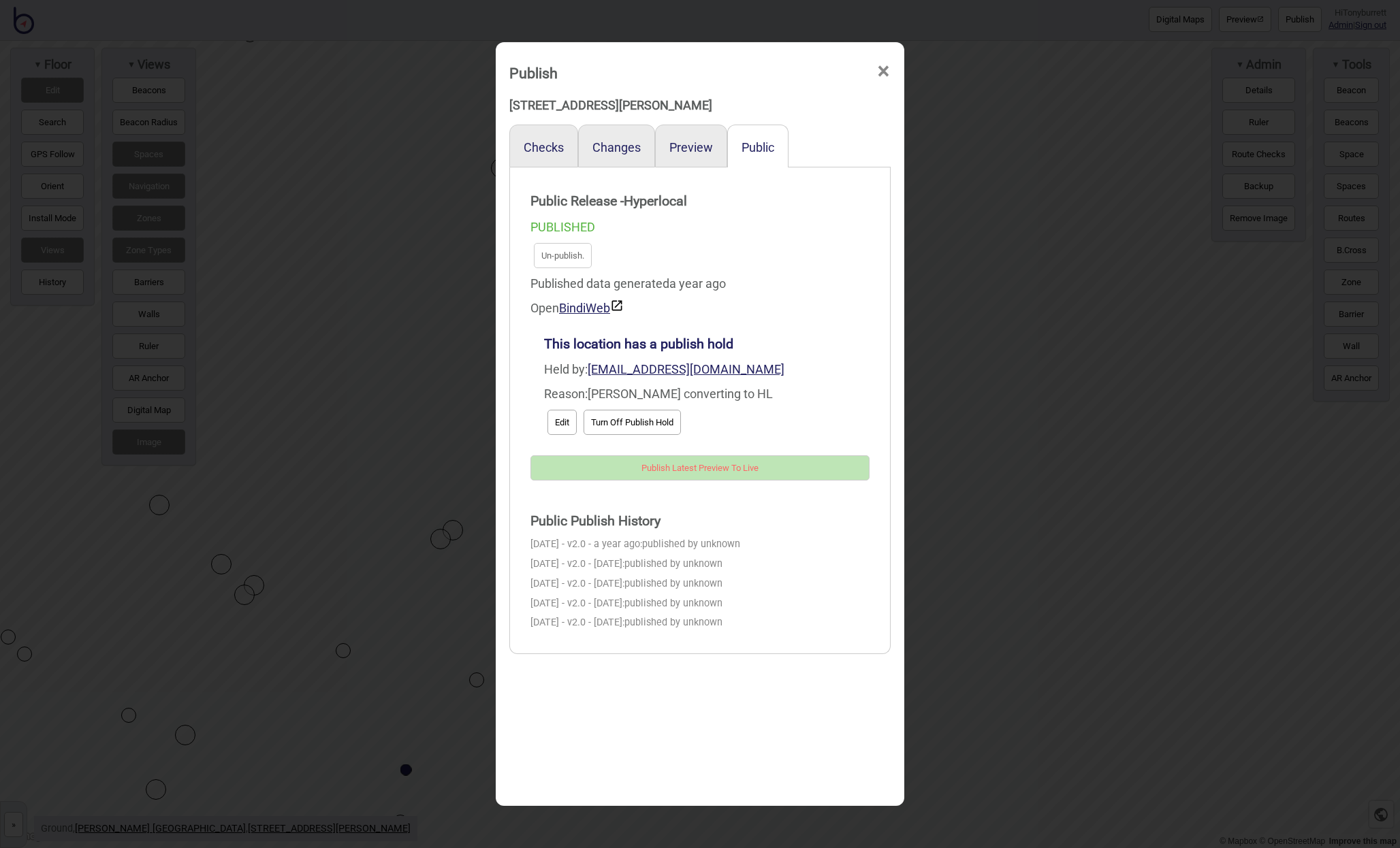
click at [621, 415] on button "Turn Off Publish Hold" at bounding box center [633, 423] width 98 height 25
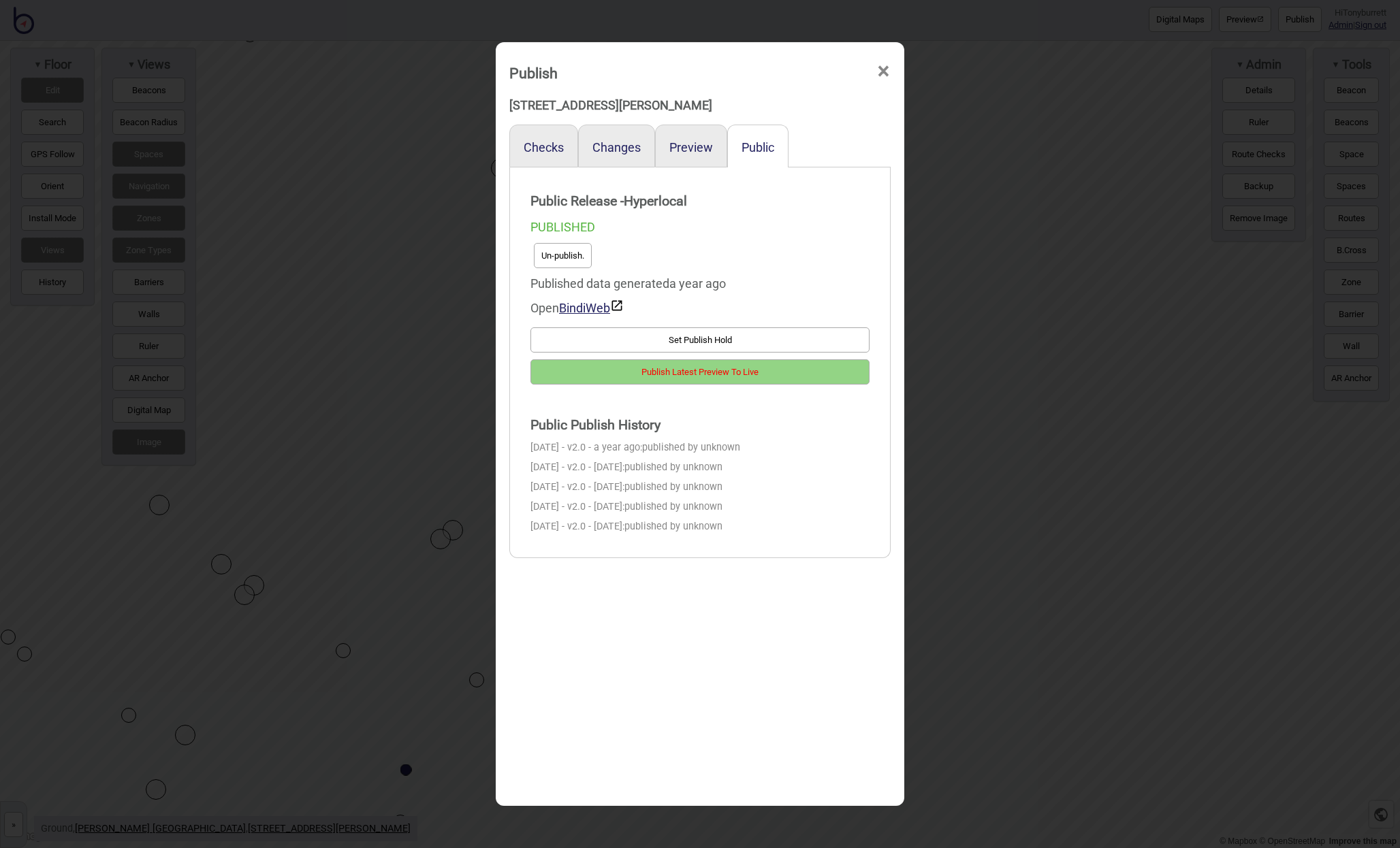
click at [653, 374] on button "Publish Latest Preview To Live" at bounding box center [700, 372] width 339 height 25
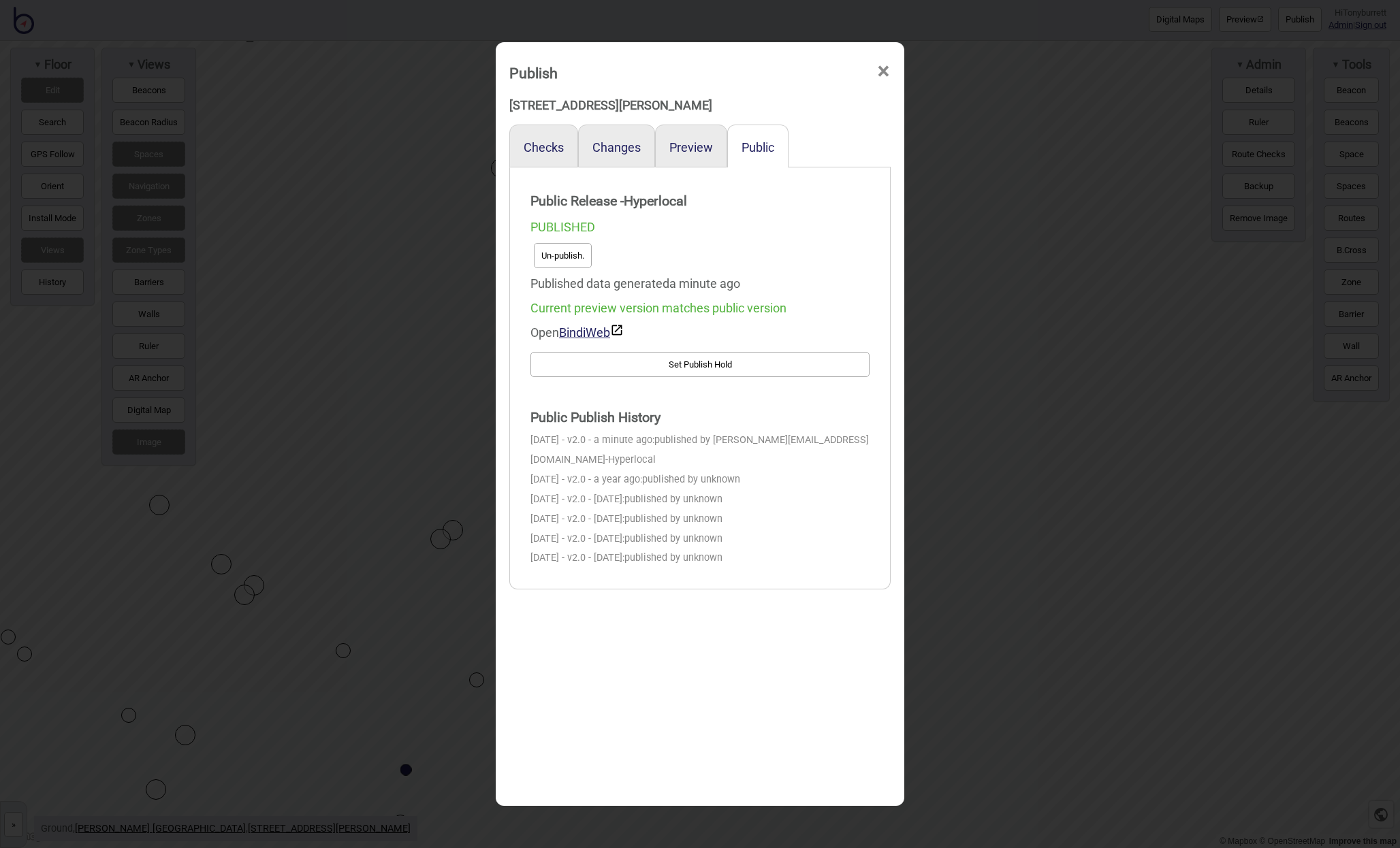
click at [887, 73] on span "×" at bounding box center [883, 71] width 14 height 45
